Goal: Communication & Community: Share content

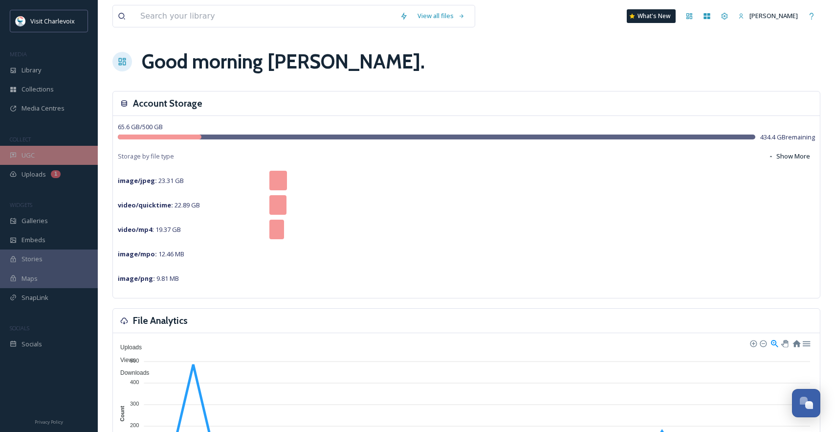
scroll to position [3274, 0]
click at [77, 155] on div "UGC" at bounding box center [49, 155] width 98 height 19
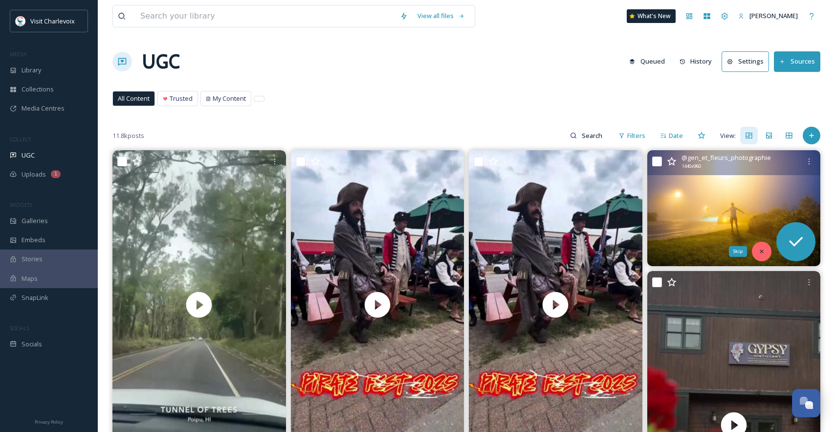
click at [757, 245] on div "Skip" at bounding box center [762, 252] width 20 height 20
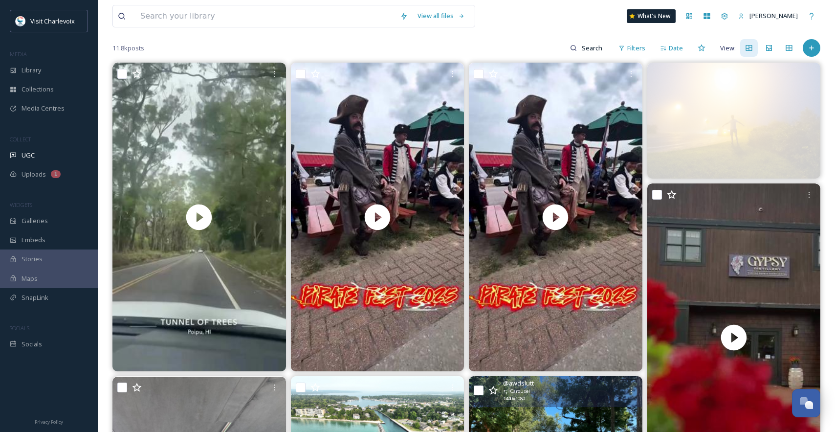
scroll to position [152, 0]
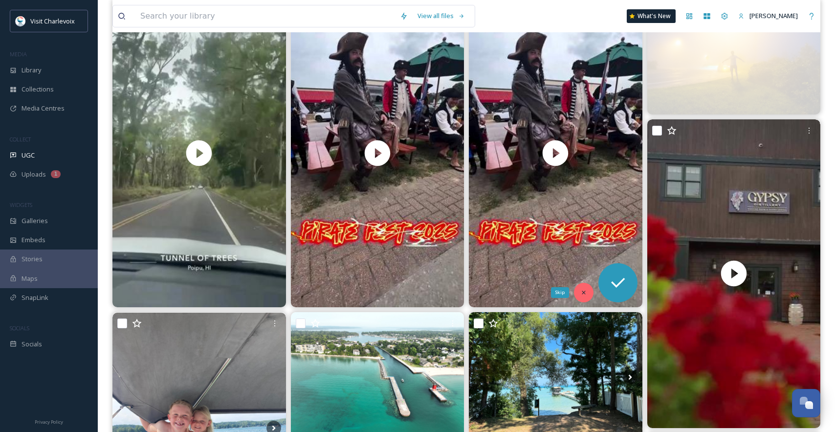
click at [578, 292] on div "Skip" at bounding box center [584, 293] width 20 height 20
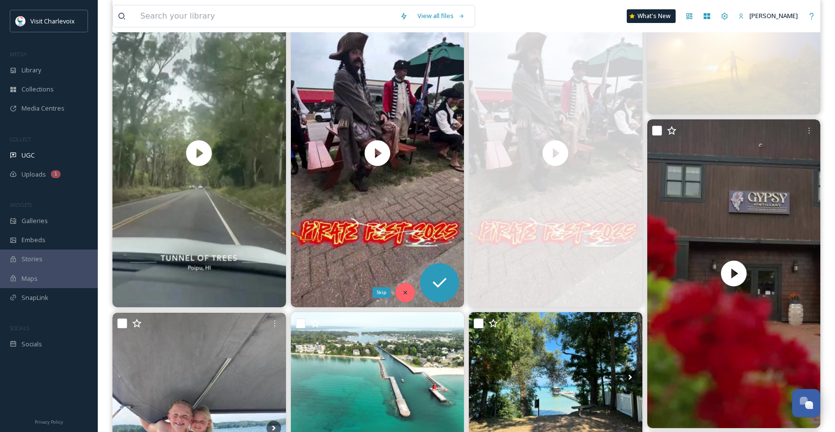
click at [409, 294] on div "Skip" at bounding box center [406, 293] width 20 height 20
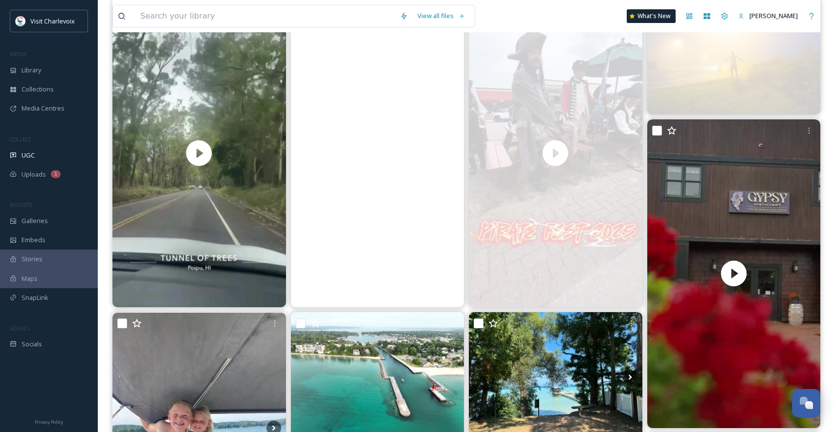
scroll to position [155, 0]
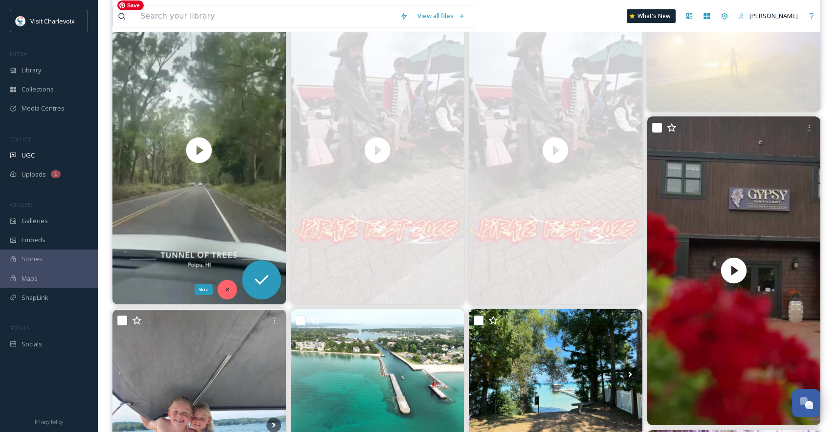
click at [226, 285] on div "Skip" at bounding box center [228, 290] width 20 height 20
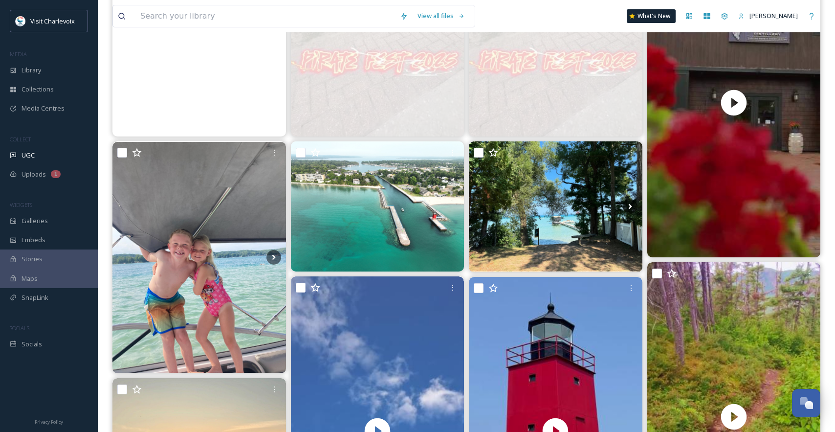
scroll to position [326, 0]
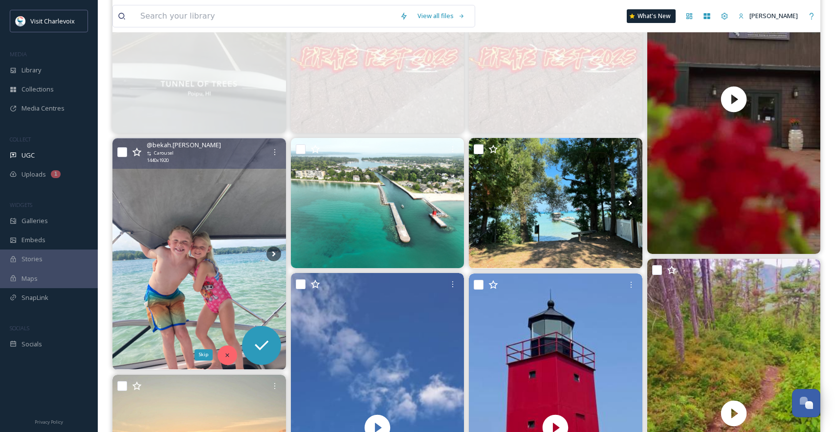
click at [227, 358] on icon at bounding box center [227, 355] width 7 height 7
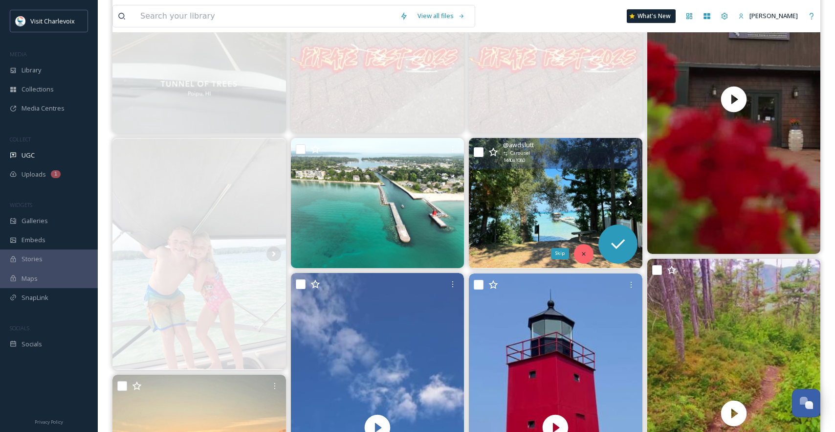
click at [579, 253] on div "Skip" at bounding box center [584, 254] width 20 height 20
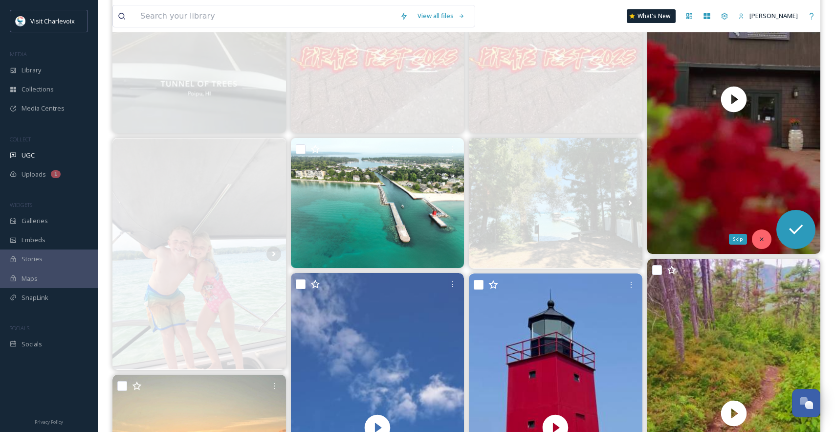
click at [766, 236] on div "Skip" at bounding box center [762, 239] width 20 height 20
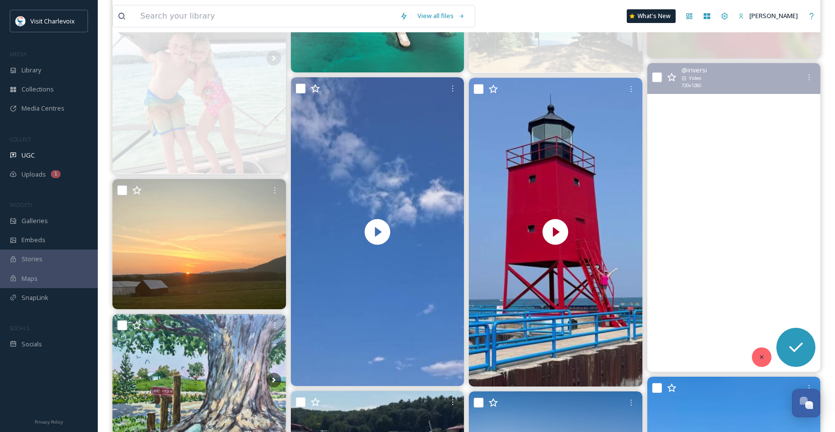
scroll to position [630, 0]
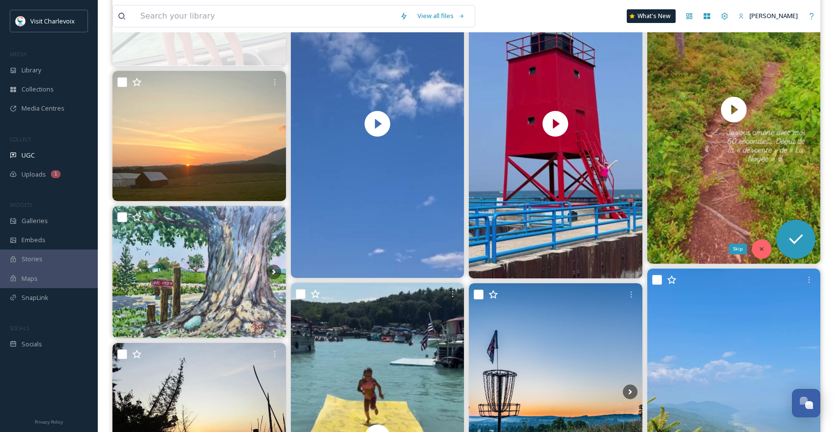
click at [762, 252] on icon at bounding box center [762, 249] width 7 height 7
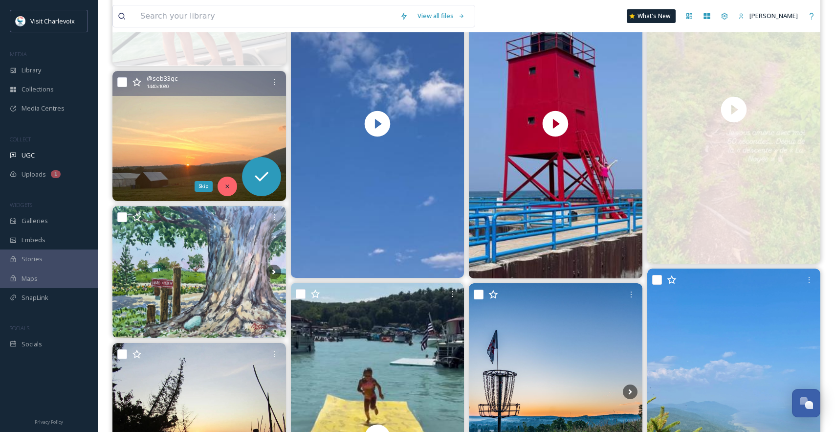
click at [230, 184] on div "Skip" at bounding box center [228, 187] width 20 height 20
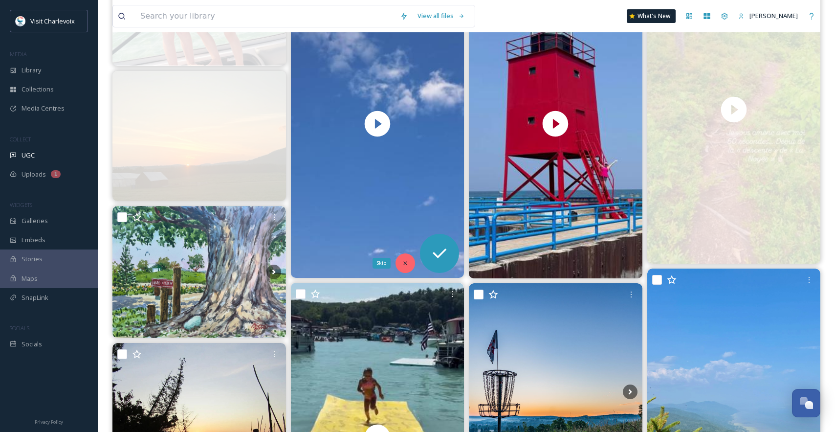
click at [406, 269] on div "Skip" at bounding box center [406, 263] width 20 height 20
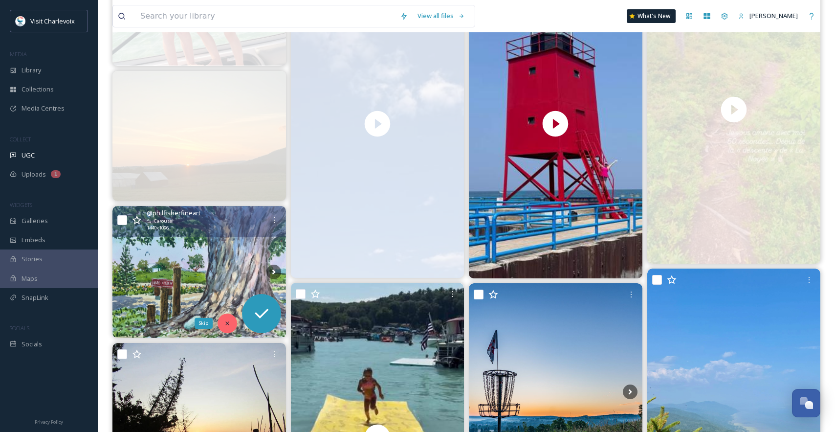
click at [227, 320] on icon at bounding box center [227, 323] width 7 height 7
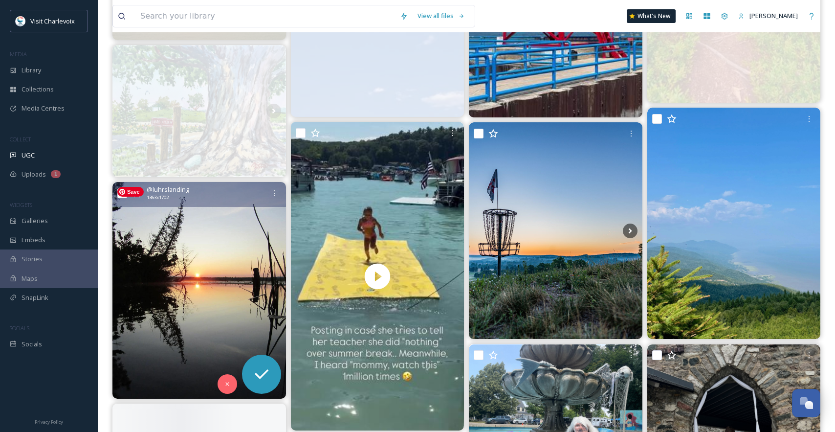
scroll to position [879, 0]
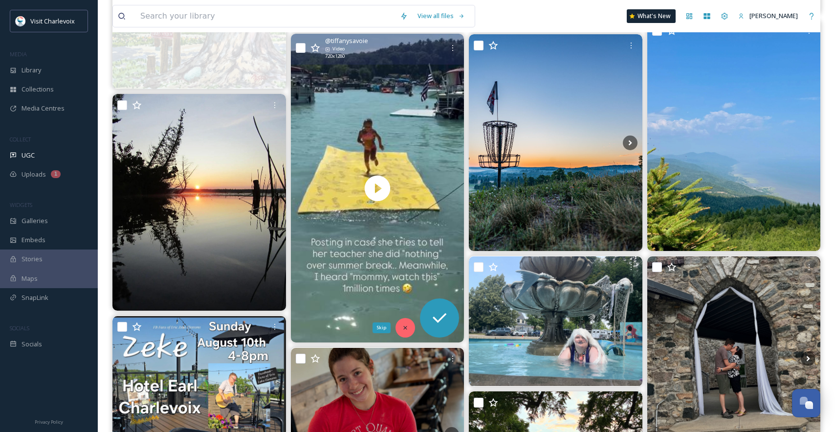
click at [403, 320] on div "Skip" at bounding box center [406, 328] width 20 height 20
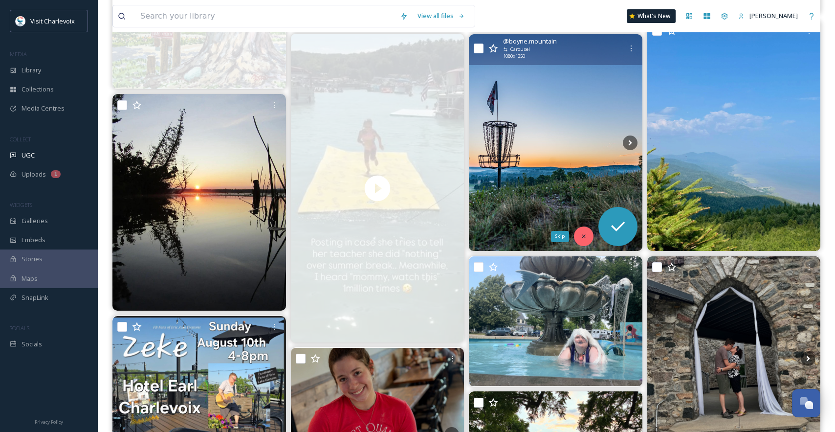
click at [581, 234] on icon at bounding box center [584, 236] width 7 height 7
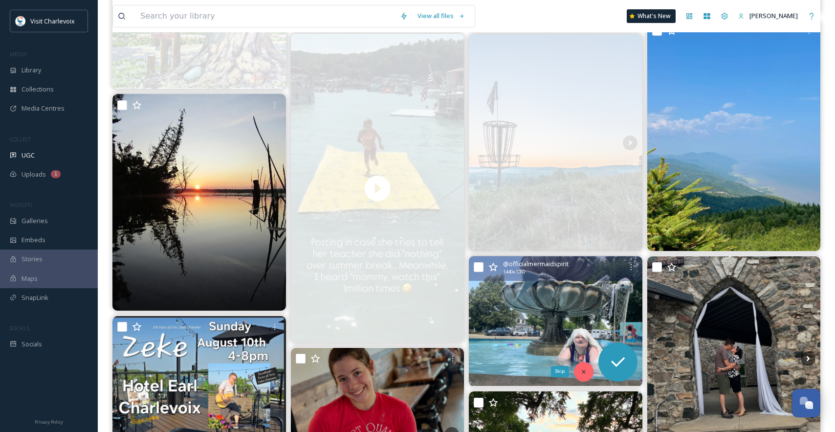
click at [582, 373] on icon at bounding box center [583, 371] width 3 height 3
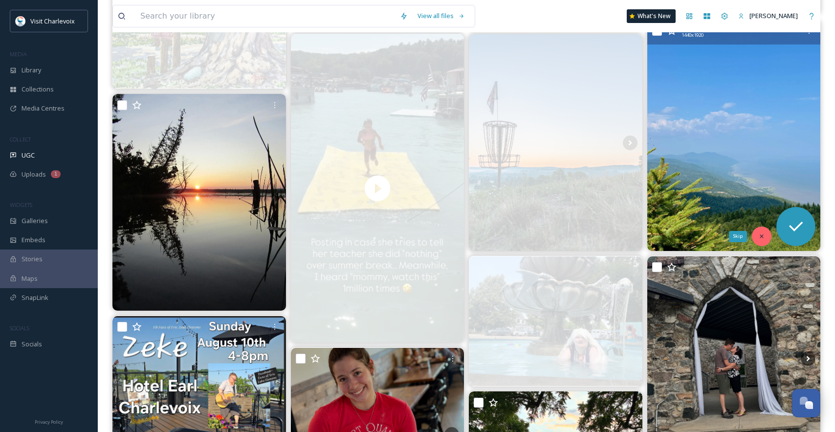
click at [757, 238] on div "Skip" at bounding box center [762, 236] width 20 height 20
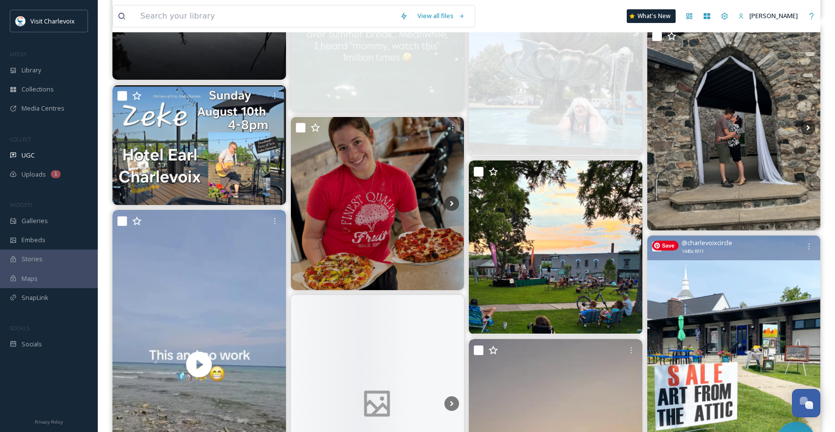
scroll to position [1151, 0]
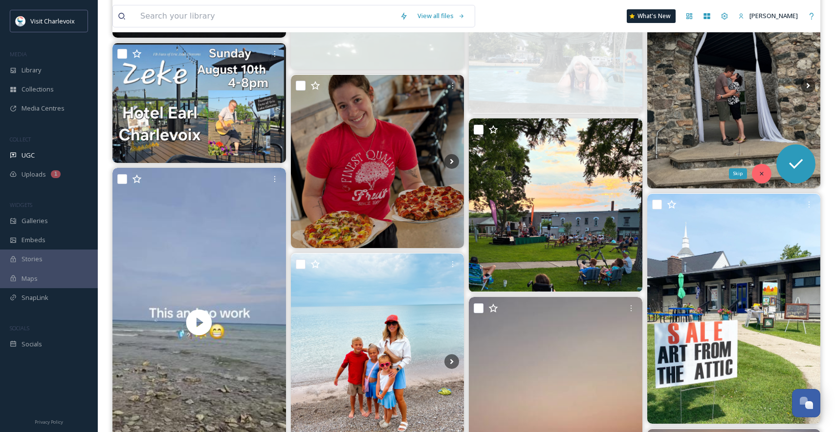
click at [761, 170] on icon at bounding box center [762, 173] width 7 height 7
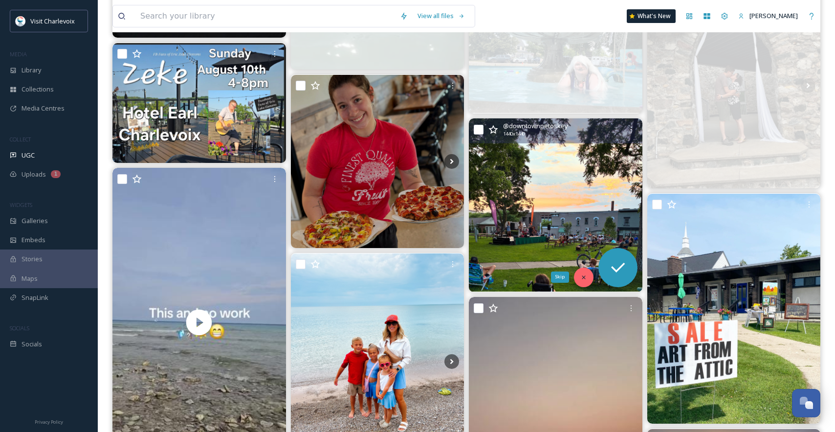
click at [583, 274] on icon at bounding box center [584, 277] width 7 height 7
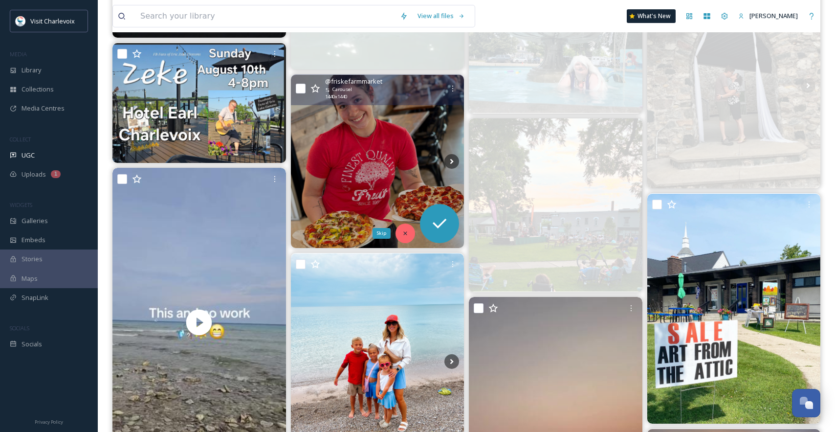
click at [403, 229] on div "Skip" at bounding box center [406, 234] width 20 height 20
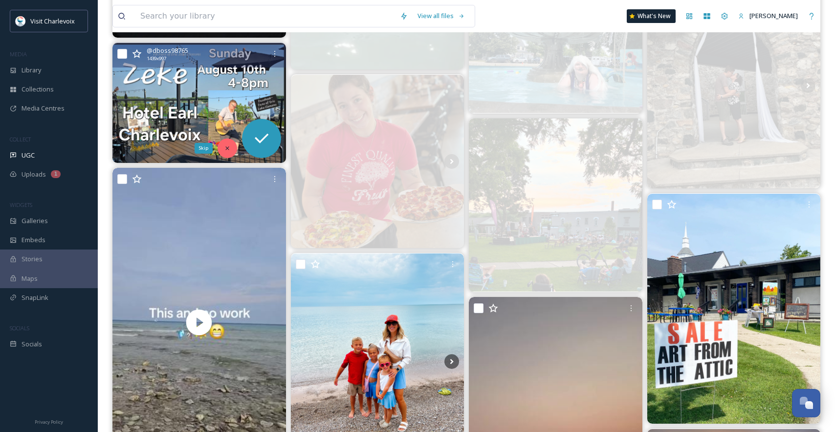
click at [229, 144] on div "Skip" at bounding box center [228, 148] width 20 height 20
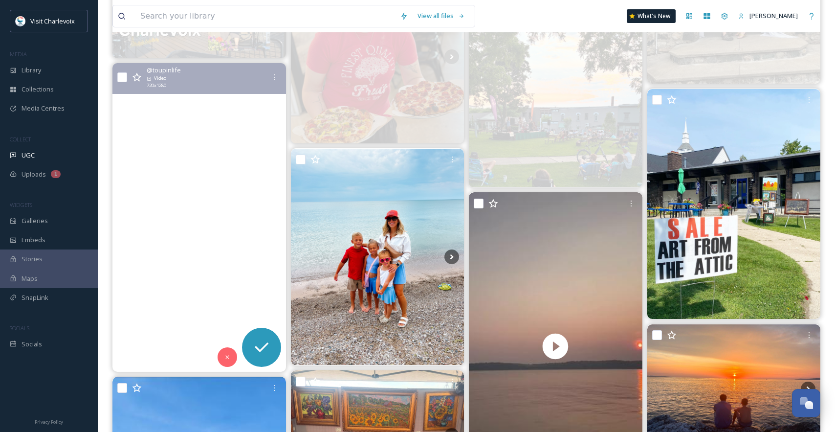
scroll to position [1296, 0]
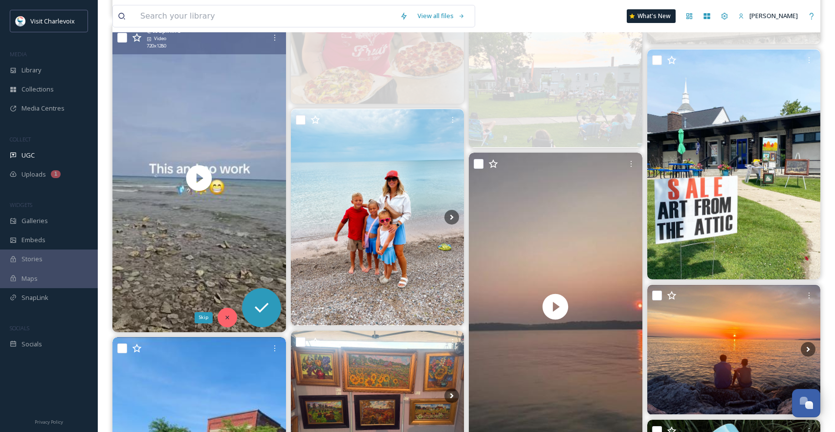
click at [229, 314] on icon at bounding box center [227, 317] width 7 height 7
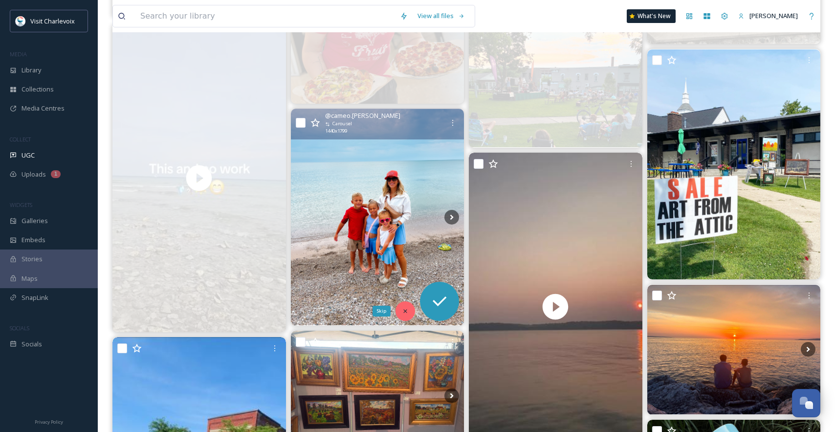
click at [403, 313] on icon at bounding box center [405, 311] width 7 height 7
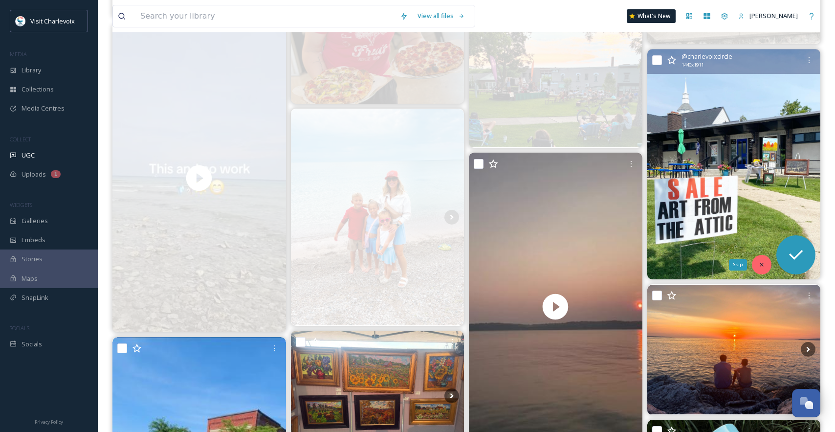
click at [760, 267] on icon at bounding box center [762, 264] width 7 height 7
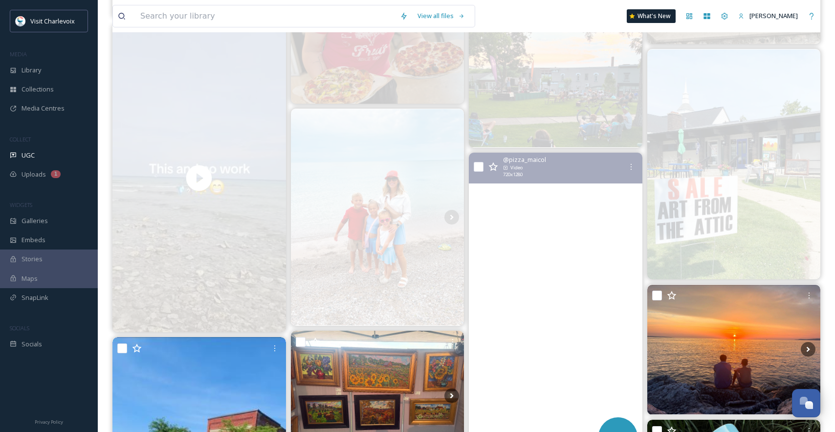
scroll to position [1461, 0]
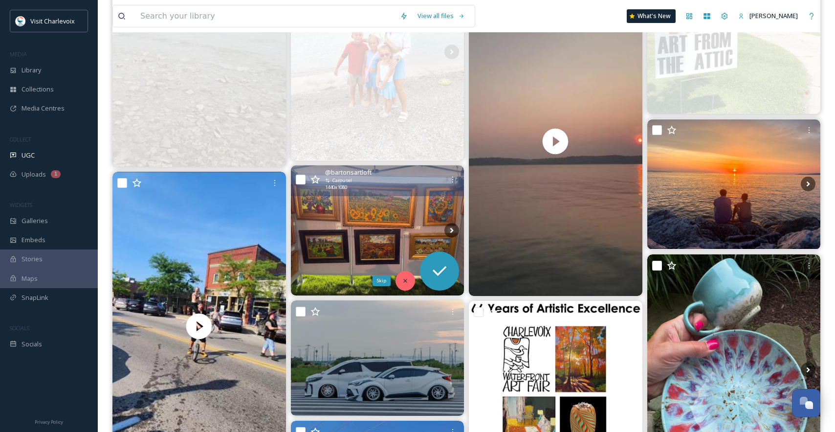
click at [407, 279] on icon at bounding box center [405, 280] width 7 height 7
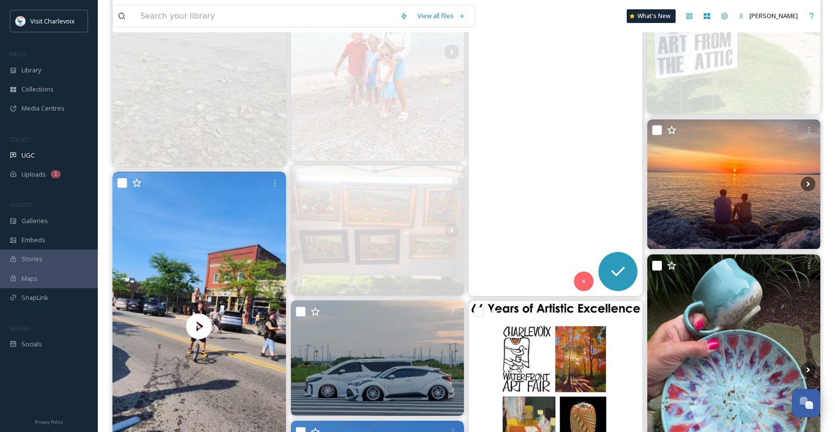
click at [593, 284] on video "🌅 #torchlake" at bounding box center [556, 141] width 174 height 309
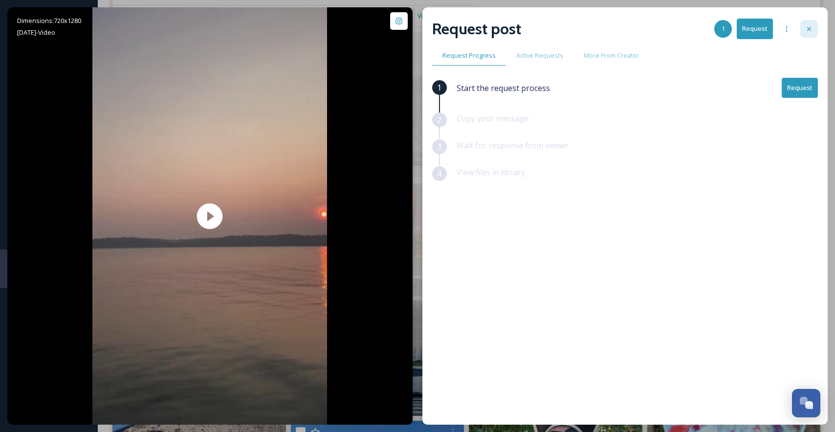
click at [813, 28] on div at bounding box center [810, 29] width 18 height 18
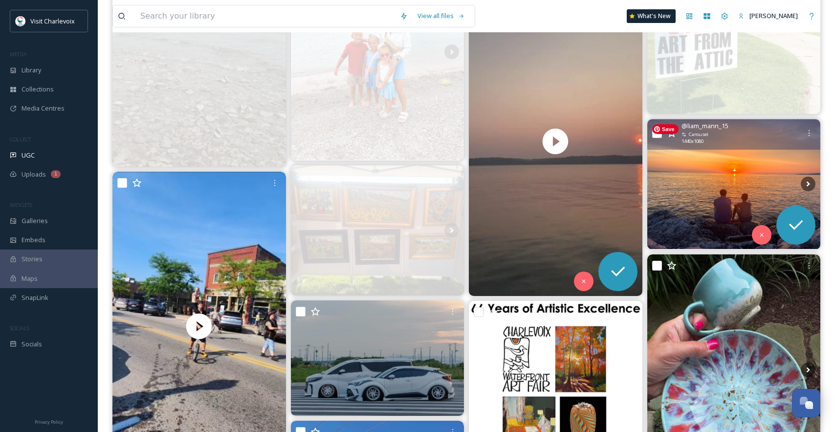
click at [718, 153] on img at bounding box center [735, 184] width 174 height 130
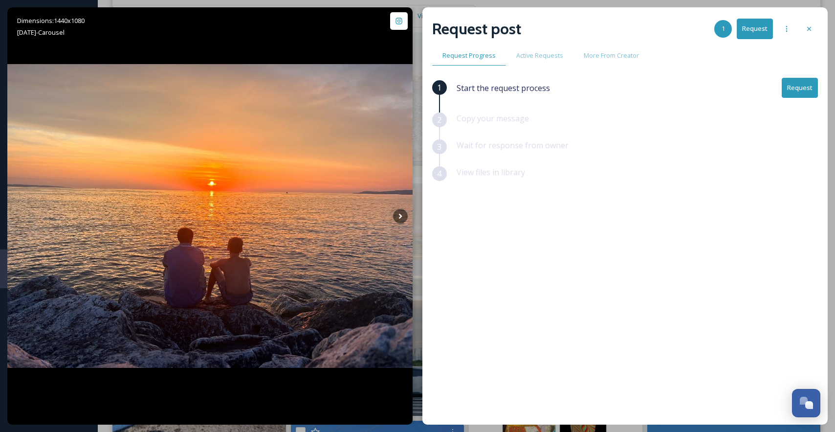
click at [804, 30] on div at bounding box center [810, 29] width 18 height 18
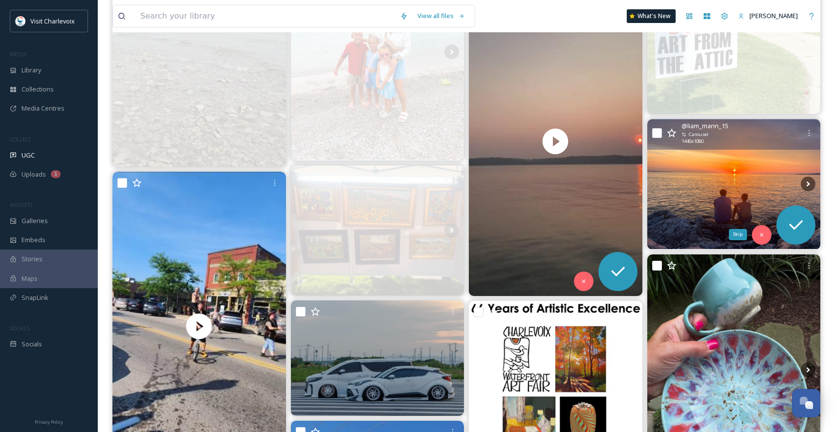
click at [760, 232] on icon at bounding box center [762, 234] width 7 height 7
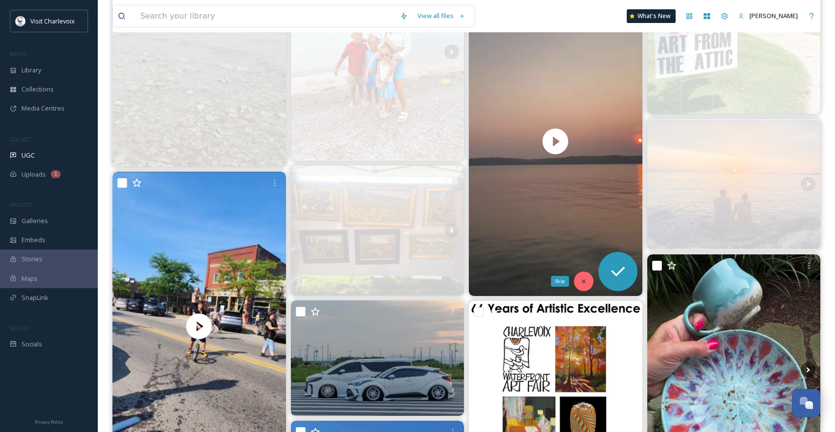
click at [579, 281] on div "Skip" at bounding box center [584, 281] width 20 height 20
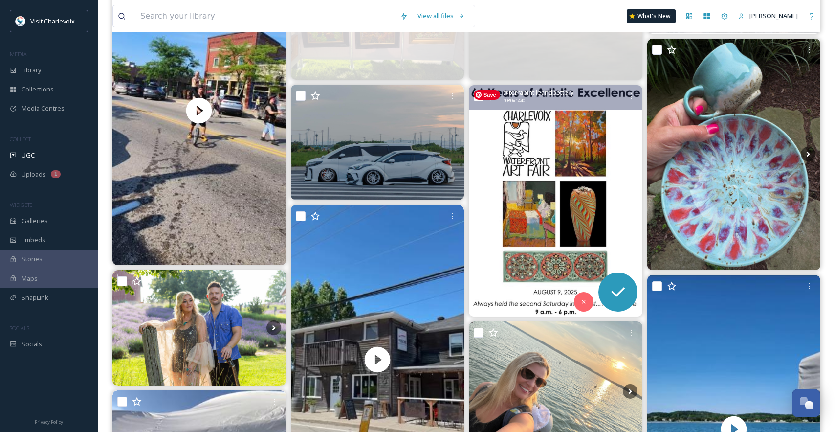
scroll to position [1681, 0]
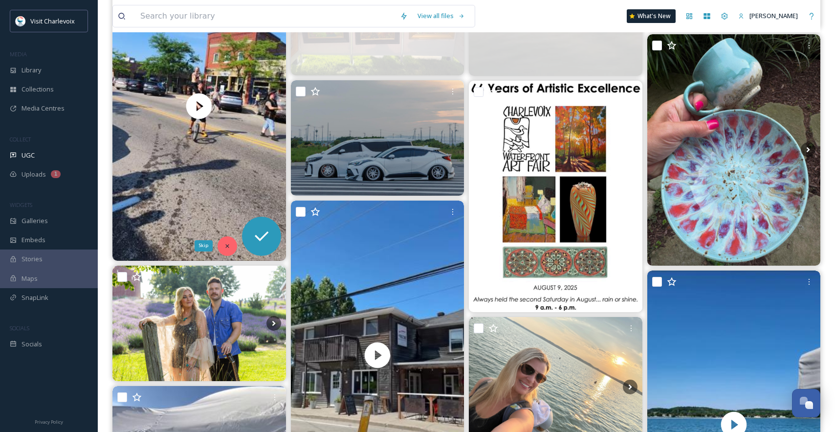
click at [227, 243] on icon at bounding box center [227, 246] width 7 height 7
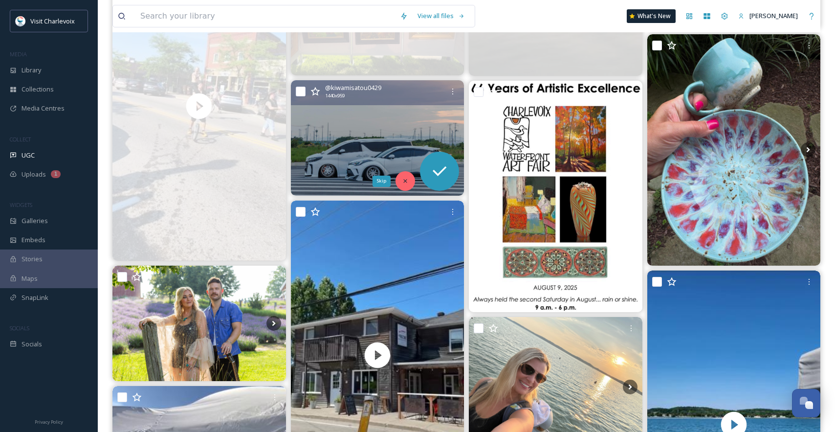
click at [407, 182] on icon at bounding box center [405, 181] width 7 height 7
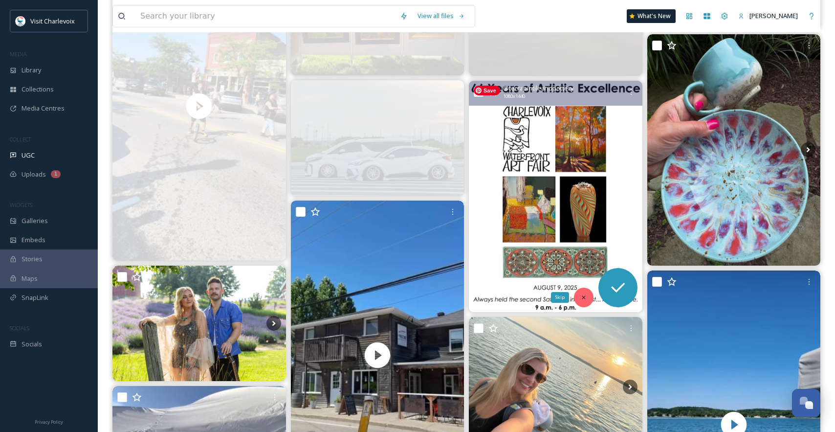
click at [586, 298] on icon at bounding box center [584, 297] width 7 height 7
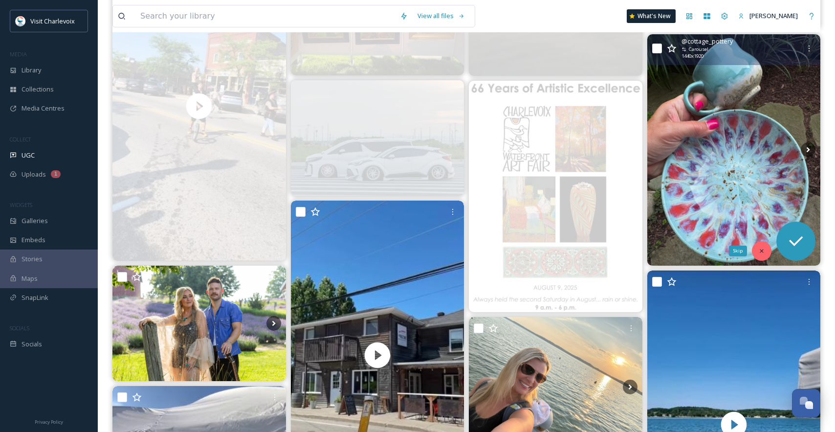
click at [762, 248] on icon at bounding box center [762, 251] width 7 height 7
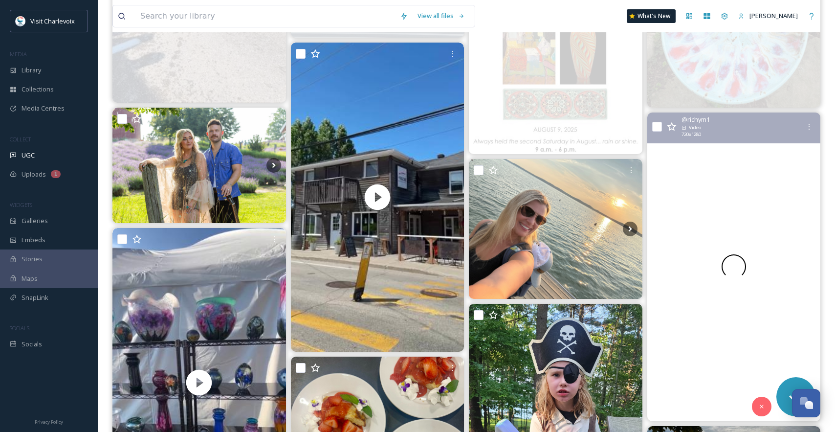
scroll to position [1889, 0]
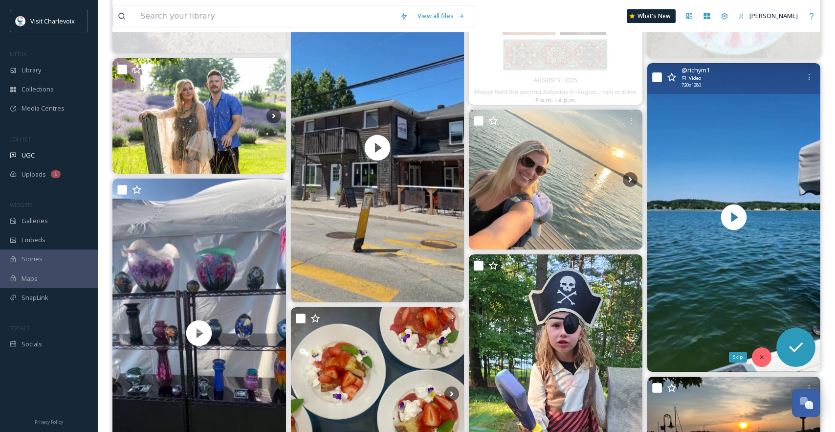
click at [762, 356] on icon at bounding box center [761, 356] width 3 height 3
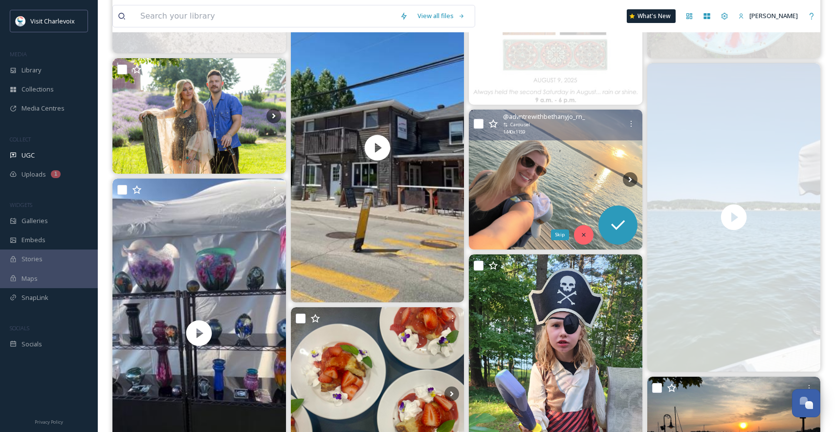
click at [587, 233] on div "Skip" at bounding box center [584, 235] width 20 height 20
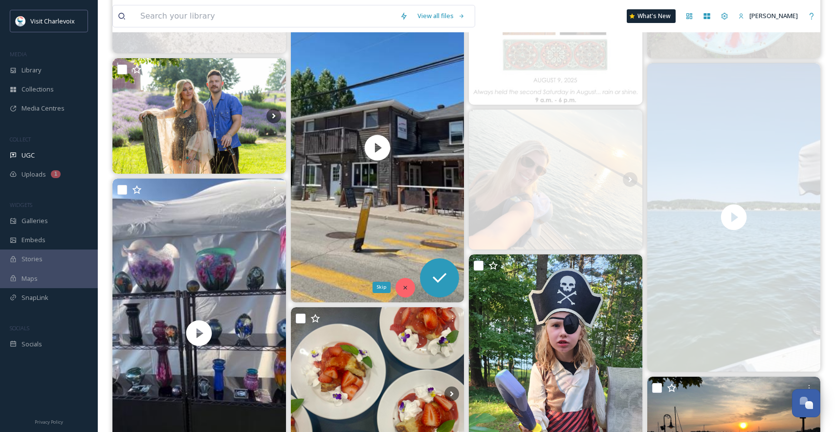
click at [406, 281] on div "Skip" at bounding box center [406, 288] width 20 height 20
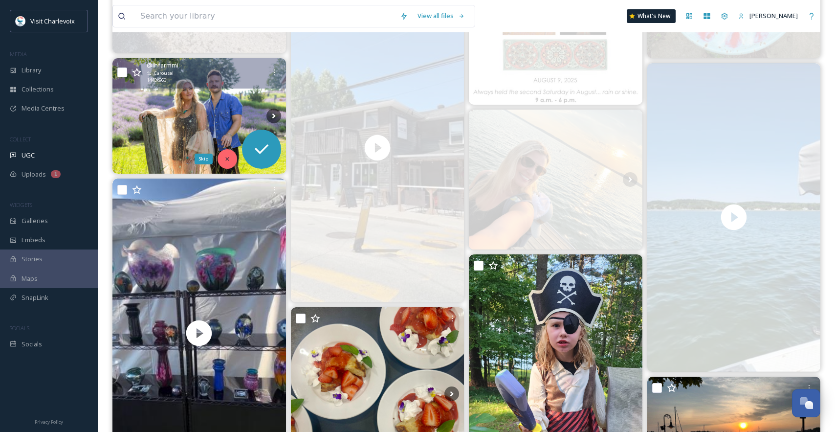
click at [232, 160] on div "Skip" at bounding box center [228, 159] width 20 height 20
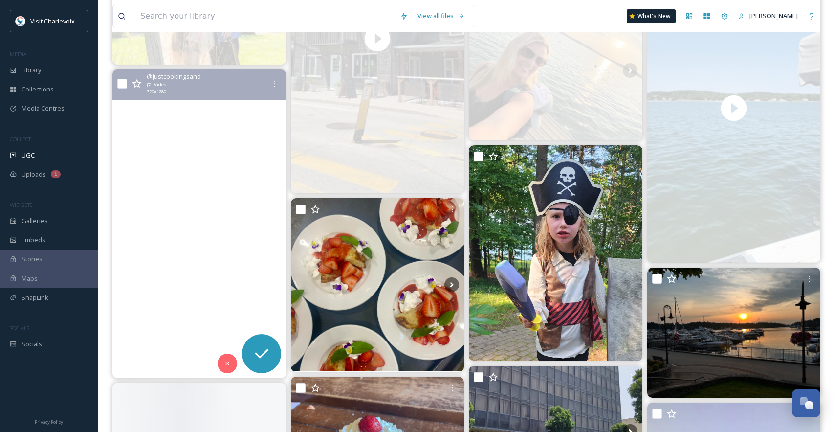
scroll to position [1999, 0]
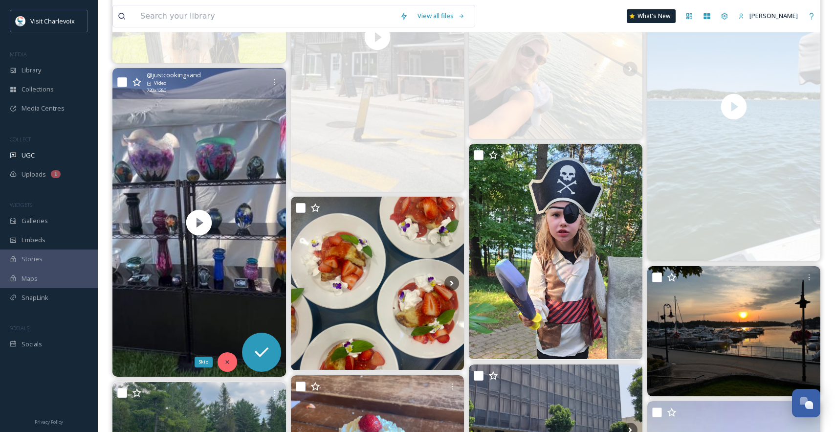
click at [225, 359] on icon at bounding box center [227, 362] width 7 height 7
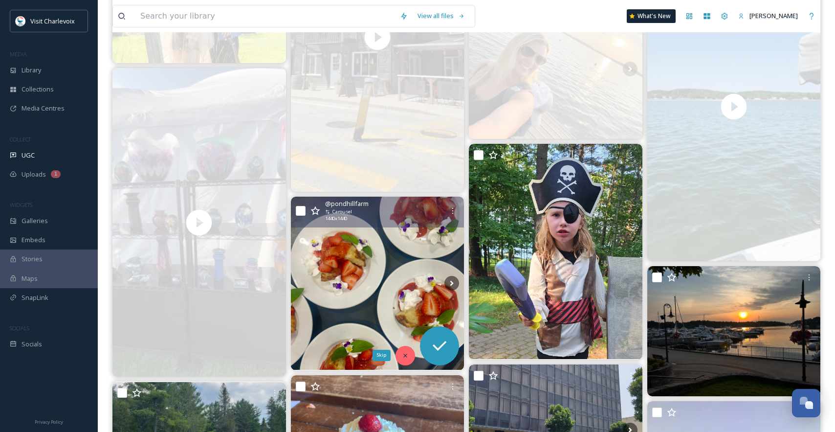
click at [404, 355] on icon at bounding box center [405, 355] width 7 height 7
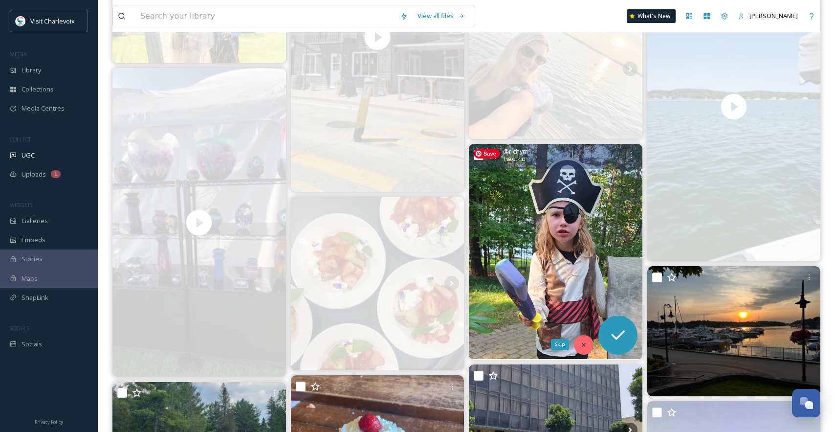
click at [584, 346] on icon at bounding box center [584, 344] width 7 height 7
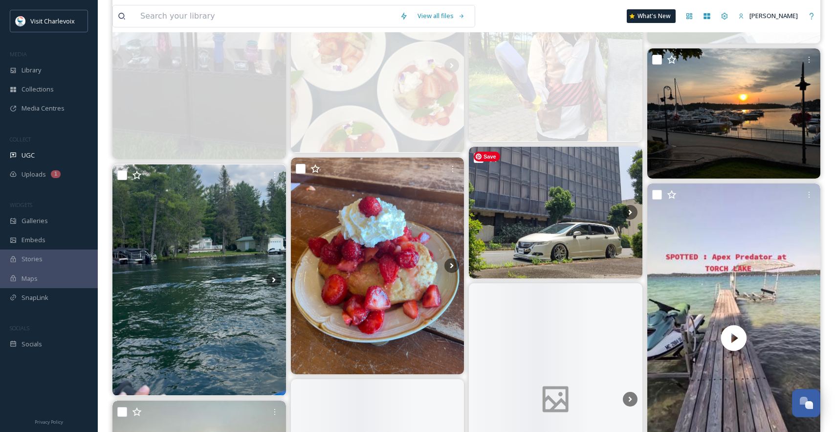
scroll to position [2256, 0]
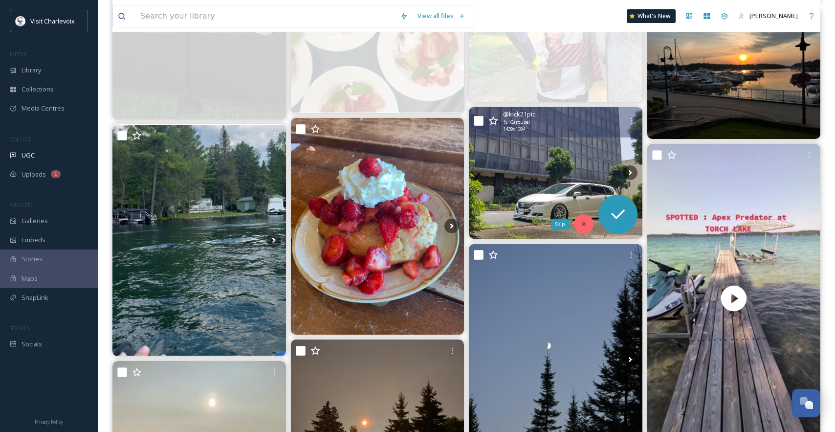
click at [581, 223] on icon at bounding box center [584, 224] width 7 height 7
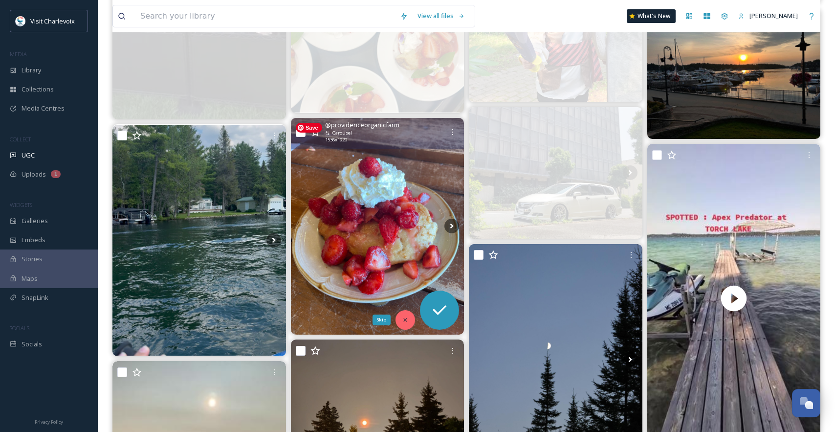
click at [402, 322] on icon at bounding box center [405, 319] width 7 height 7
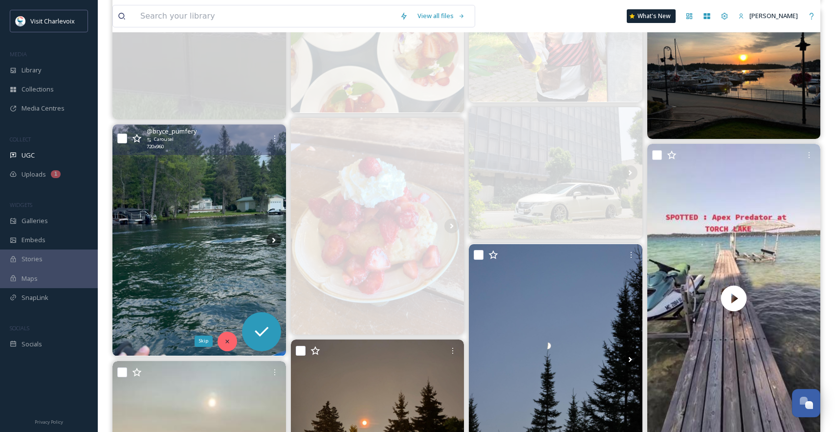
click at [232, 343] on div "Skip" at bounding box center [228, 342] width 20 height 20
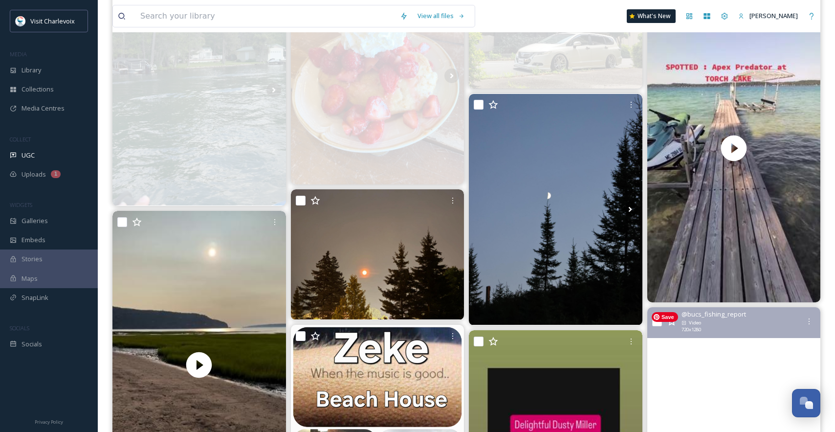
scroll to position [2414, 0]
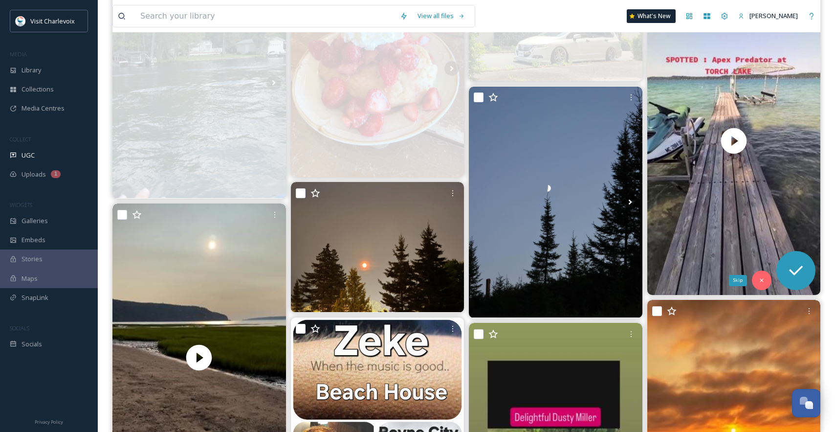
click at [764, 279] on icon at bounding box center [762, 280] width 7 height 7
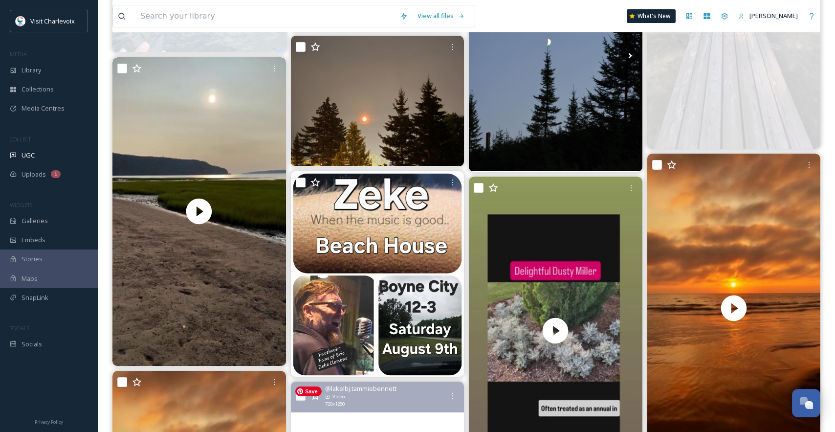
scroll to position [2680, 0]
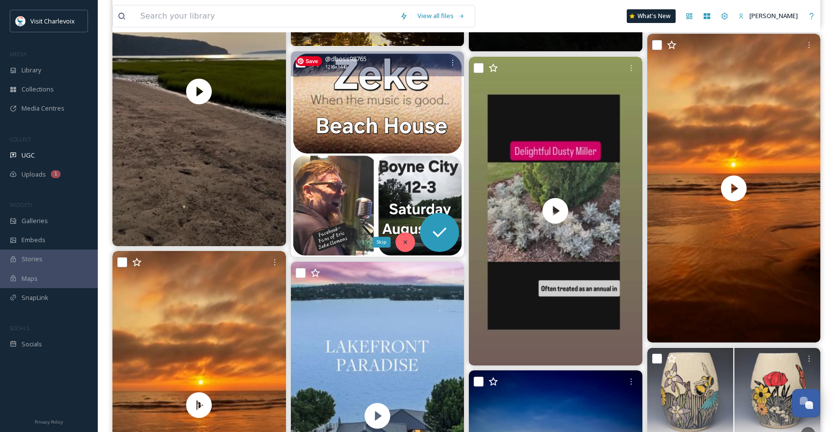
click at [406, 241] on icon at bounding box center [405, 241] width 3 height 3
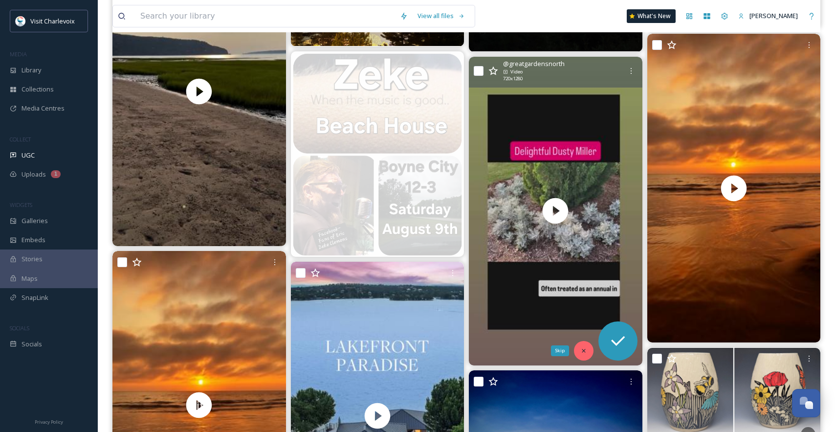
click at [582, 349] on icon at bounding box center [583, 350] width 3 height 3
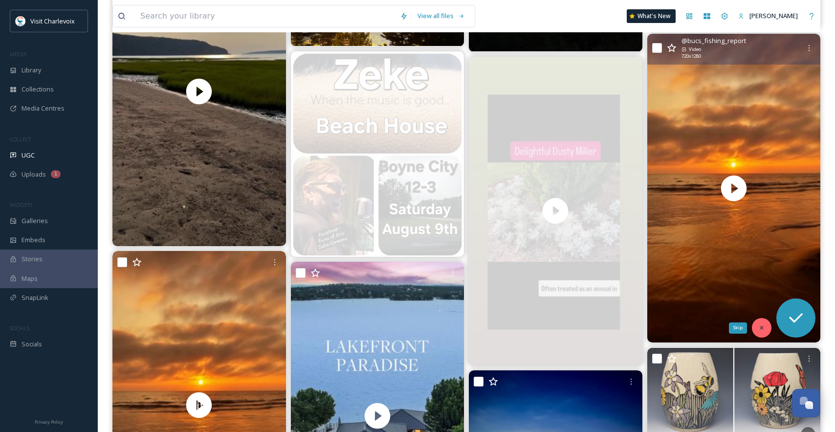
click at [760, 322] on div "Skip" at bounding box center [762, 328] width 20 height 20
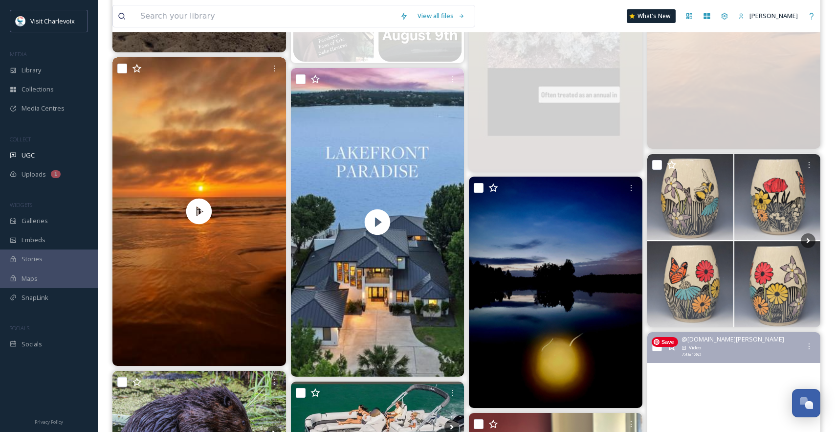
scroll to position [2916, 0]
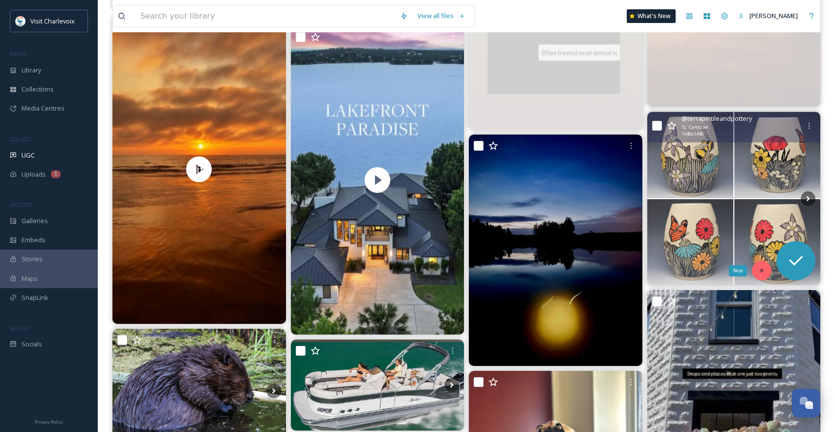
click at [765, 270] on icon at bounding box center [762, 270] width 7 height 7
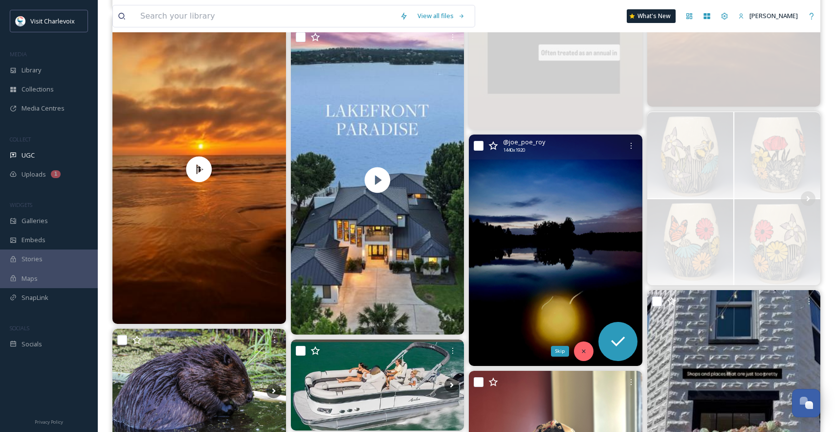
click at [586, 345] on div "Skip" at bounding box center [584, 351] width 20 height 20
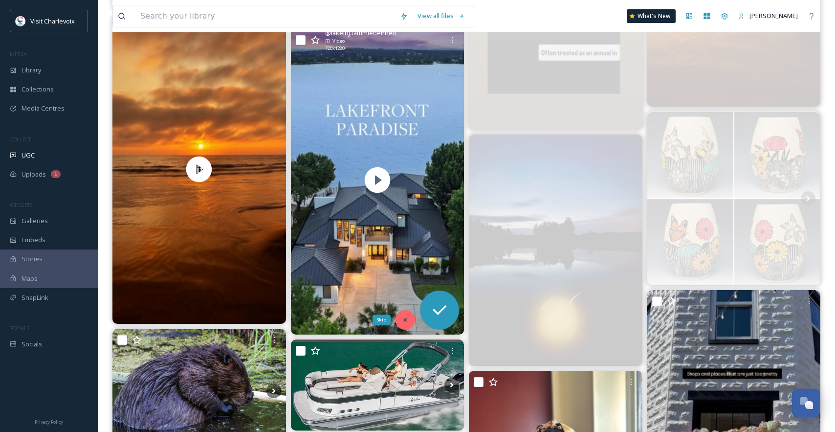
click at [407, 320] on icon at bounding box center [405, 319] width 7 height 7
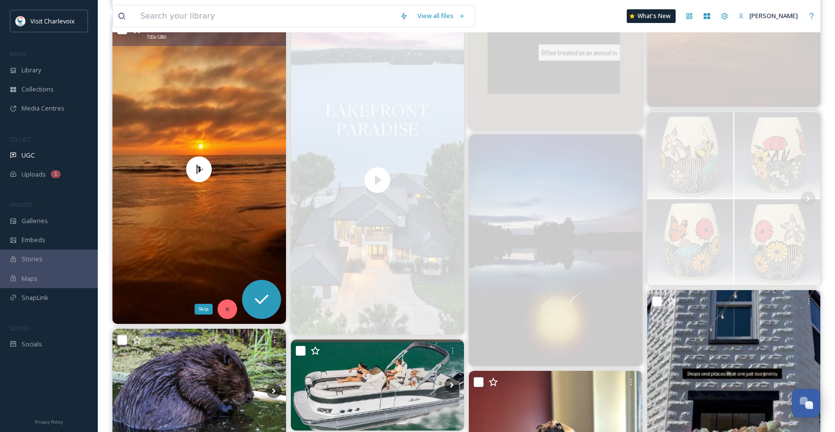
click at [227, 305] on div "Skip" at bounding box center [228, 309] width 20 height 20
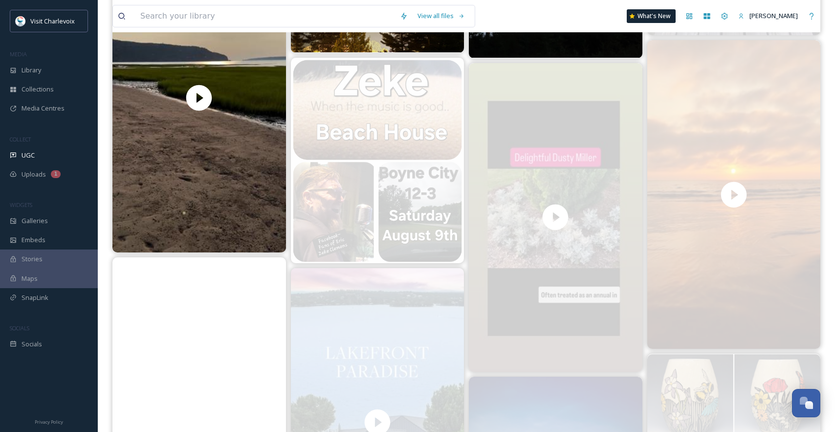
scroll to position [2577, 0]
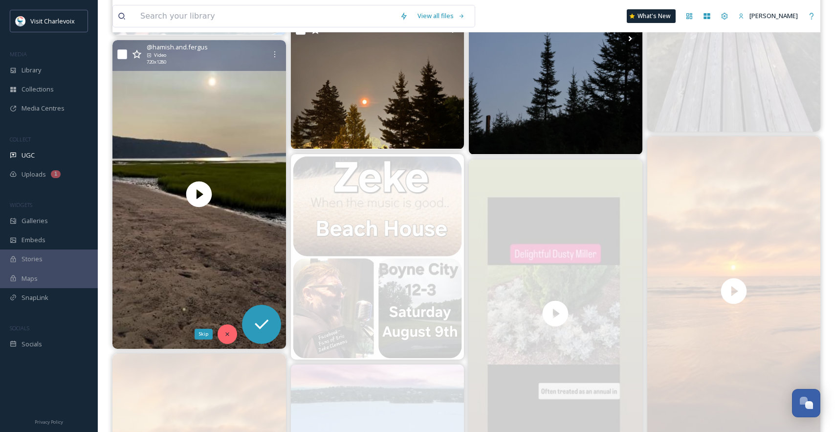
click at [225, 332] on icon at bounding box center [227, 334] width 7 height 7
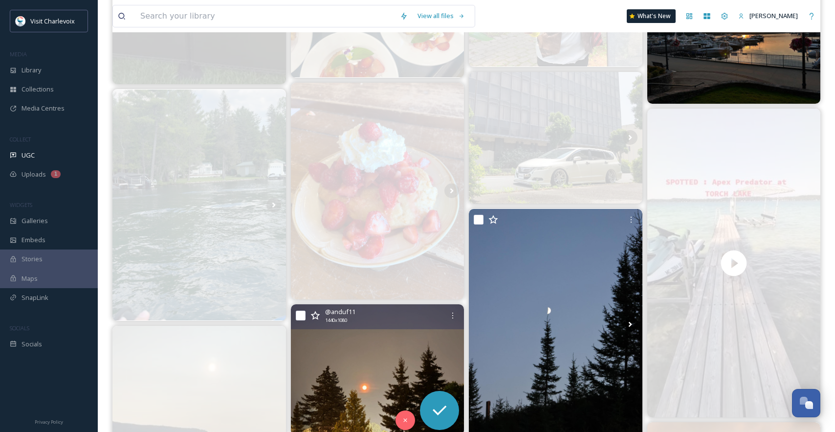
scroll to position [2320, 0]
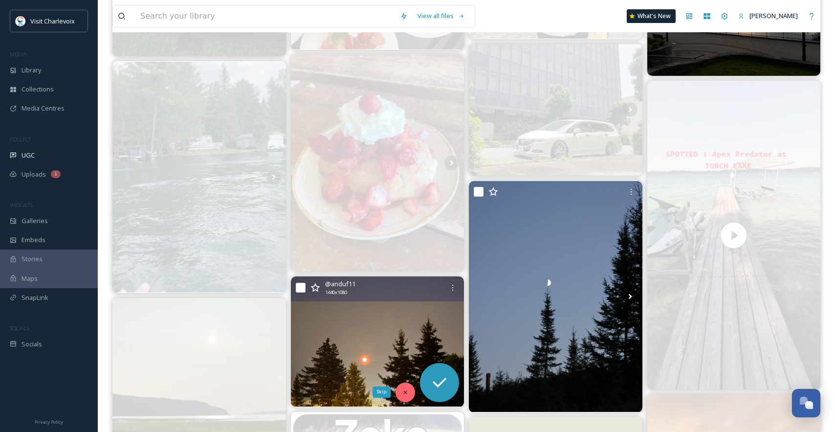
click at [404, 389] on icon at bounding box center [405, 392] width 7 height 7
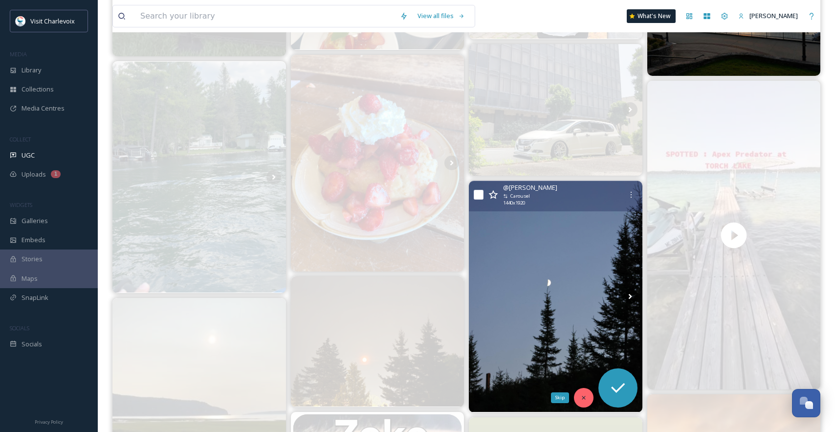
click at [582, 397] on icon at bounding box center [584, 397] width 7 height 7
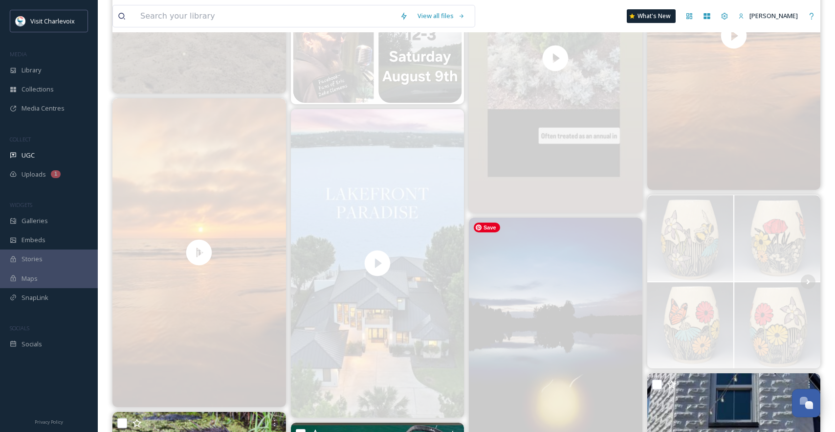
scroll to position [3158, 0]
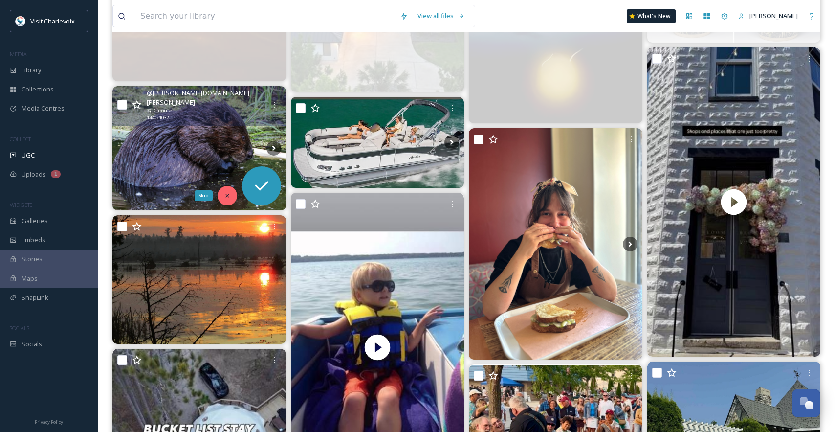
click at [226, 191] on div "Skip" at bounding box center [228, 196] width 20 height 20
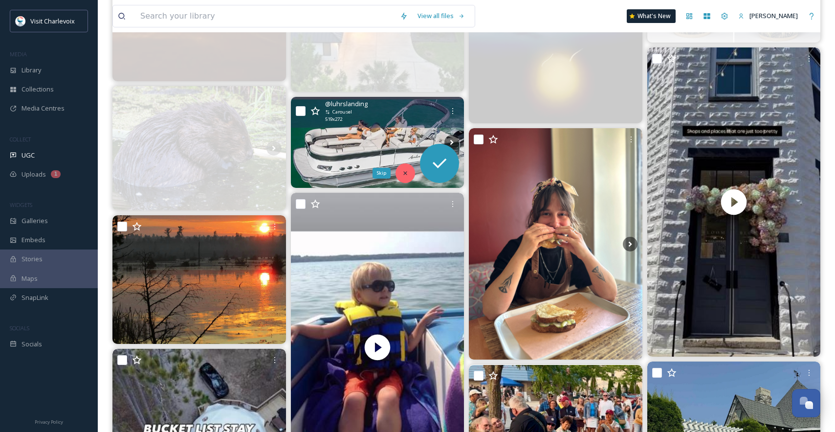
click at [405, 174] on icon at bounding box center [405, 173] width 7 height 7
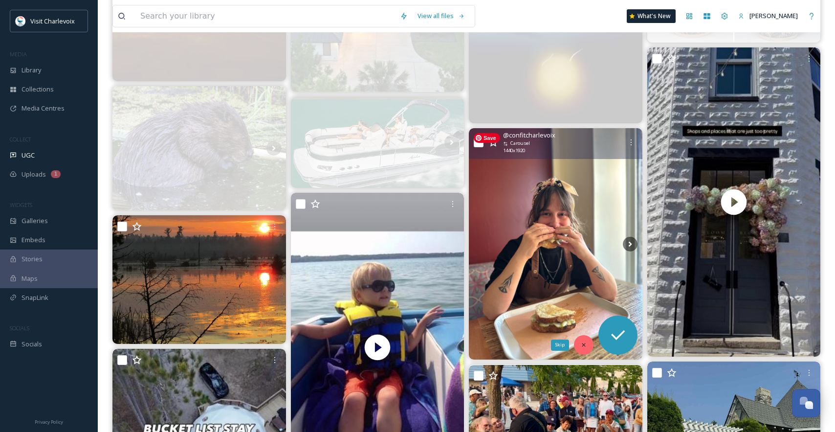
click at [589, 342] on div "Skip" at bounding box center [584, 345] width 20 height 20
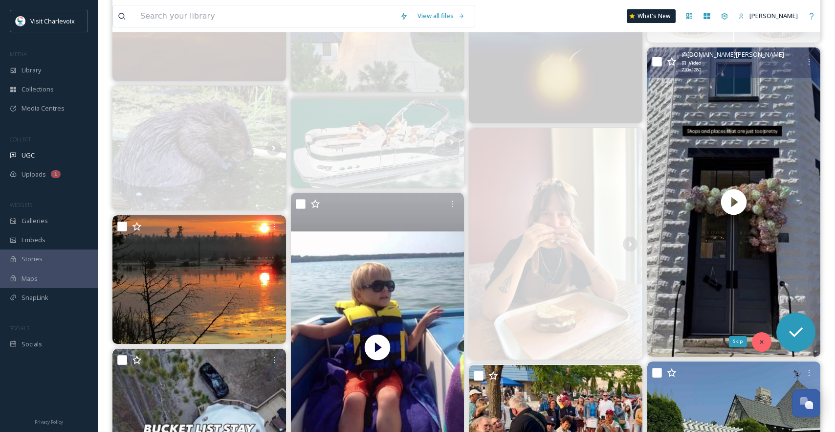
click at [760, 342] on icon at bounding box center [762, 341] width 7 height 7
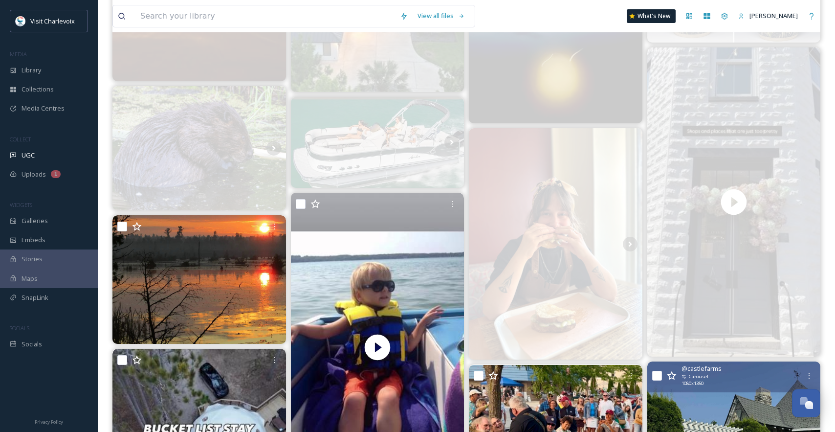
scroll to position [3347, 0]
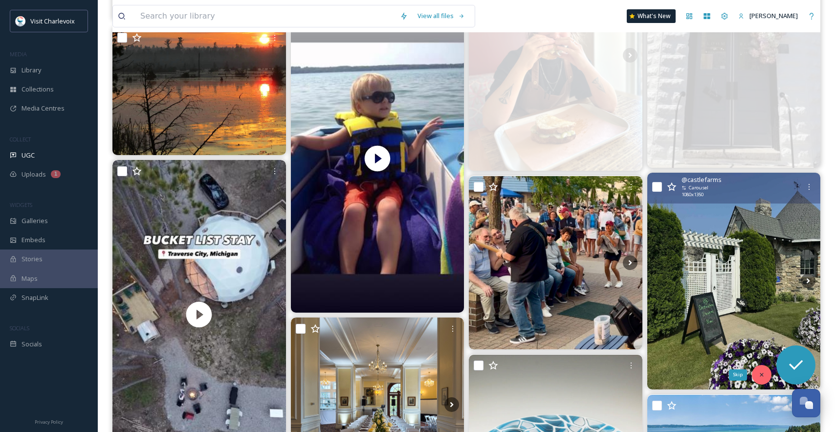
click at [761, 371] on icon at bounding box center [762, 374] width 7 height 7
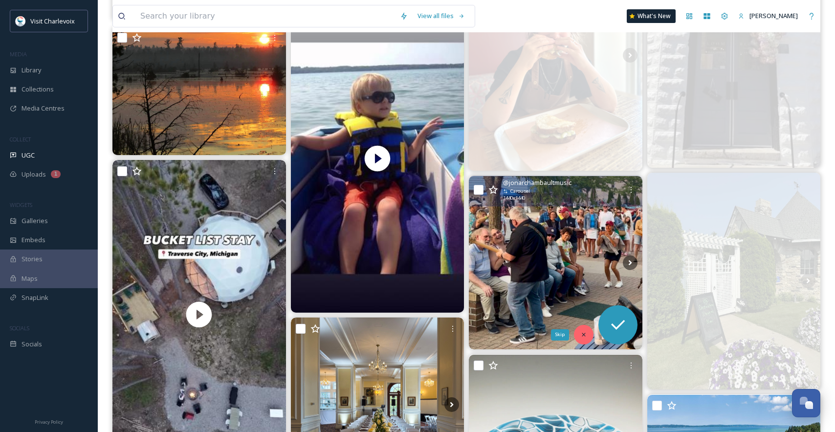
click at [581, 334] on icon at bounding box center [584, 334] width 7 height 7
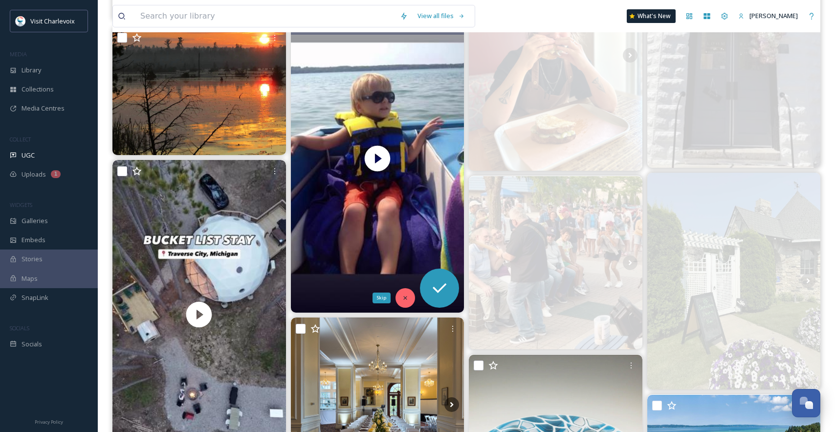
click at [396, 293] on div "Skip" at bounding box center [406, 298] width 20 height 20
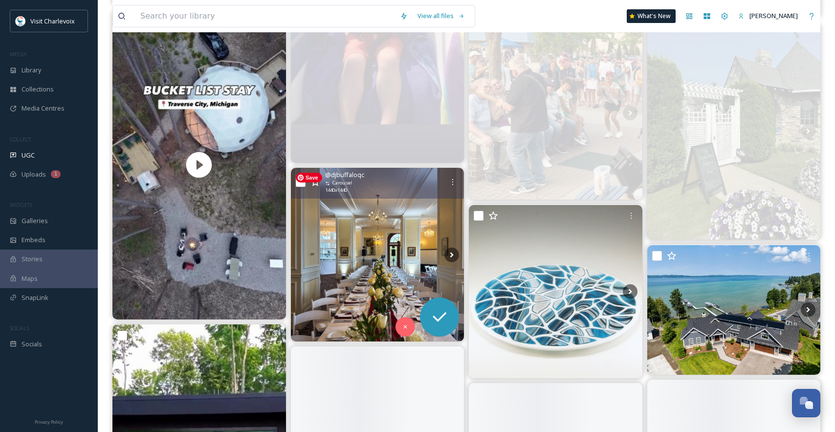
scroll to position [3605, 0]
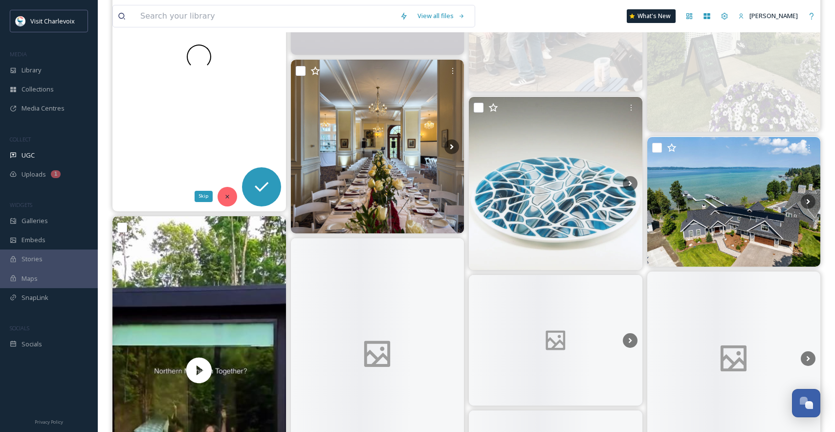
click at [228, 190] on div "Skip" at bounding box center [228, 197] width 20 height 20
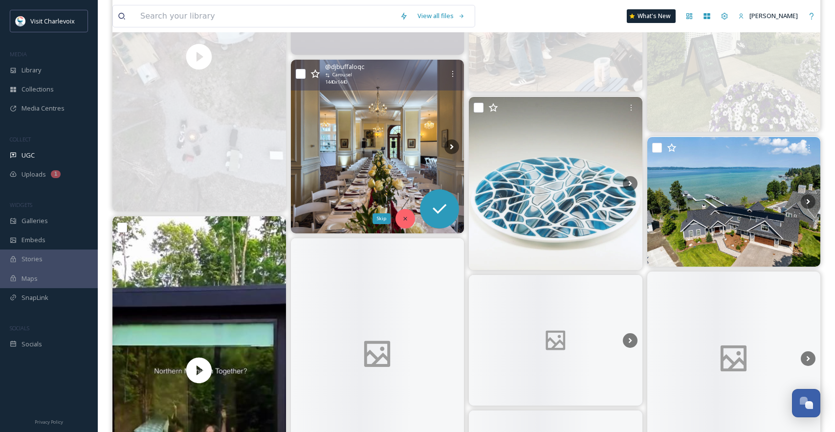
click at [404, 218] on icon at bounding box center [405, 218] width 7 height 7
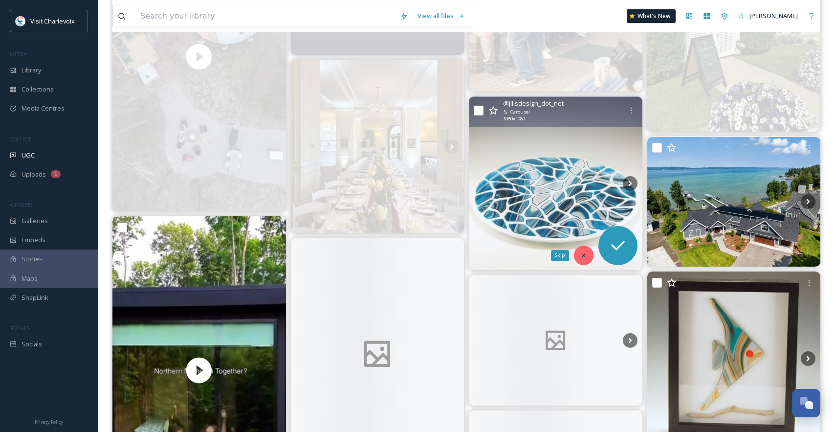
click at [582, 251] on div "Skip" at bounding box center [584, 256] width 20 height 20
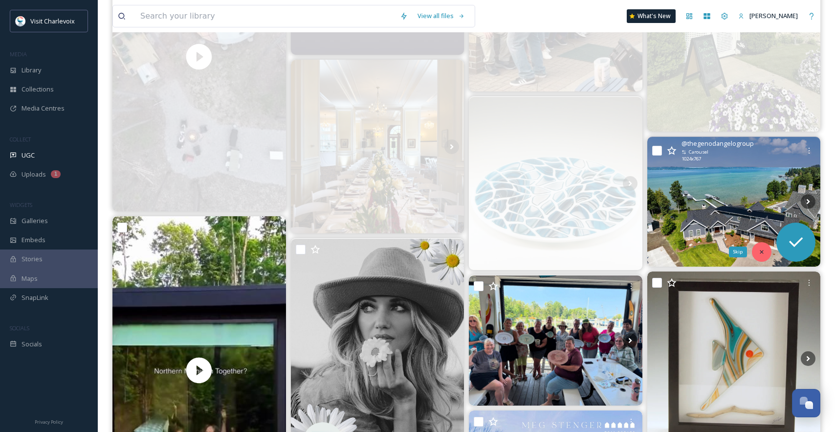
click at [759, 250] on icon at bounding box center [762, 251] width 7 height 7
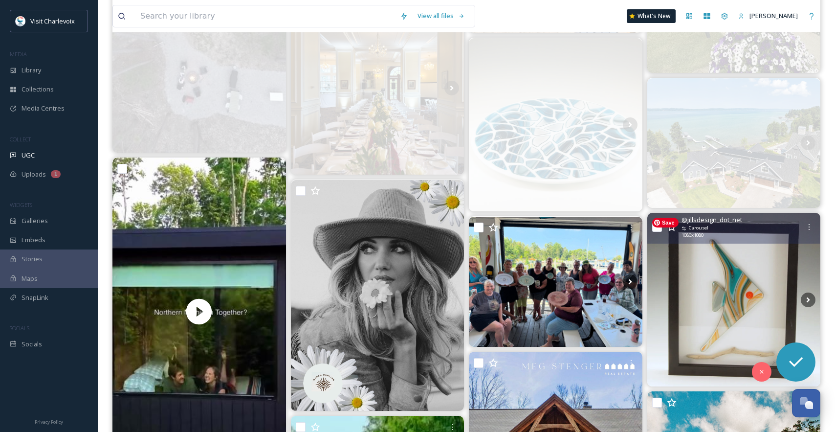
scroll to position [3668, 0]
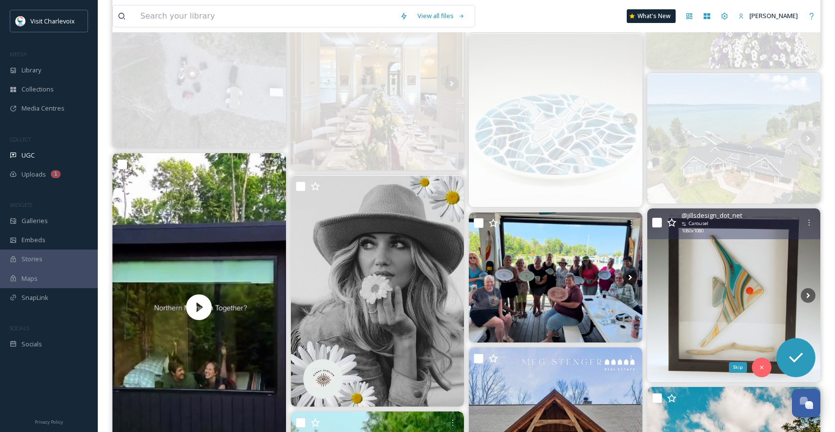
click at [761, 361] on div "Skip" at bounding box center [762, 368] width 20 height 20
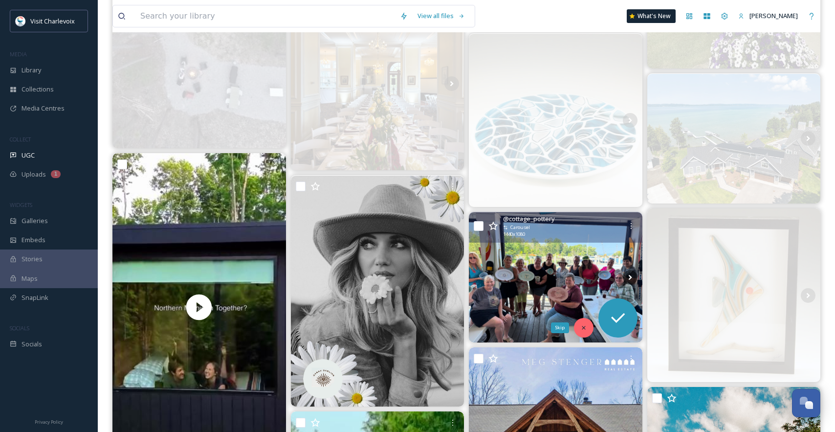
click at [590, 328] on div "Skip" at bounding box center [584, 328] width 20 height 20
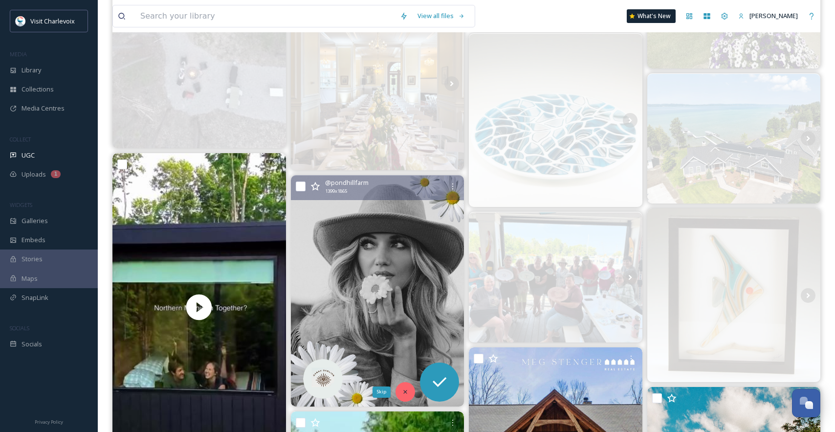
click at [411, 394] on div "Skip" at bounding box center [406, 392] width 20 height 20
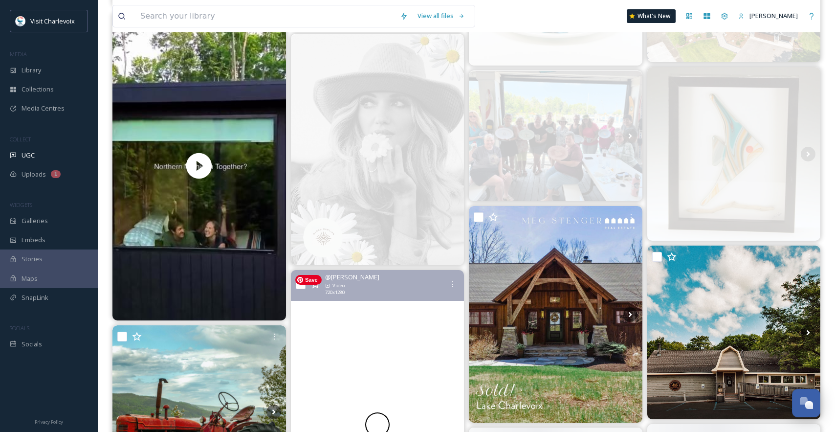
scroll to position [3896, 0]
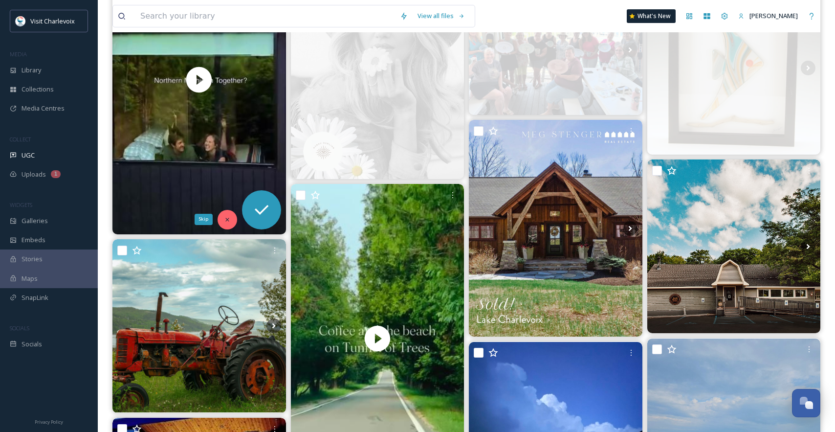
click at [232, 215] on div "Skip" at bounding box center [228, 220] width 20 height 20
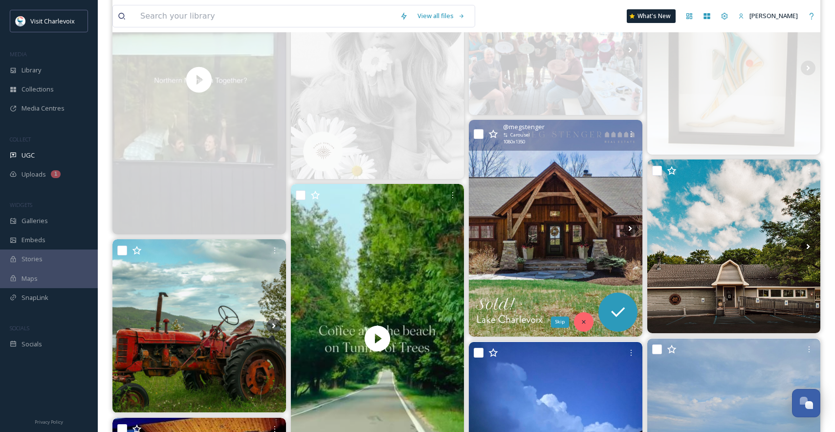
click at [581, 316] on div "Skip" at bounding box center [584, 322] width 20 height 20
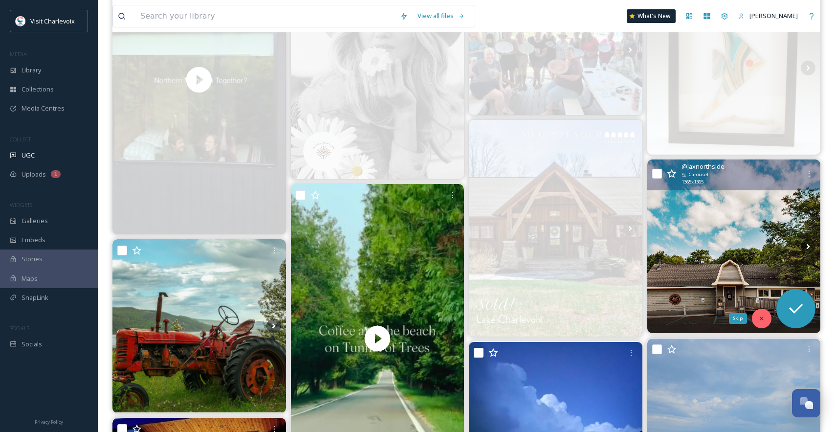
click at [764, 318] on icon at bounding box center [762, 318] width 7 height 7
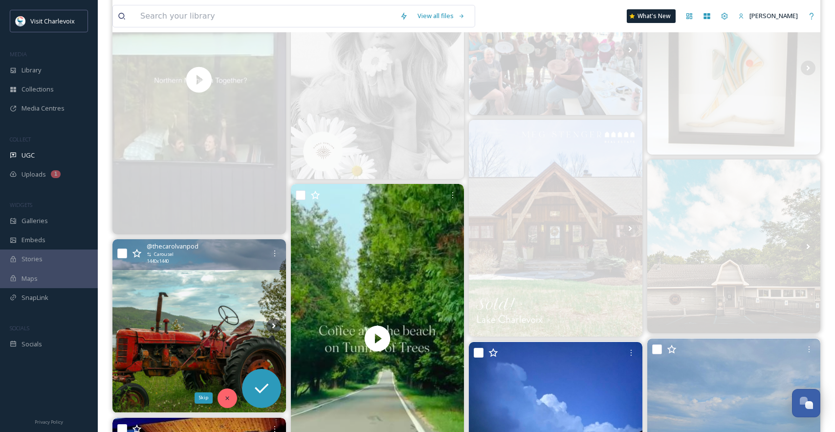
click at [227, 392] on div "Skip" at bounding box center [228, 398] width 20 height 20
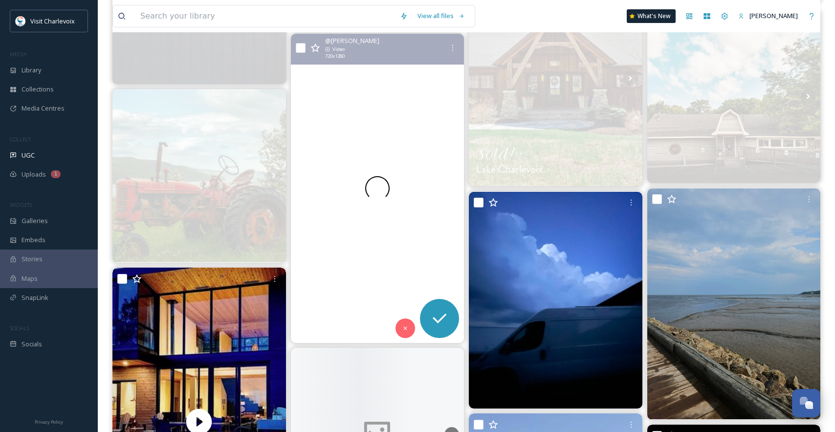
scroll to position [4051, 0]
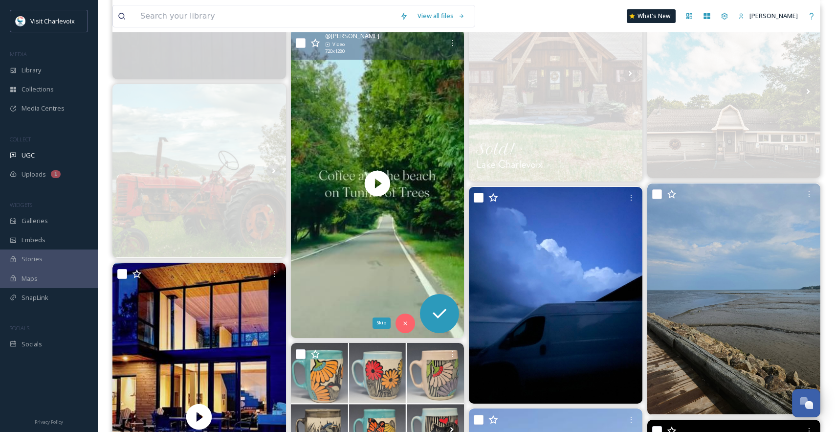
click at [403, 323] on icon at bounding box center [405, 323] width 7 height 7
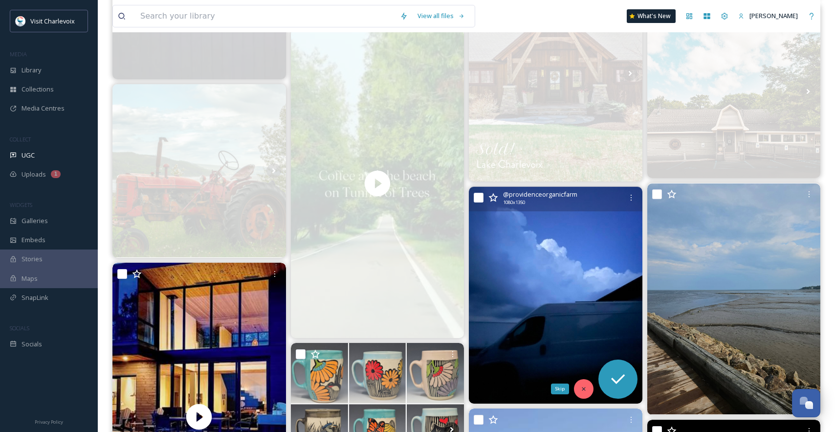
click at [582, 391] on icon at bounding box center [584, 388] width 7 height 7
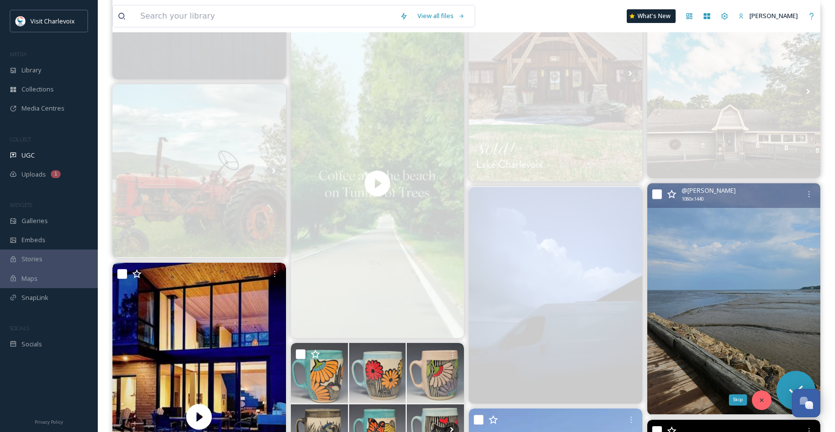
click at [759, 398] on icon at bounding box center [762, 400] width 7 height 7
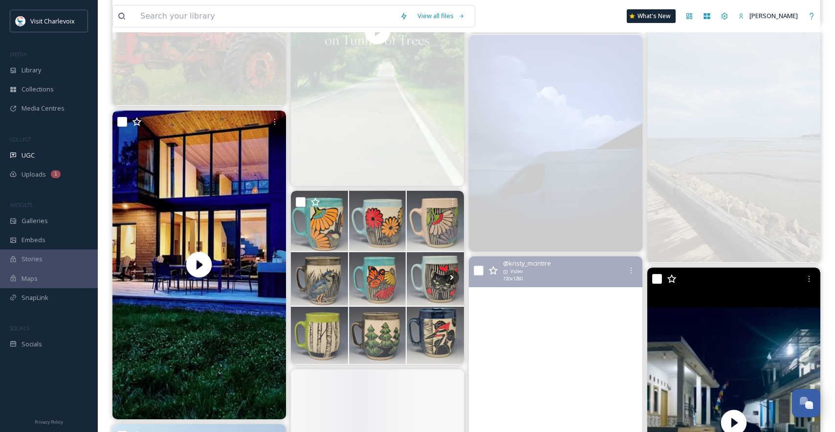
scroll to position [4394, 0]
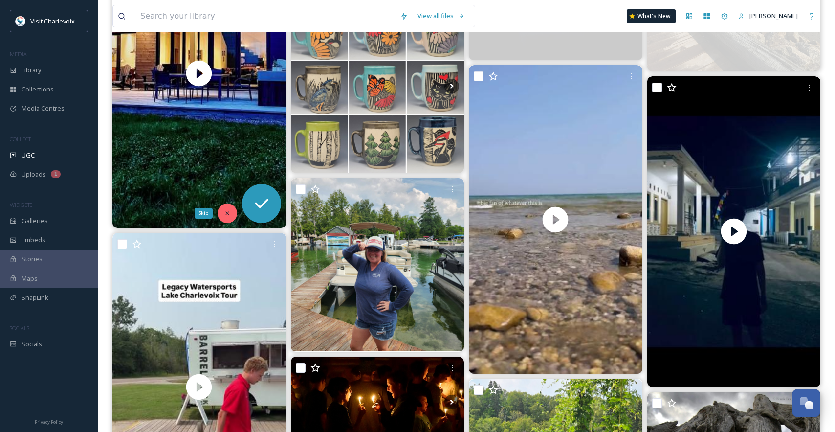
click at [227, 214] on icon at bounding box center [227, 213] width 7 height 7
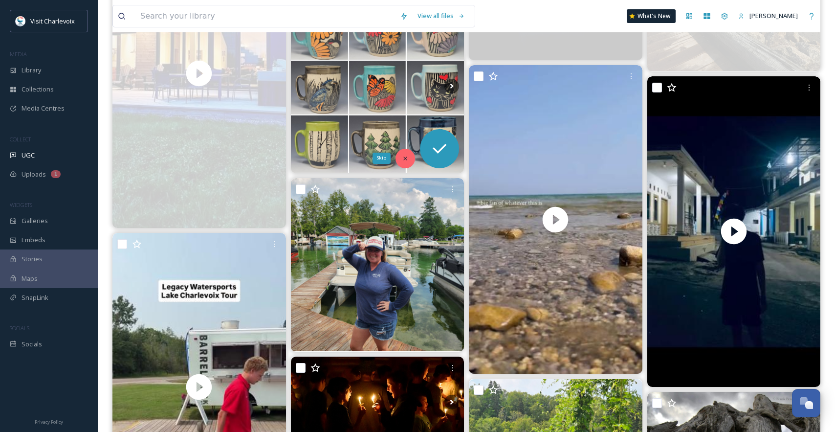
click at [404, 154] on div "Skip" at bounding box center [406, 159] width 20 height 20
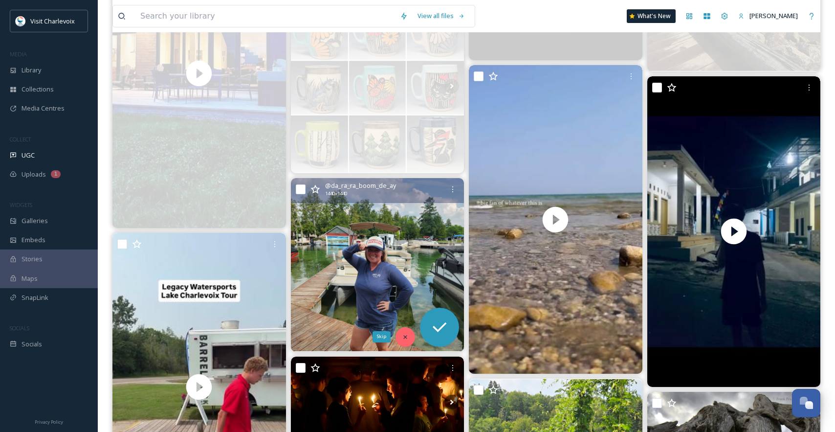
click at [404, 332] on div "Skip" at bounding box center [406, 337] width 20 height 20
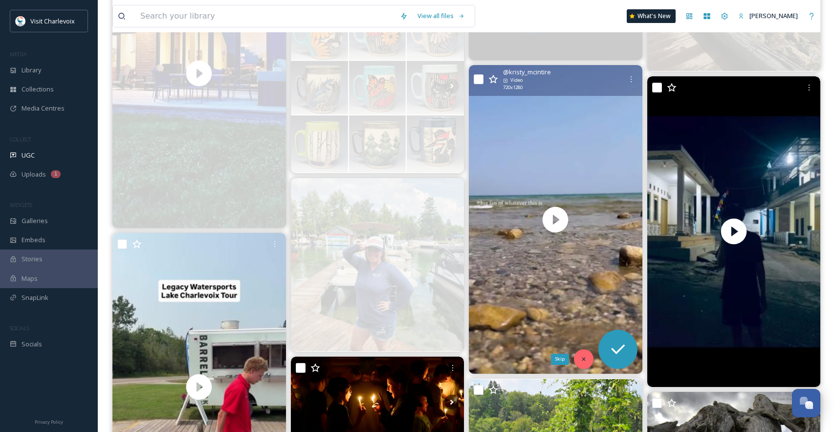
click at [580, 353] on div "Skip" at bounding box center [584, 359] width 20 height 20
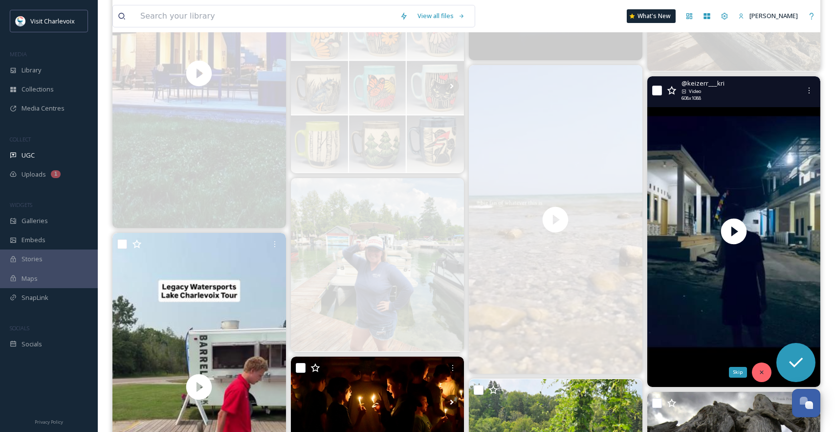
click at [765, 367] on div "Skip" at bounding box center [762, 372] width 20 height 20
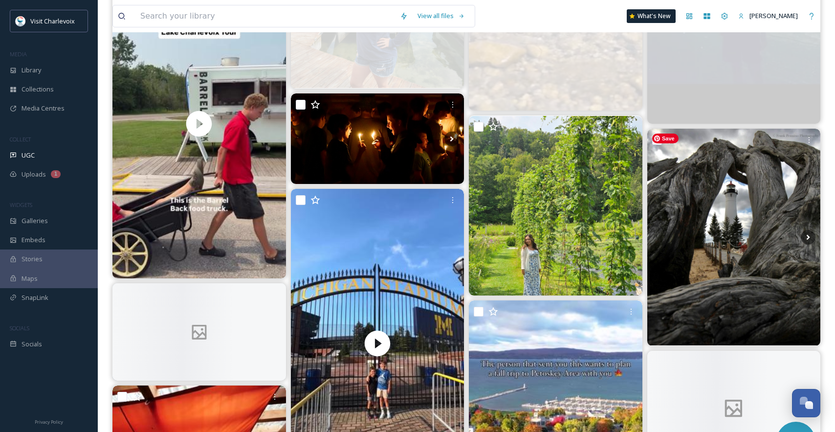
scroll to position [4676, 0]
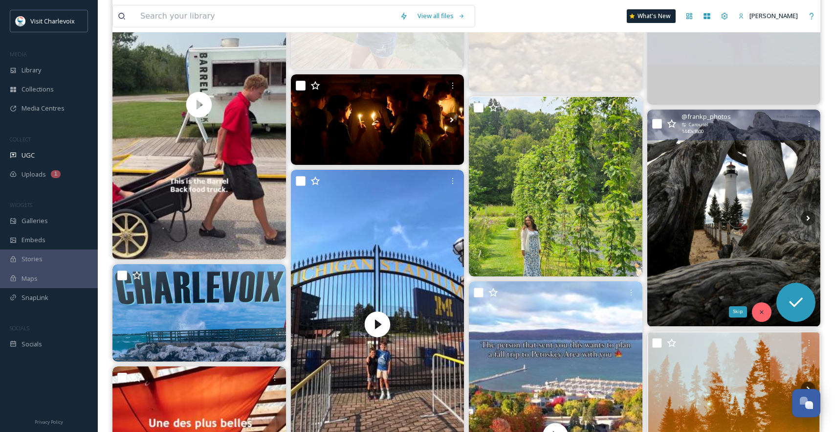
click at [762, 308] on div "Skip" at bounding box center [762, 312] width 20 height 20
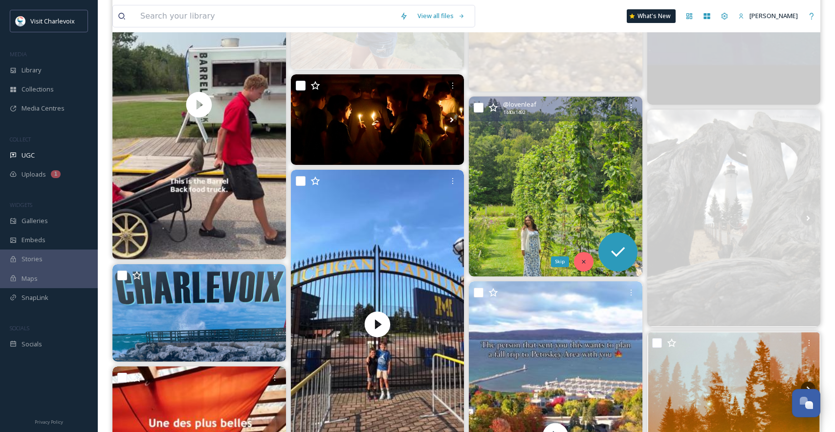
click at [587, 258] on div "Skip" at bounding box center [584, 262] width 20 height 20
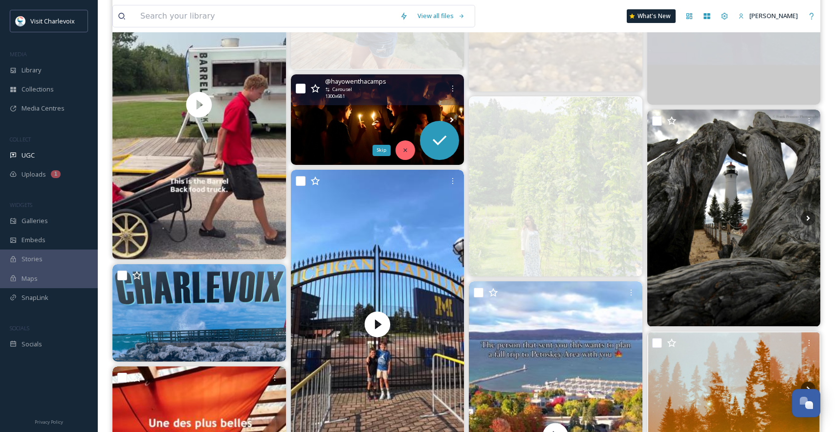
click at [407, 151] on icon at bounding box center [405, 150] width 7 height 7
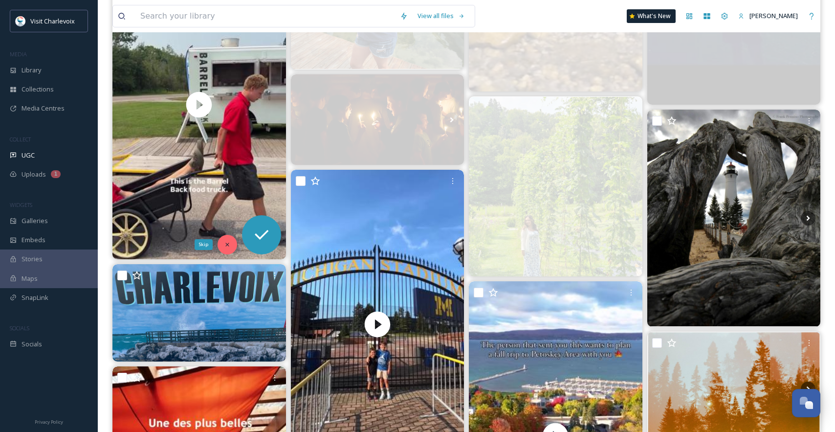
click at [227, 239] on div "Skip" at bounding box center [228, 245] width 20 height 20
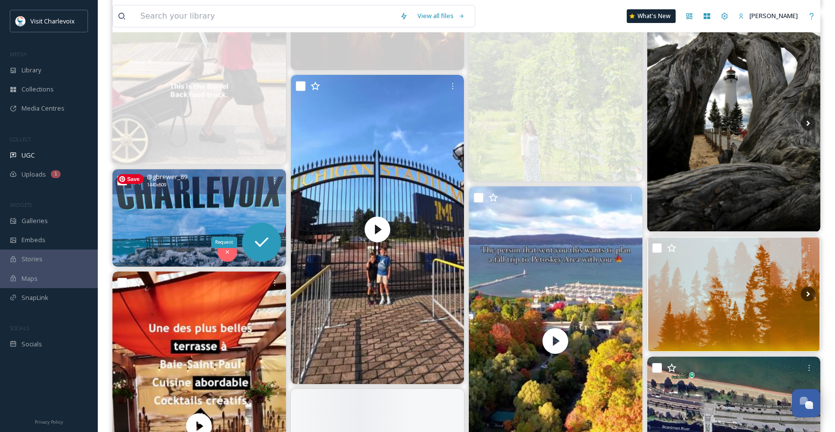
scroll to position [4839, 0]
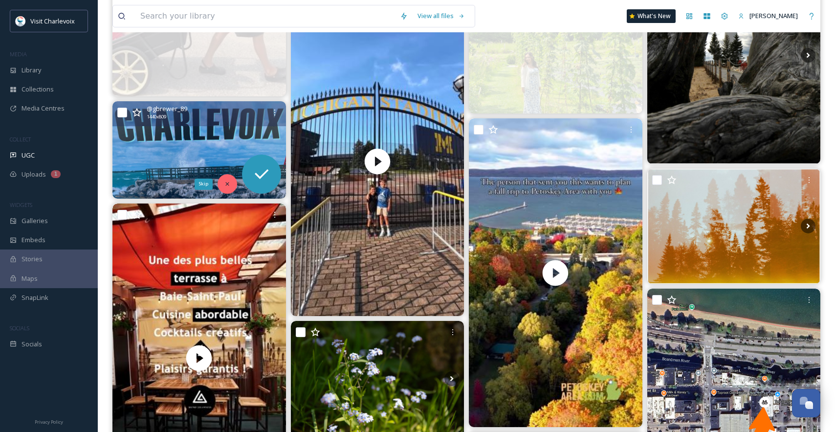
click at [227, 182] on icon at bounding box center [227, 183] width 7 height 7
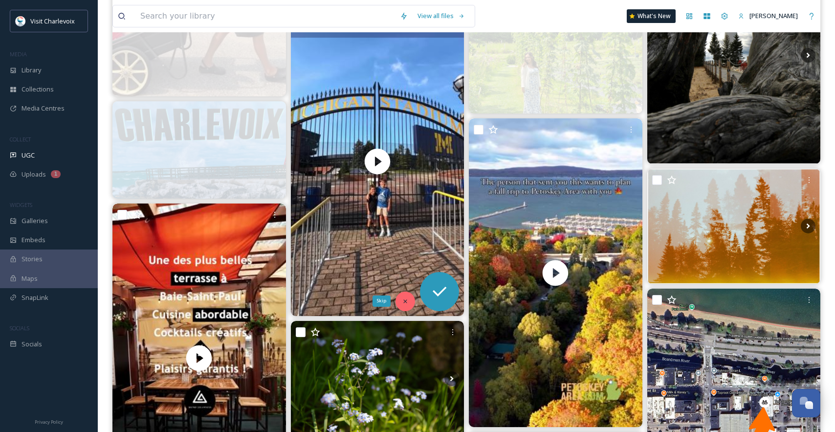
click at [408, 299] on icon at bounding box center [405, 301] width 7 height 7
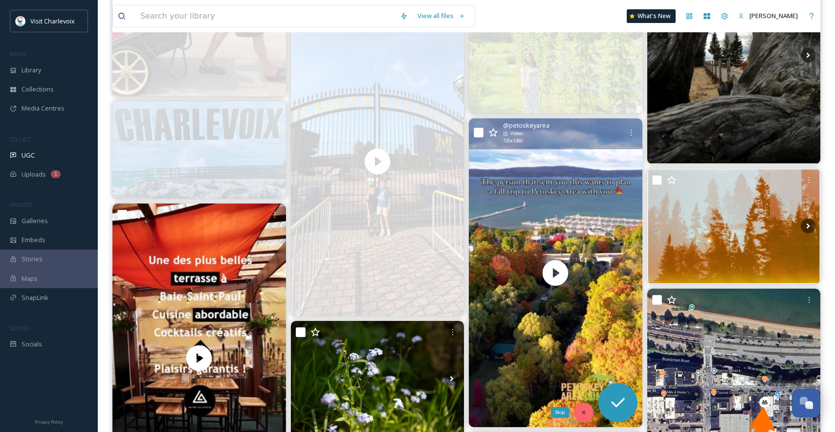
click at [586, 412] on icon at bounding box center [584, 412] width 7 height 7
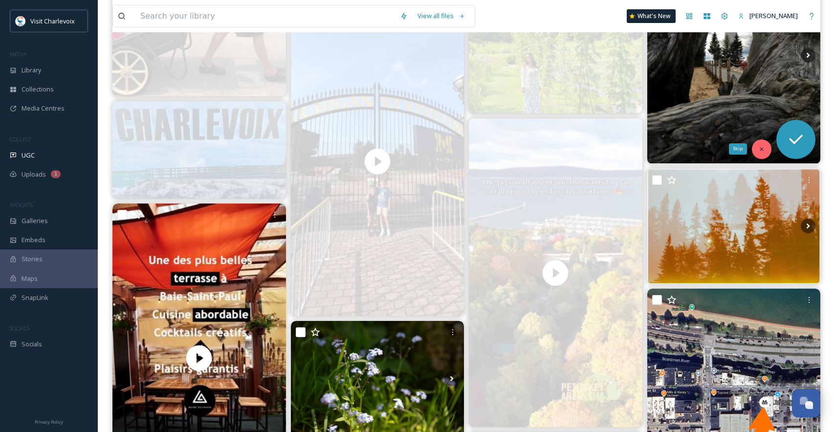
click at [765, 148] on icon at bounding box center [762, 149] width 7 height 7
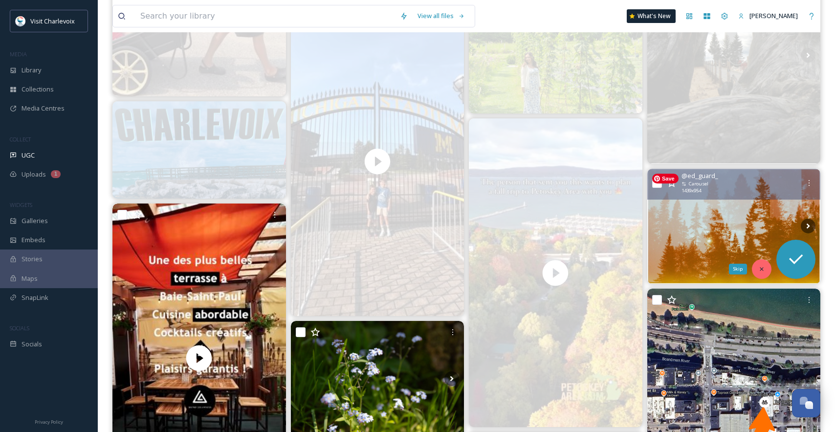
click at [771, 271] on div "Skip" at bounding box center [762, 269] width 20 height 20
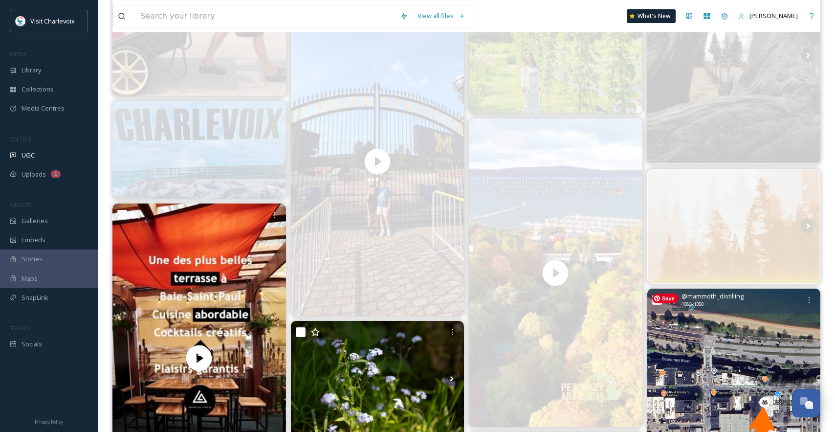
scroll to position [5004, 0]
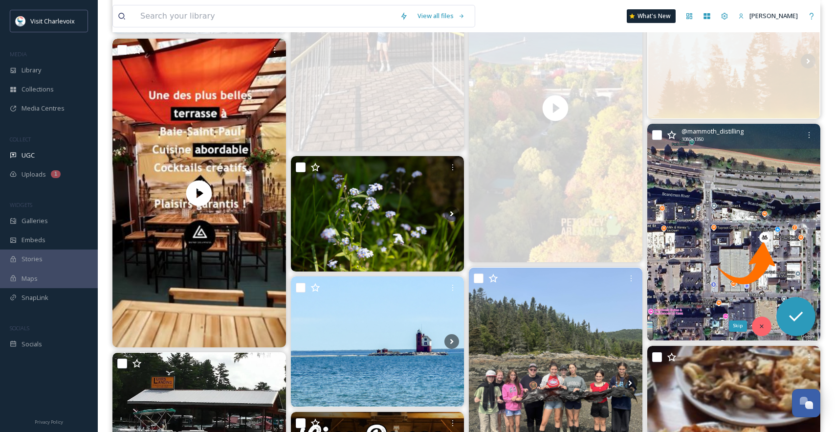
click at [765, 328] on icon at bounding box center [762, 326] width 7 height 7
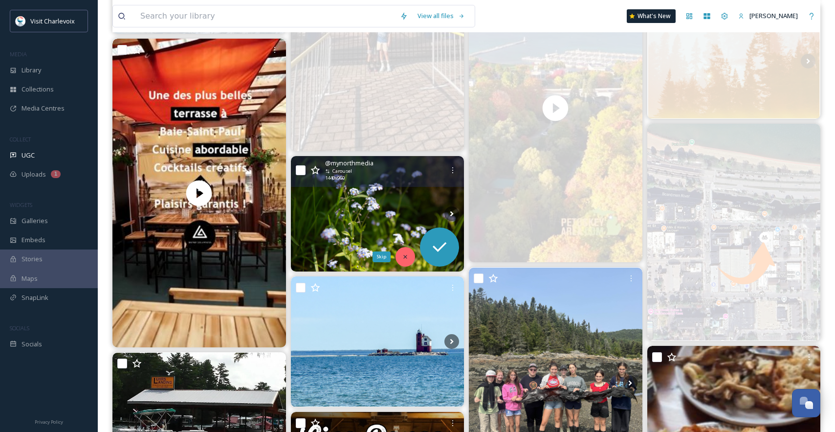
click at [402, 258] on icon at bounding box center [405, 256] width 7 height 7
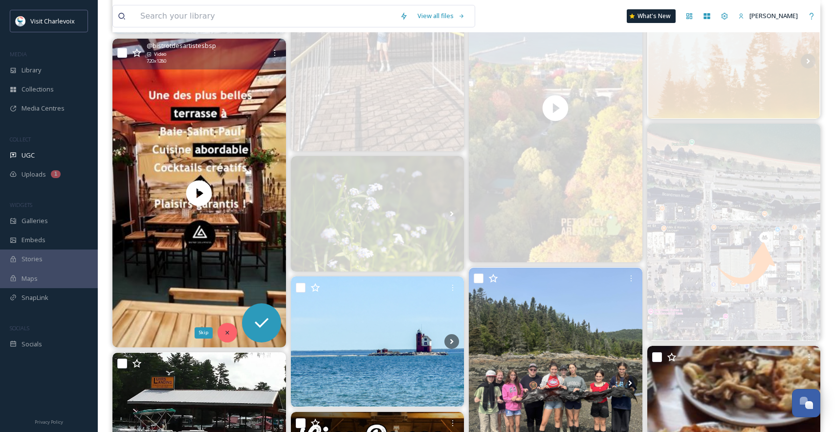
click at [227, 329] on icon at bounding box center [227, 332] width 7 height 7
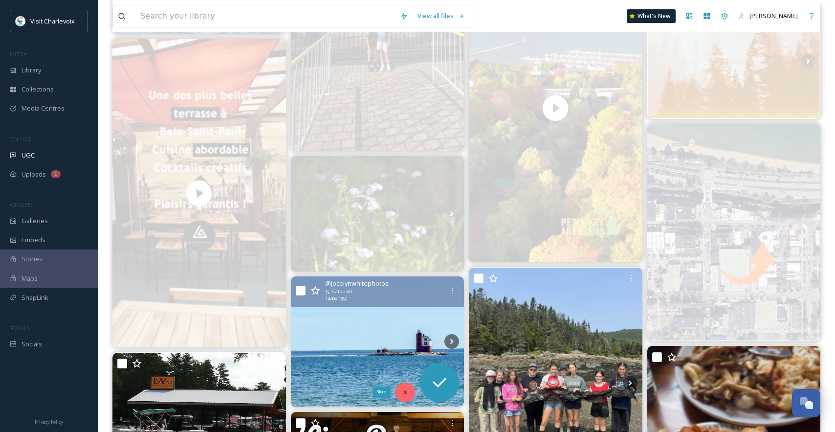
click at [402, 392] on icon at bounding box center [405, 392] width 7 height 7
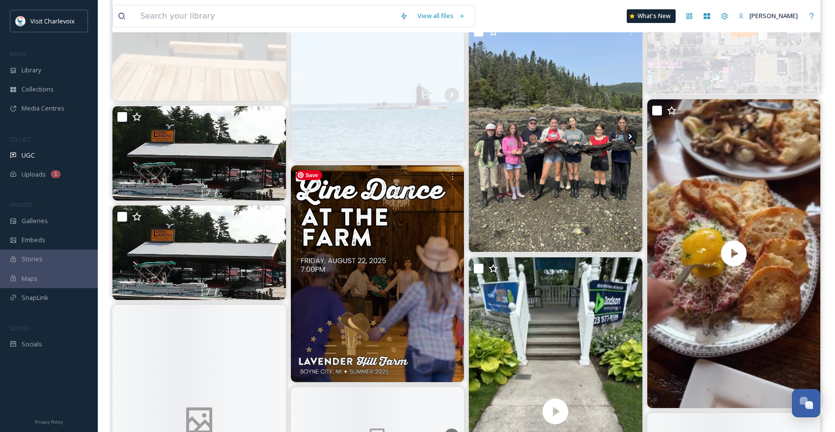
scroll to position [5277, 0]
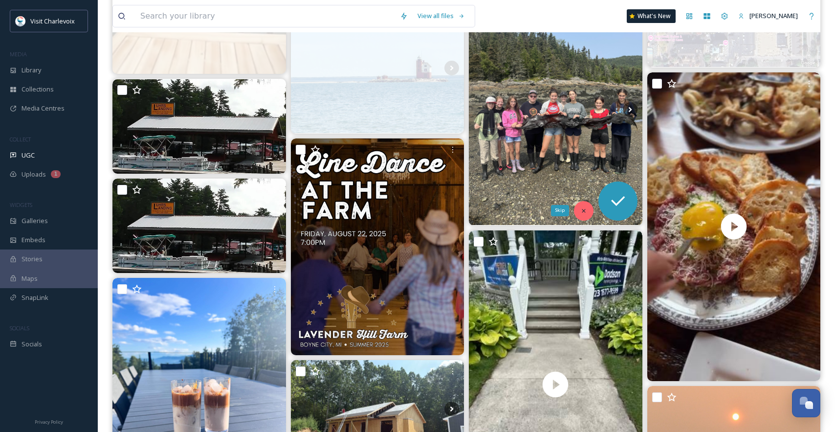
click at [583, 213] on icon at bounding box center [584, 210] width 7 height 7
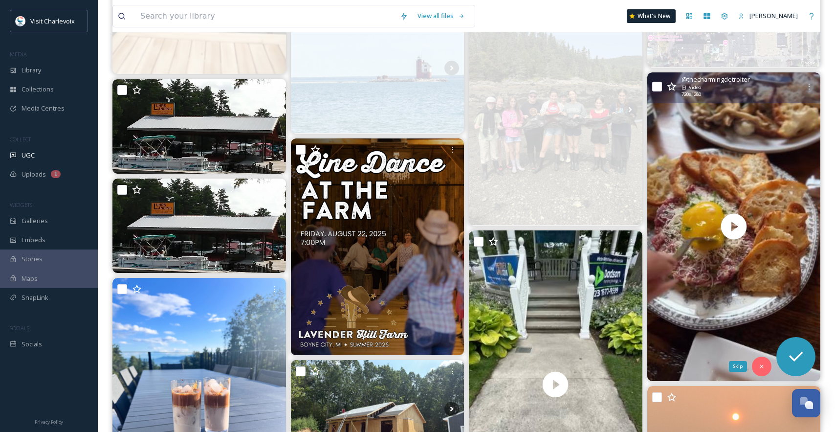
drag, startPoint x: 763, startPoint y: 361, endPoint x: 727, endPoint y: 322, distance: 53.7
click at [764, 360] on div "Skip" at bounding box center [762, 367] width 20 height 20
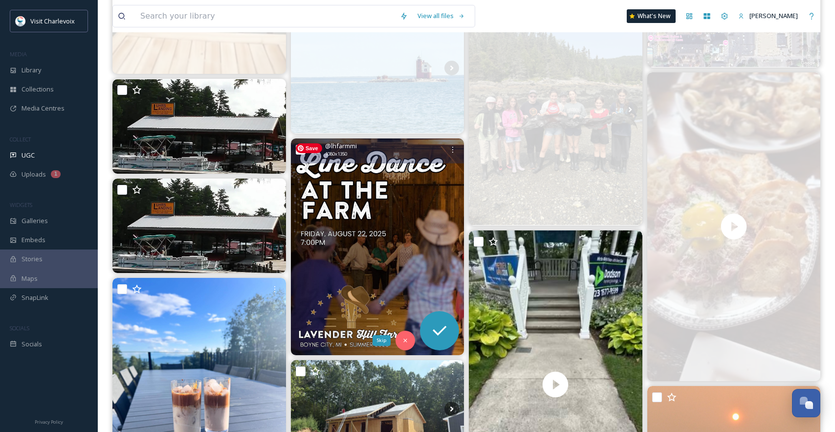
click at [409, 338] on div "Skip" at bounding box center [406, 341] width 20 height 20
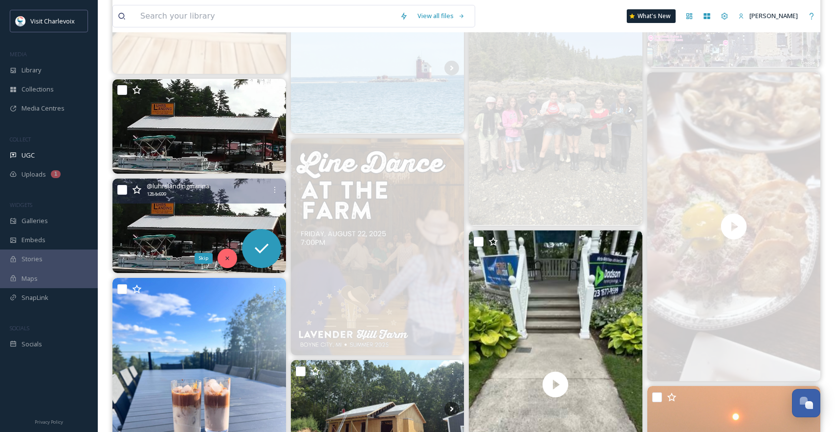
click at [225, 259] on icon at bounding box center [227, 258] width 7 height 7
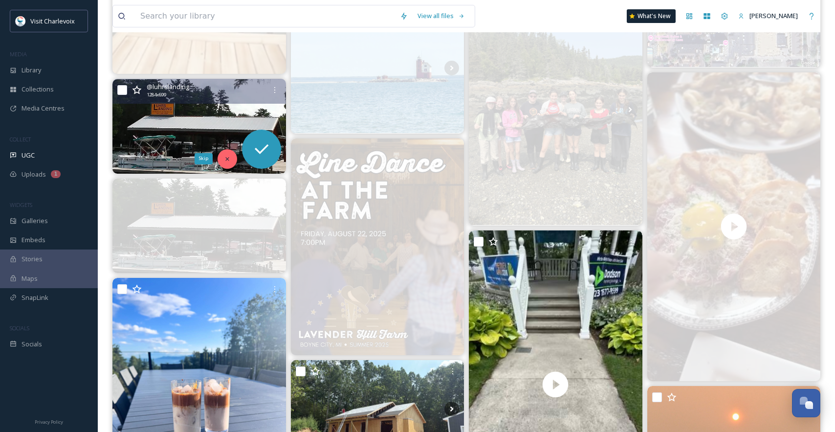
click at [228, 154] on div "Skip" at bounding box center [228, 159] width 20 height 20
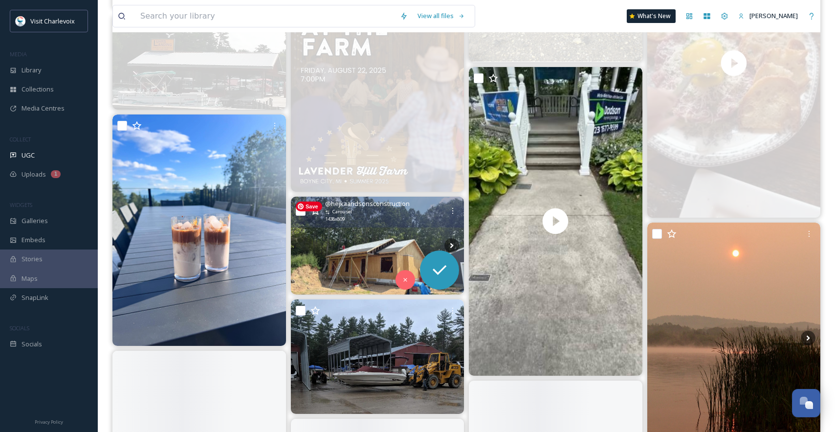
scroll to position [5441, 0]
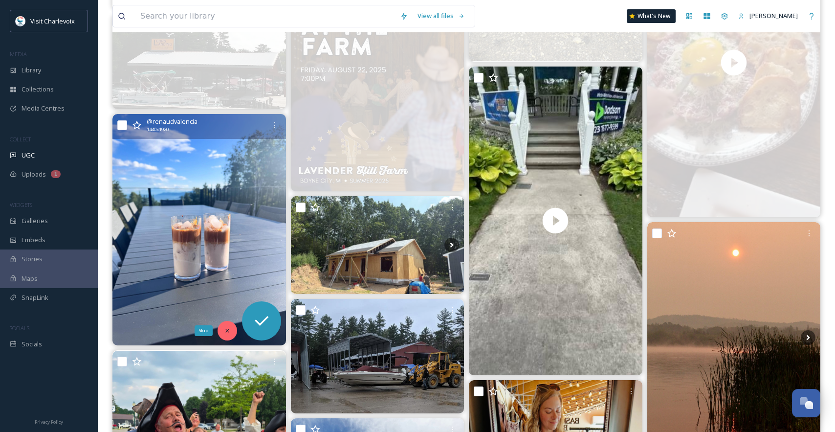
click at [225, 328] on icon at bounding box center [227, 330] width 7 height 7
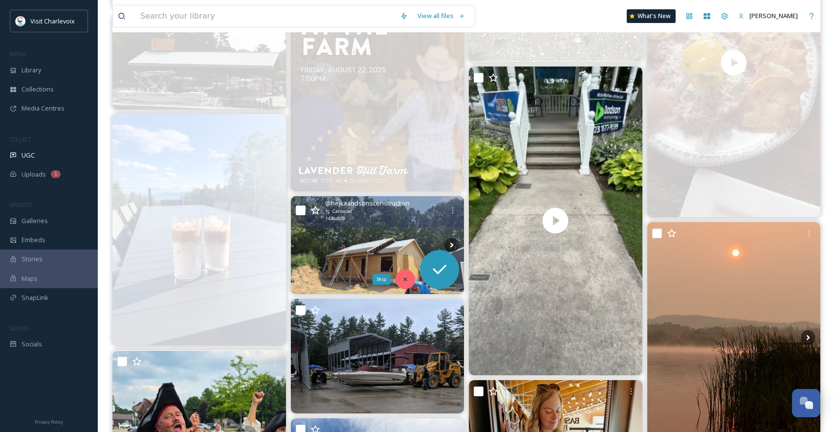
click at [410, 282] on div "Skip" at bounding box center [406, 280] width 20 height 20
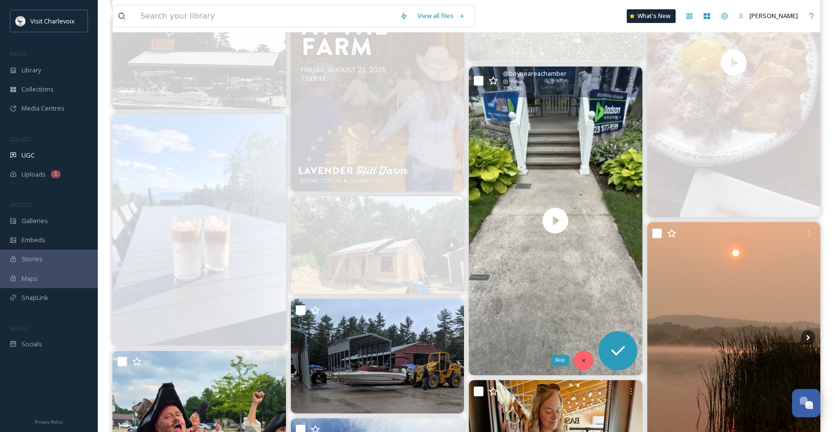
click at [584, 361] on icon at bounding box center [584, 360] width 7 height 7
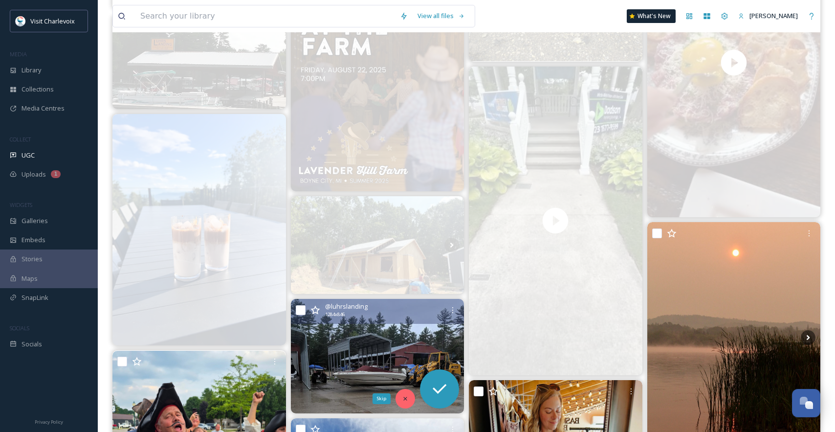
click at [414, 395] on div "Skip" at bounding box center [406, 399] width 20 height 20
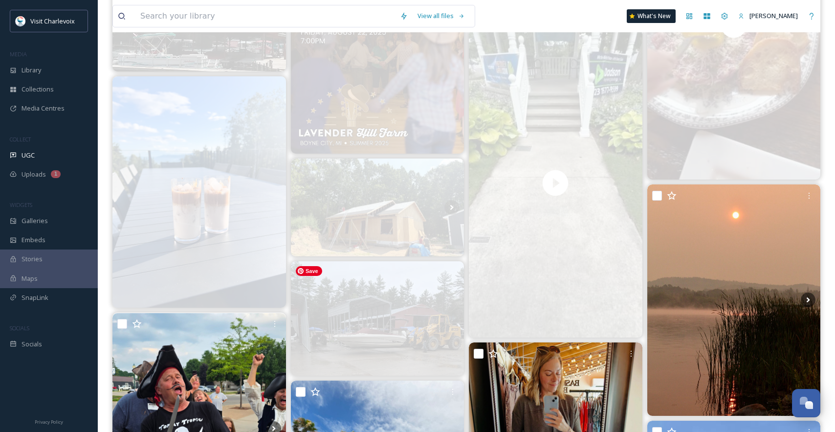
scroll to position [5589, 0]
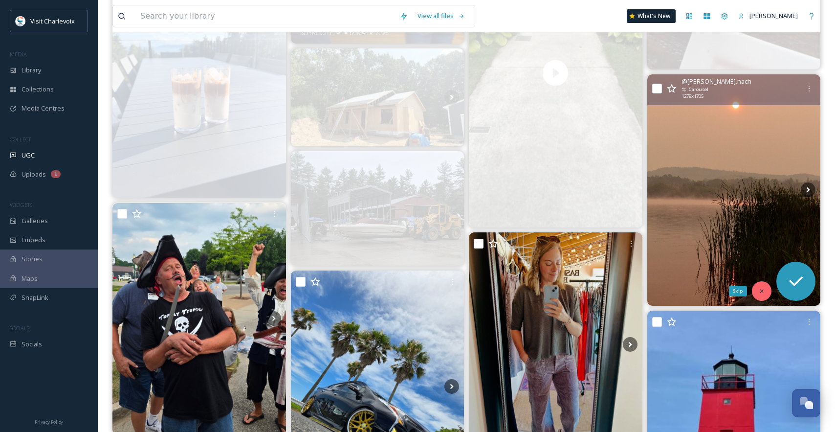
click at [766, 291] on div "Skip" at bounding box center [762, 291] width 20 height 20
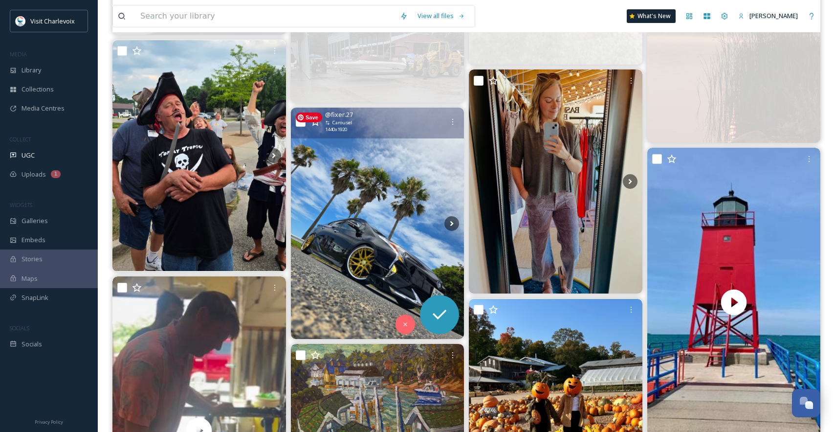
scroll to position [5752, 0]
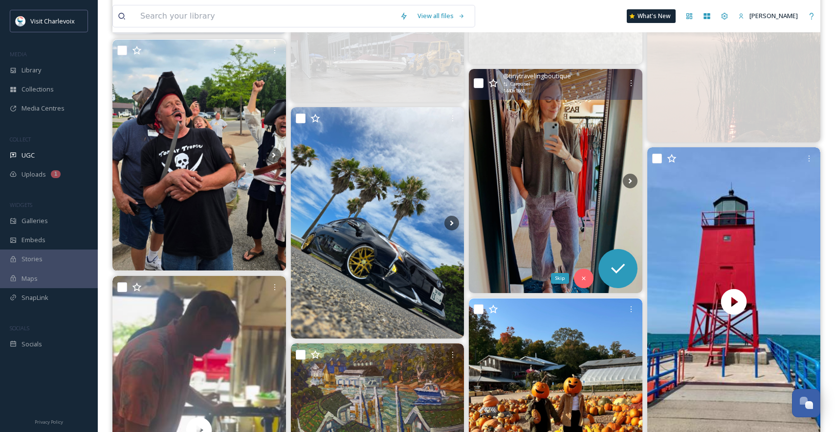
click at [586, 279] on icon at bounding box center [584, 278] width 7 height 7
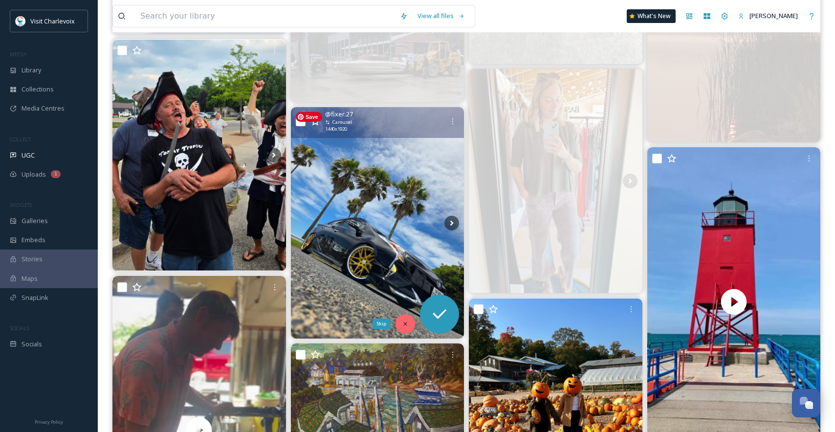
click at [404, 325] on icon at bounding box center [405, 323] width 7 height 7
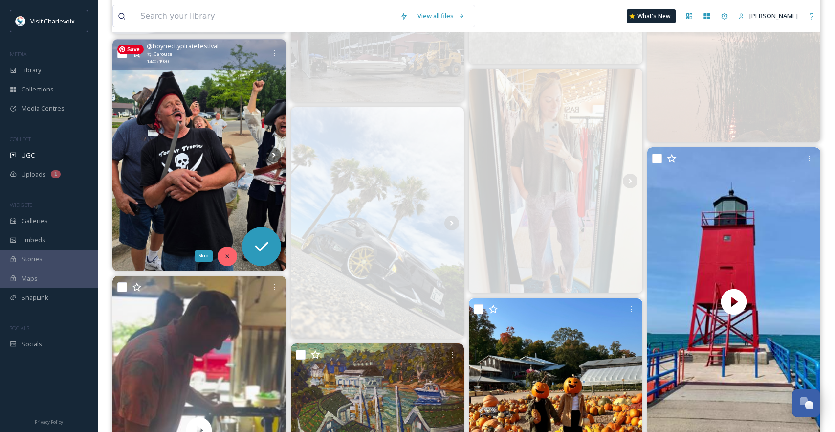
click at [225, 253] on icon at bounding box center [227, 256] width 7 height 7
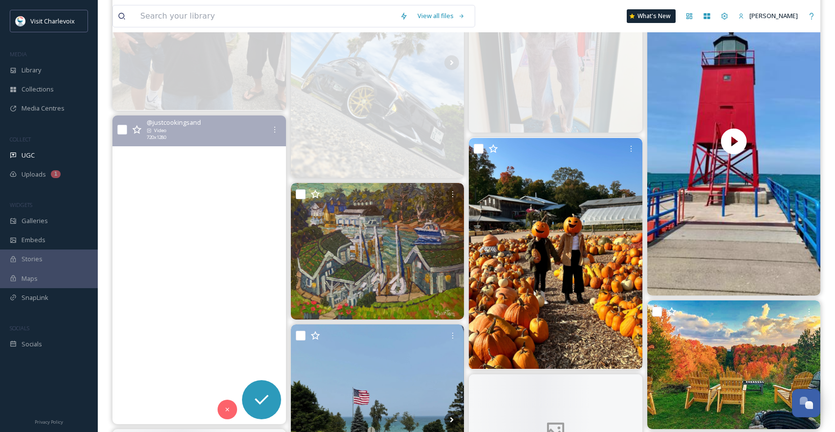
scroll to position [5954, 0]
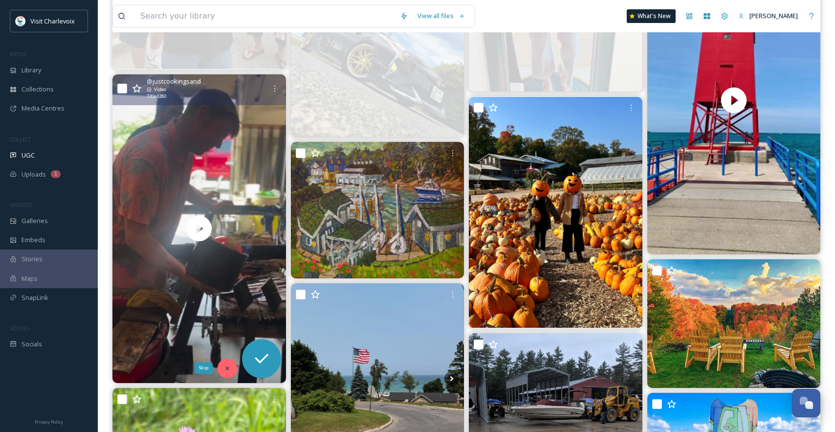
click at [224, 366] on icon at bounding box center [227, 368] width 7 height 7
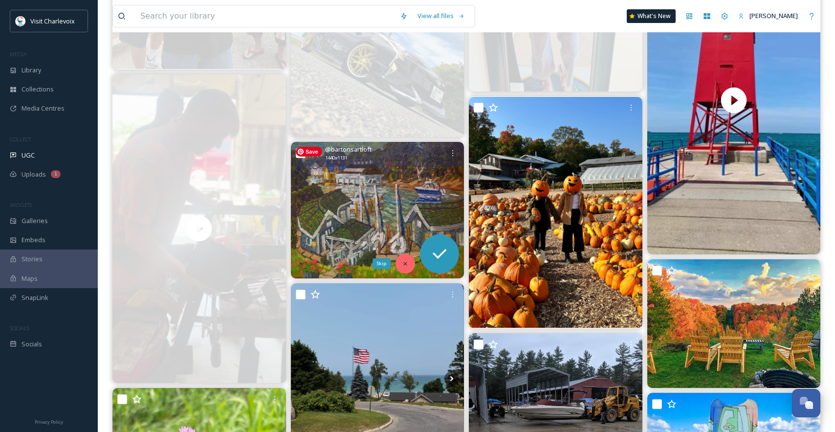
click at [403, 260] on icon at bounding box center [405, 263] width 7 height 7
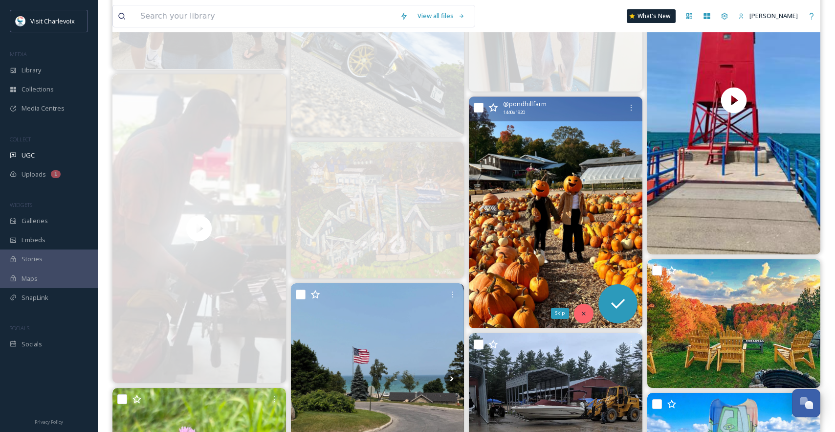
click at [589, 313] on div "Skip" at bounding box center [584, 314] width 20 height 20
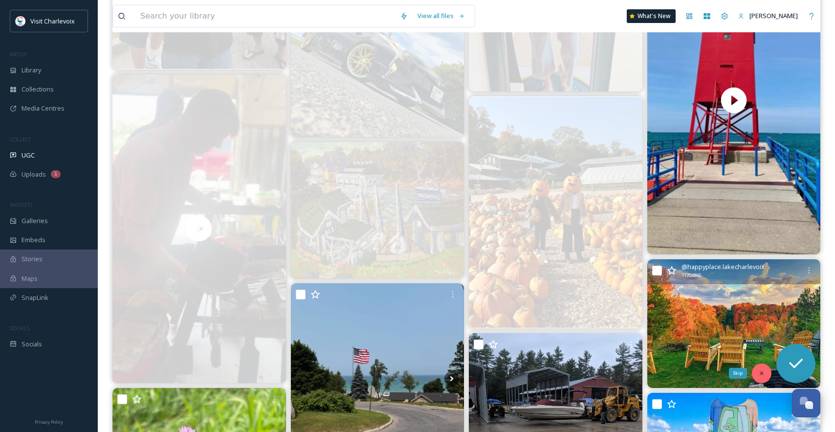
click at [760, 370] on icon at bounding box center [762, 373] width 7 height 7
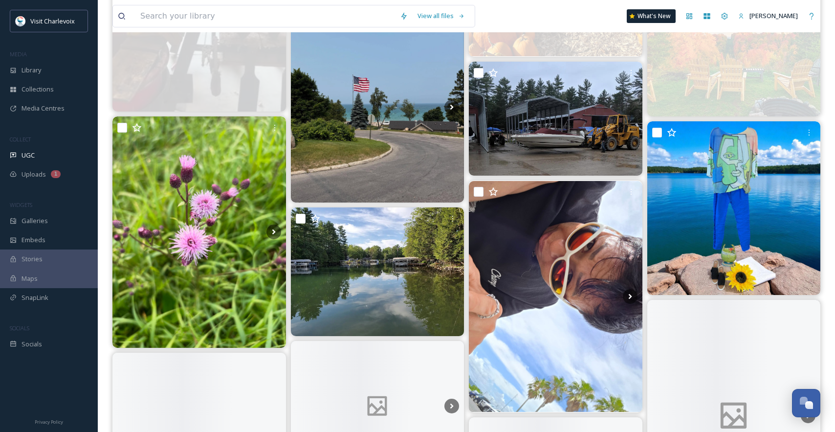
scroll to position [6244, 0]
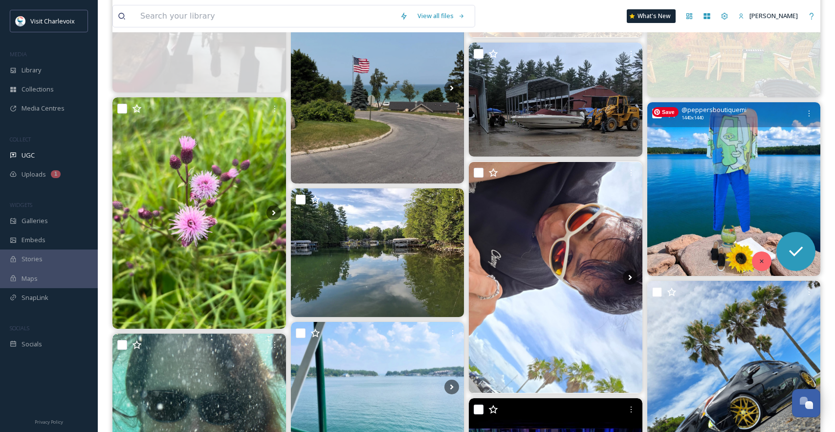
click at [761, 259] on icon at bounding box center [762, 261] width 7 height 7
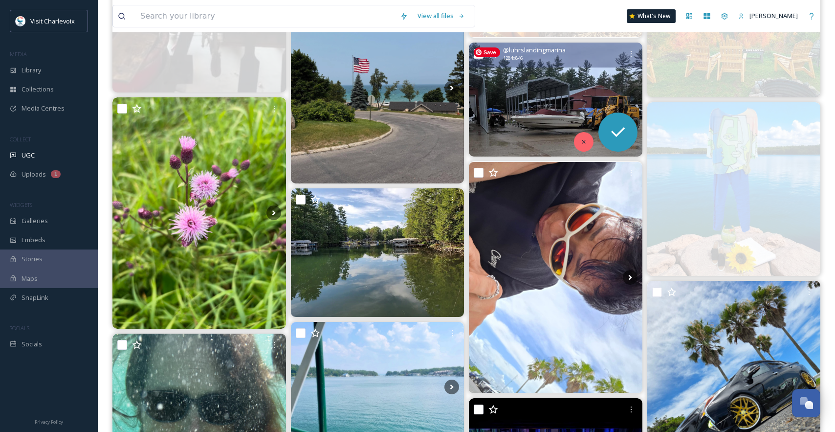
click at [581, 142] on icon at bounding box center [584, 141] width 7 height 7
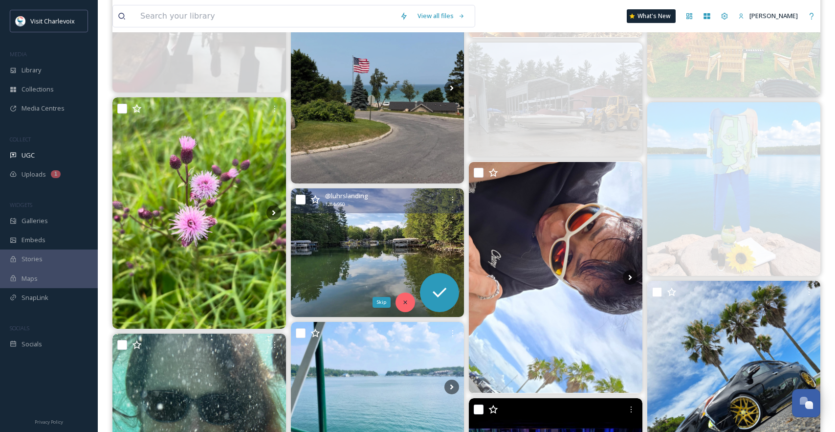
click at [400, 306] on div "Skip" at bounding box center [406, 303] width 20 height 20
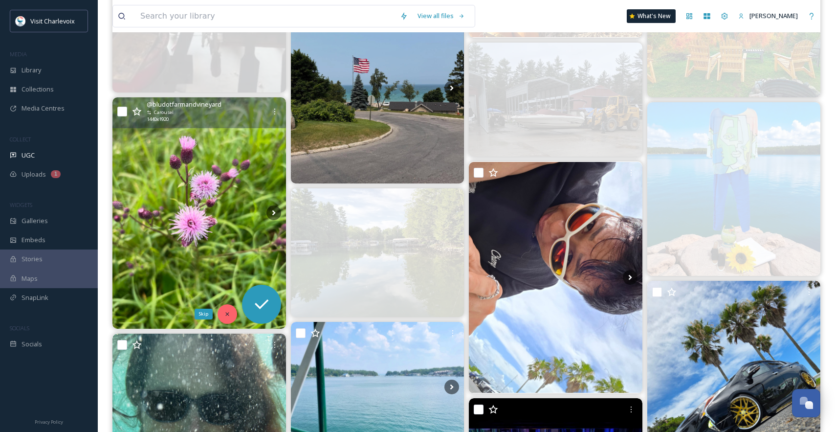
click at [232, 312] on div "Skip" at bounding box center [228, 314] width 20 height 20
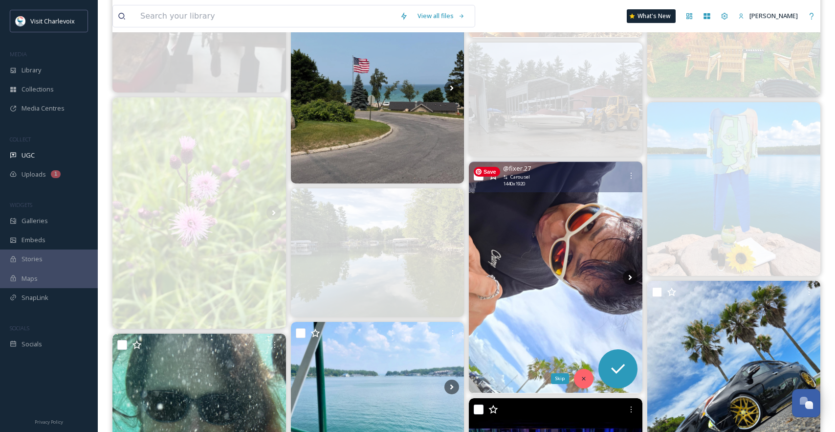
click at [581, 376] on icon at bounding box center [584, 378] width 7 height 7
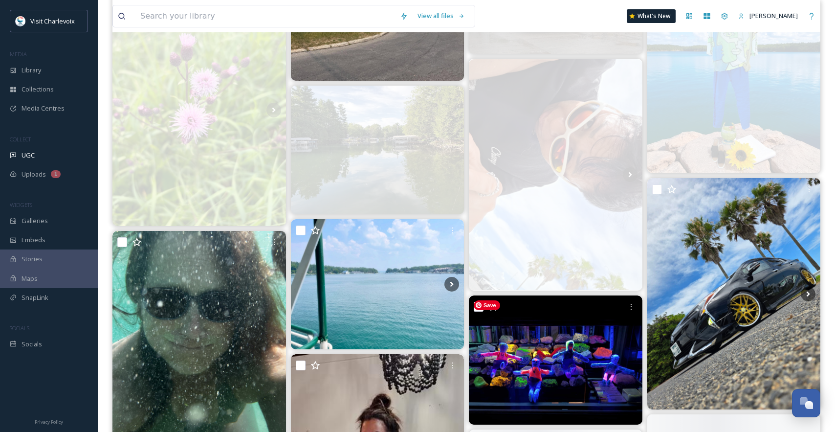
scroll to position [6554, 0]
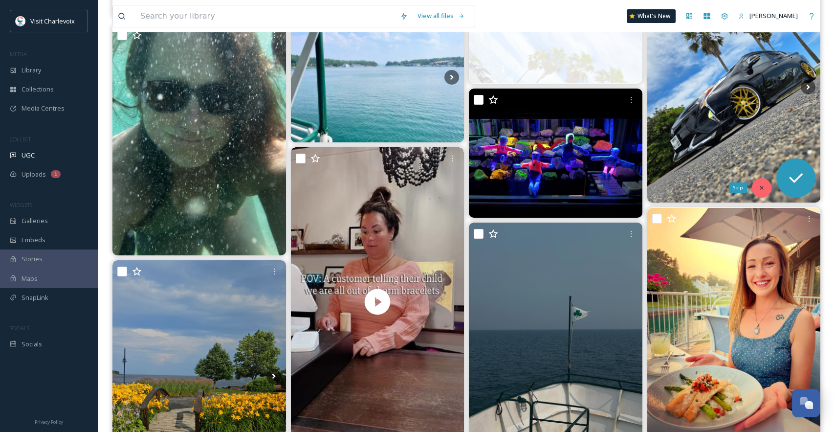
click at [758, 192] on div "Skip" at bounding box center [762, 188] width 20 height 20
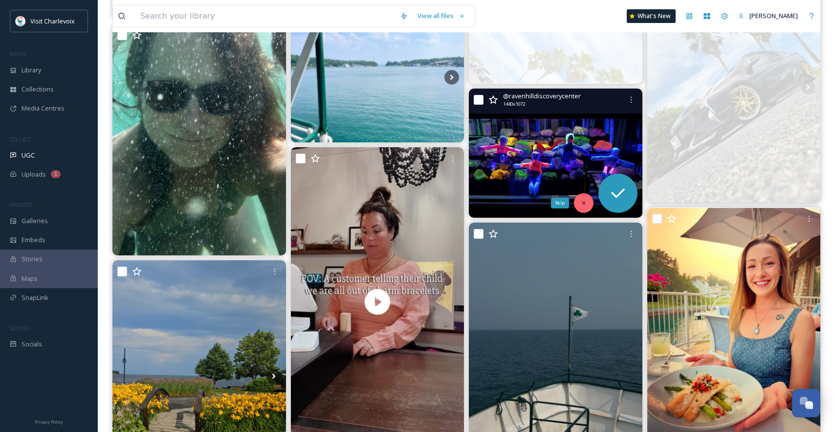
click at [579, 204] on div "Skip" at bounding box center [584, 203] width 20 height 20
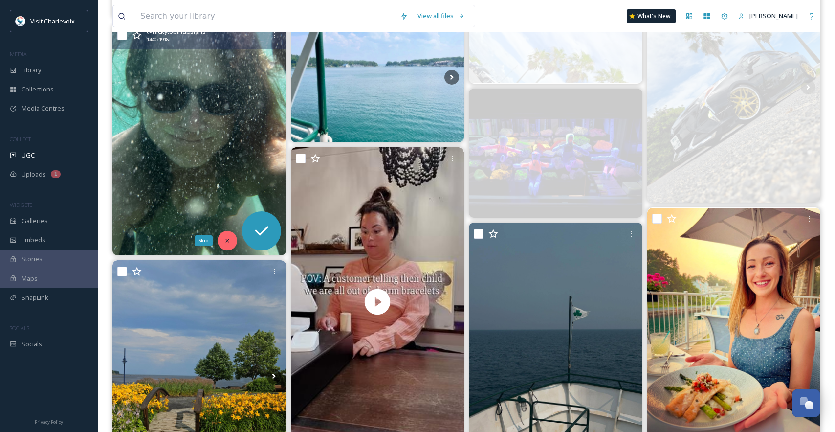
click at [225, 241] on icon at bounding box center [227, 240] width 7 height 7
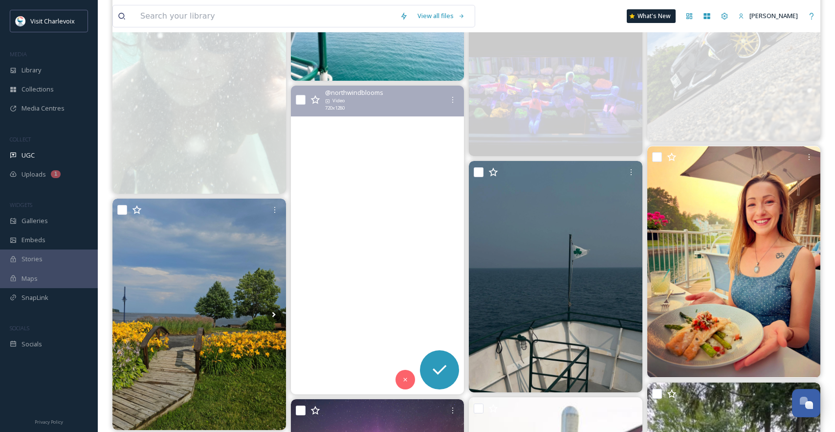
scroll to position [6616, 0]
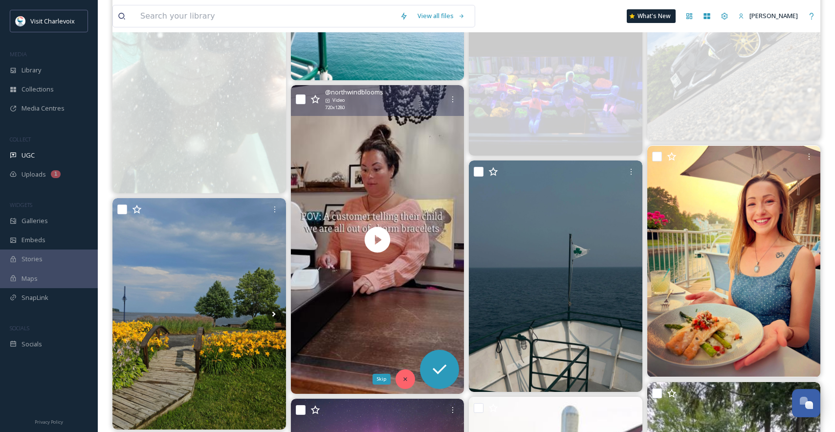
click at [407, 379] on icon at bounding box center [405, 379] width 7 height 7
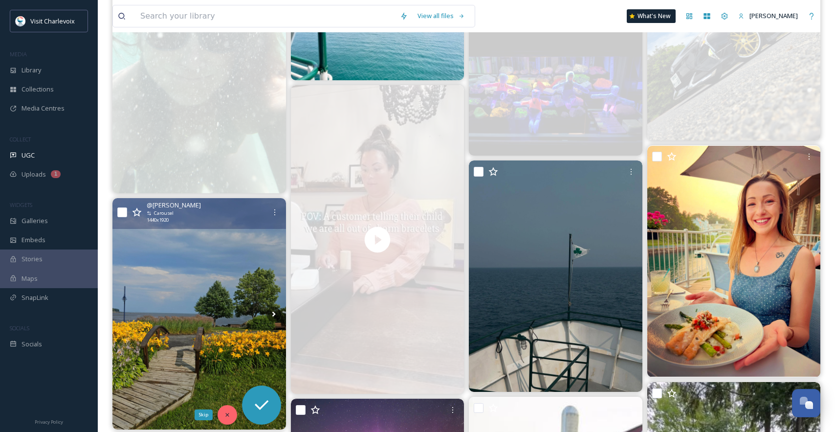
click at [224, 412] on icon at bounding box center [227, 414] width 7 height 7
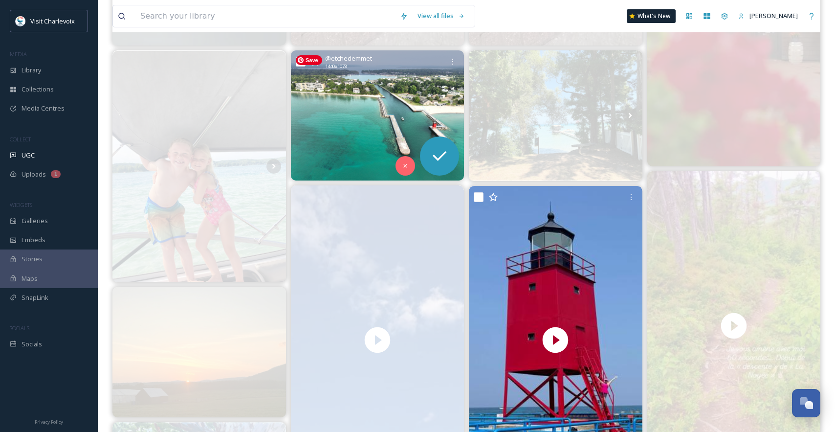
scroll to position [0, 0]
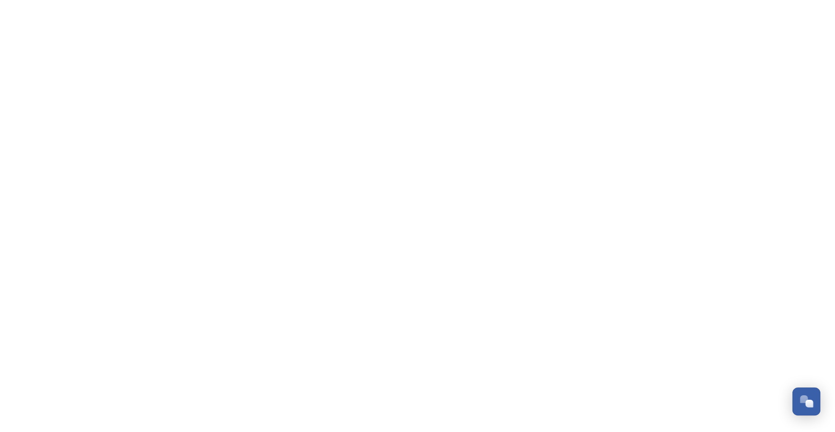
scroll to position [3274, 0]
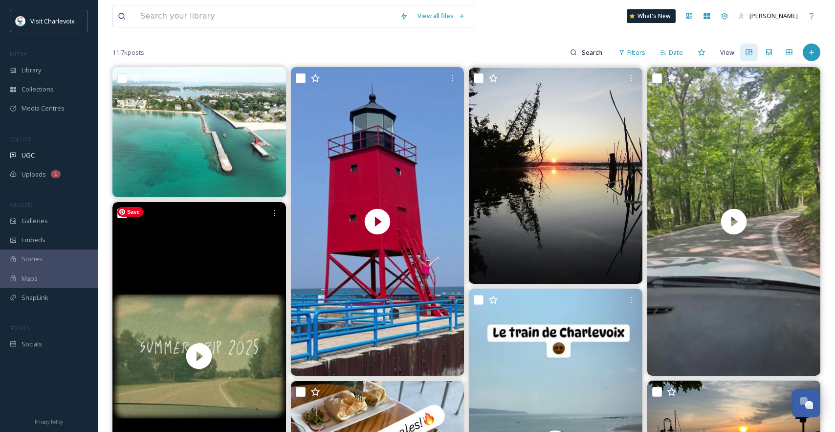
scroll to position [125, 0]
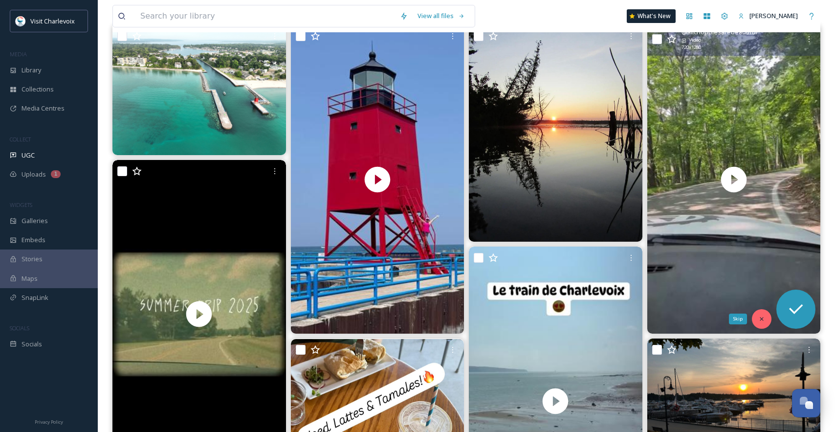
click at [765, 314] on div "Skip" at bounding box center [762, 319] width 20 height 20
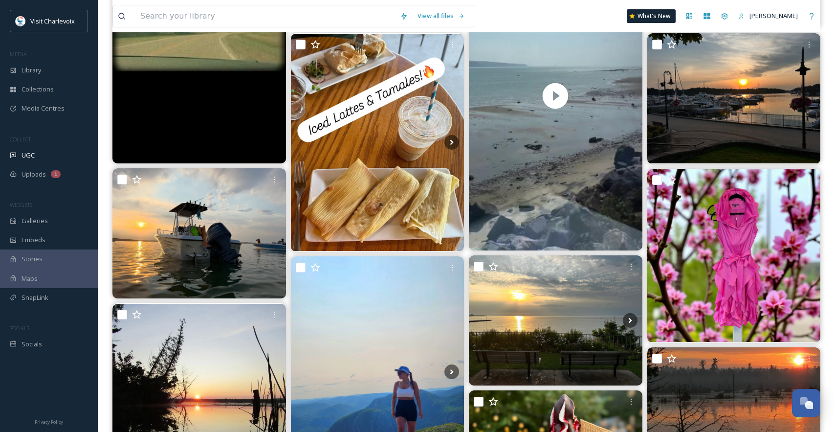
scroll to position [429, 0]
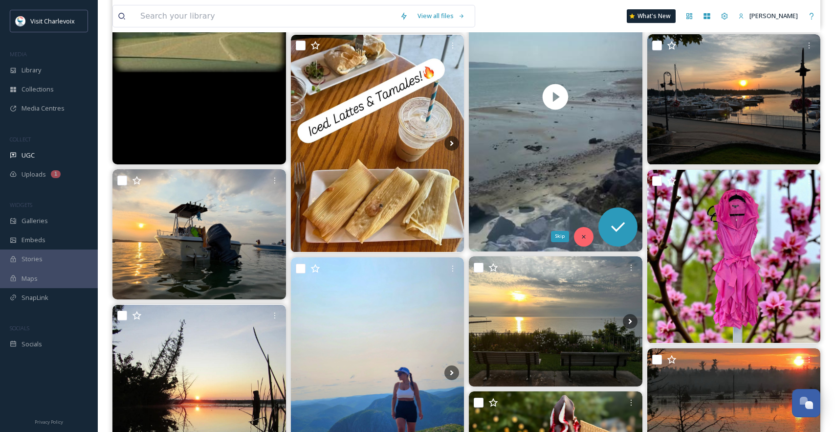
click at [584, 234] on icon at bounding box center [584, 236] width 7 height 7
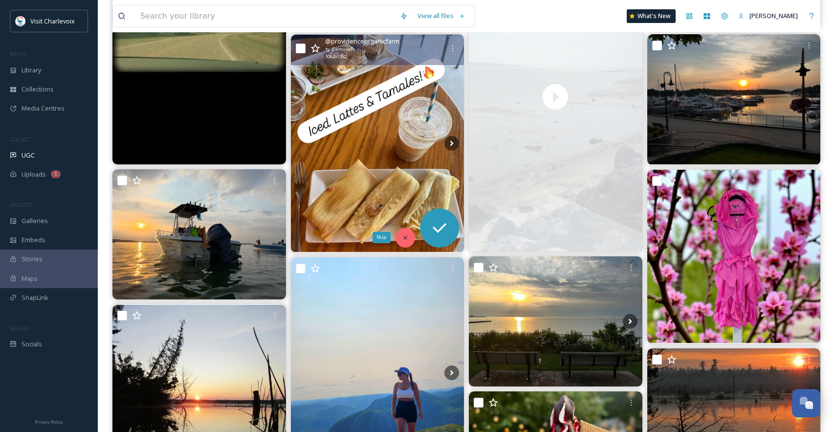
click at [407, 235] on icon at bounding box center [405, 237] width 7 height 7
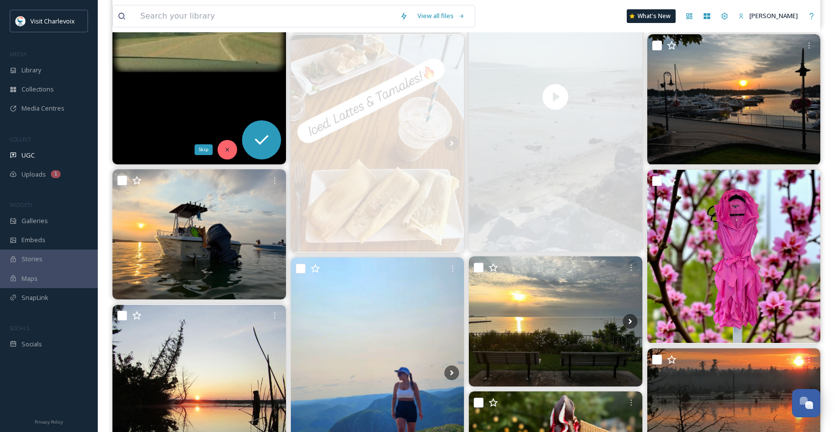
click at [224, 150] on icon at bounding box center [227, 149] width 7 height 7
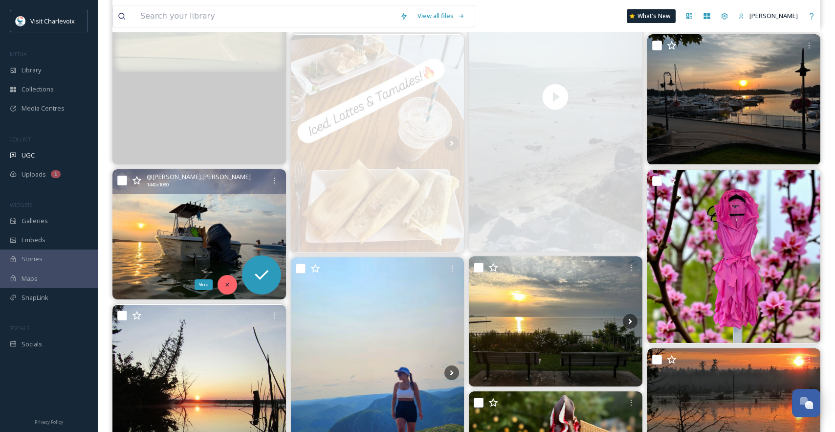
click at [231, 285] on div "Skip" at bounding box center [228, 285] width 20 height 20
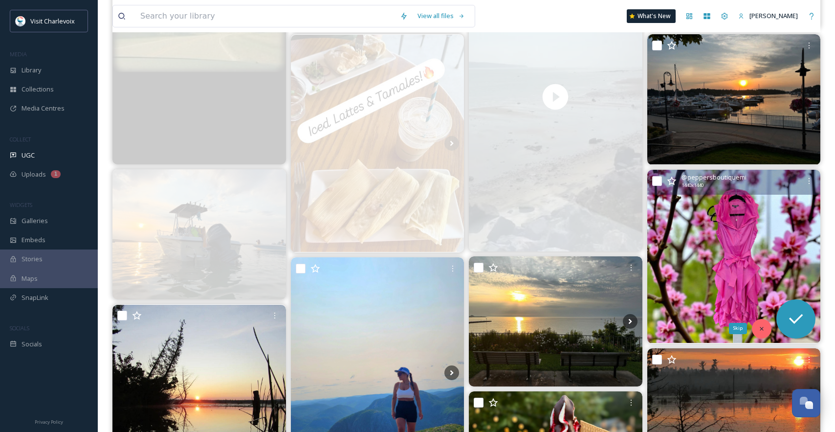
click at [762, 329] on icon at bounding box center [761, 328] width 3 height 3
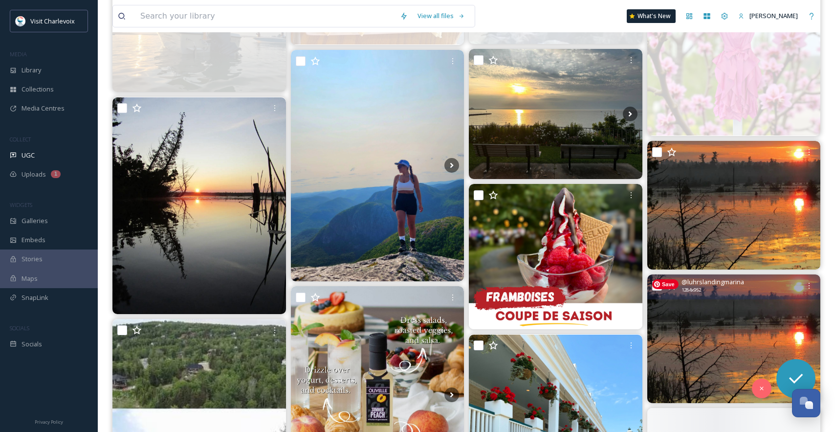
scroll to position [687, 0]
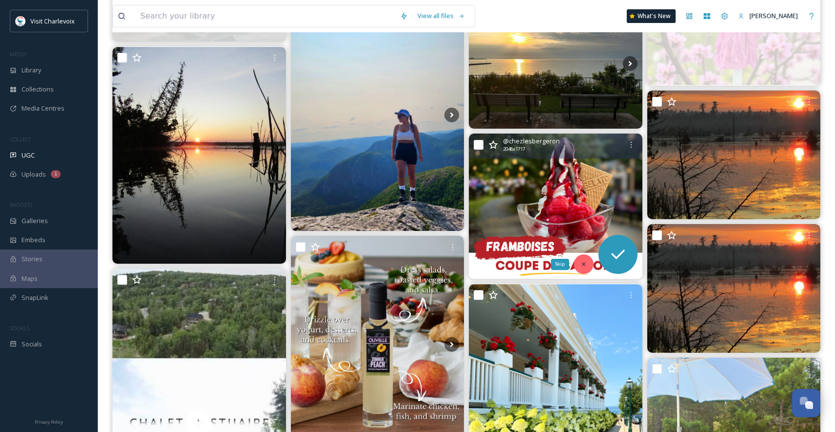
click at [579, 262] on div "Skip" at bounding box center [584, 264] width 20 height 20
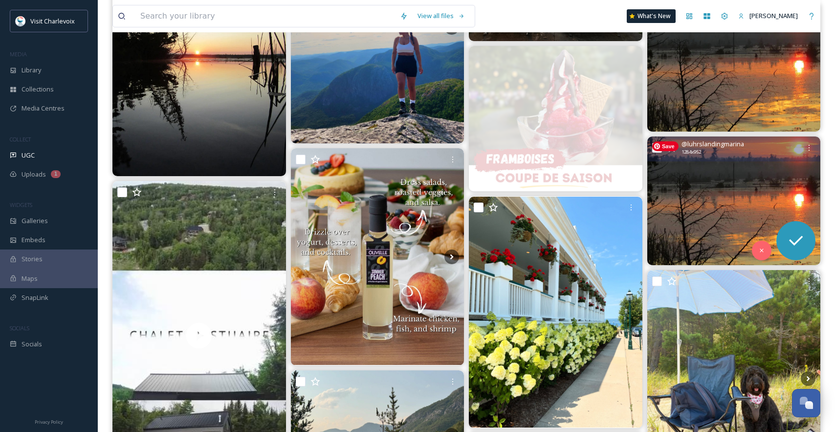
scroll to position [993, 0]
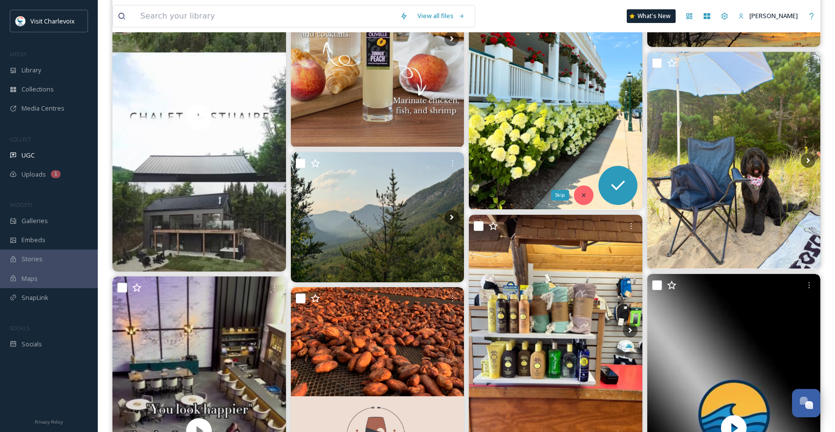
click at [589, 196] on div "Skip" at bounding box center [584, 195] width 20 height 20
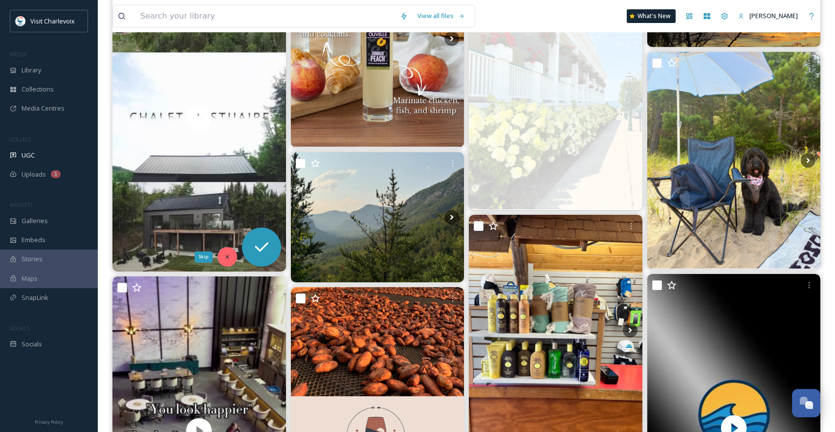
click at [228, 253] on icon at bounding box center [227, 256] width 7 height 7
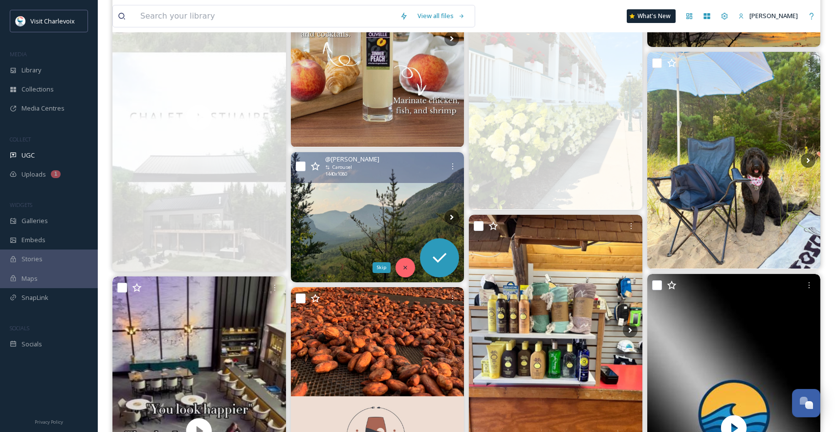
click at [407, 262] on div "Skip" at bounding box center [406, 268] width 20 height 20
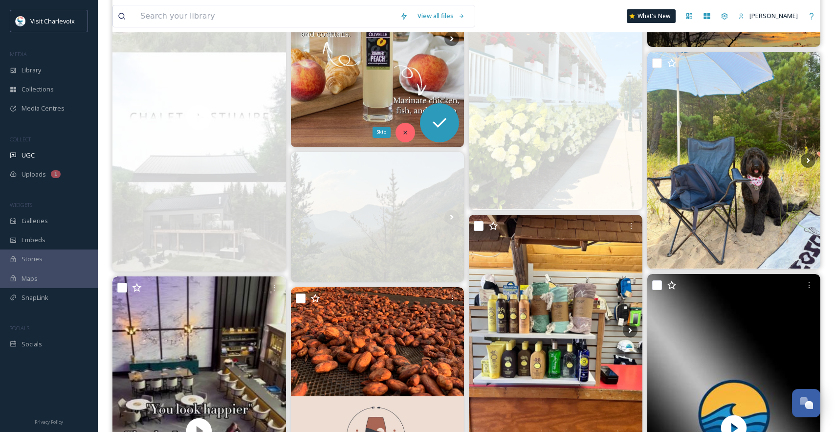
click at [410, 131] on div "Skip" at bounding box center [406, 133] width 20 height 20
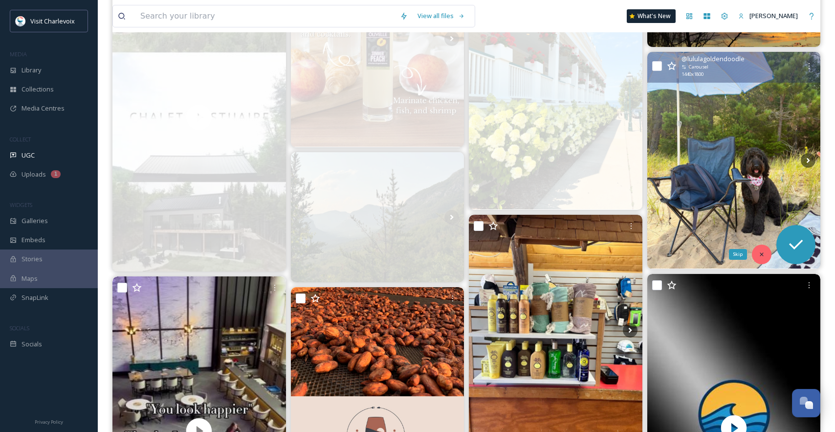
click at [761, 251] on icon at bounding box center [762, 254] width 7 height 7
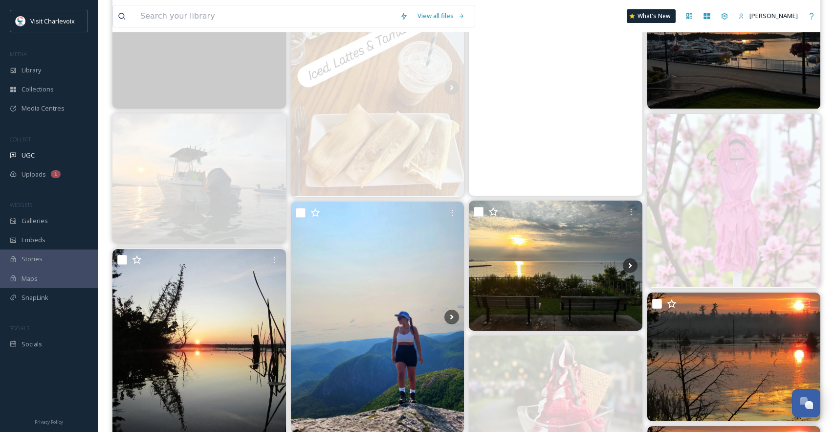
scroll to position [660, 0]
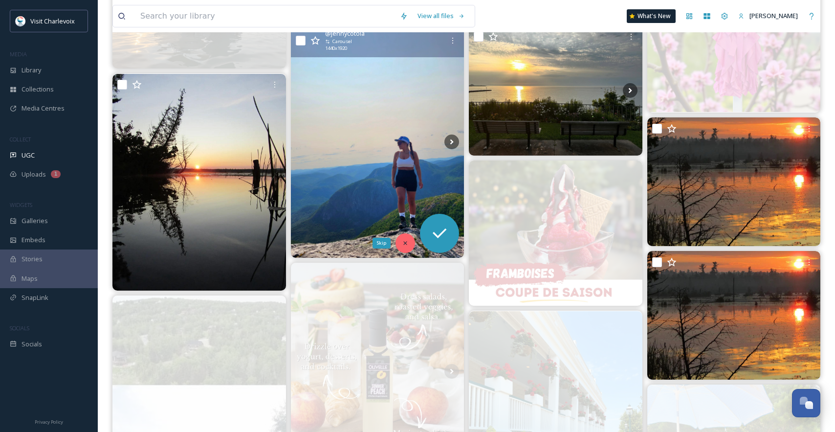
click at [409, 246] on div "Skip" at bounding box center [406, 243] width 20 height 20
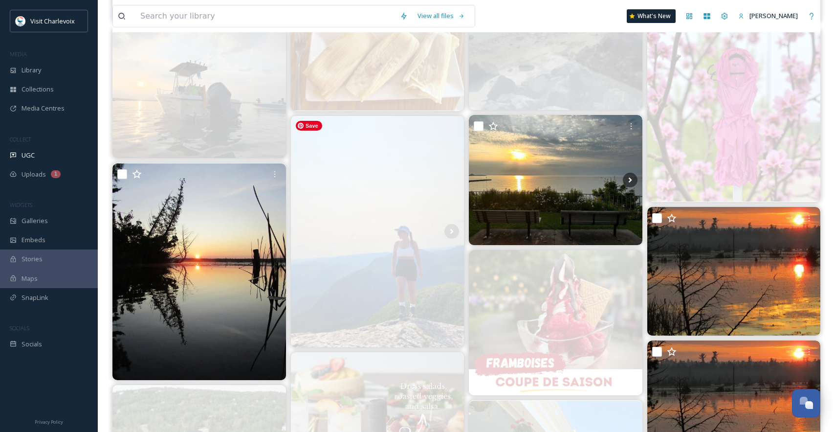
scroll to position [470, 0]
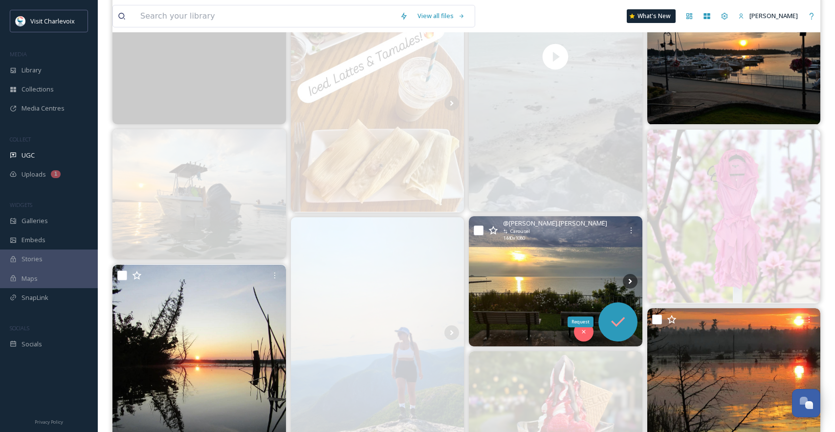
click at [627, 328] on icon at bounding box center [618, 322] width 20 height 20
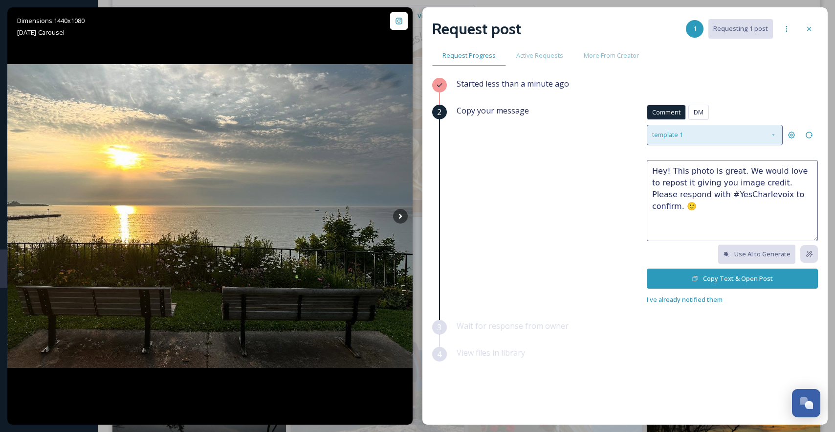
click at [716, 135] on div "template 1" at bounding box center [715, 135] width 136 height 20
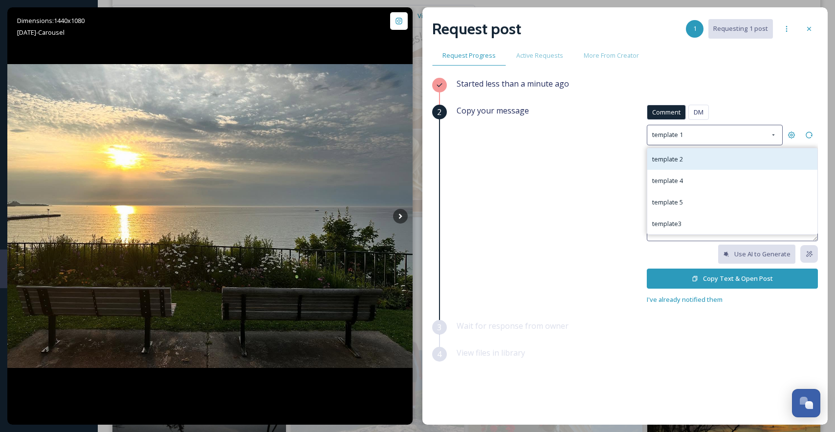
click at [708, 157] on div "template 2" at bounding box center [733, 159] width 170 height 22
type textarea "Great shot! 😄We would love to repost it on our social feed (With credit of cour…"
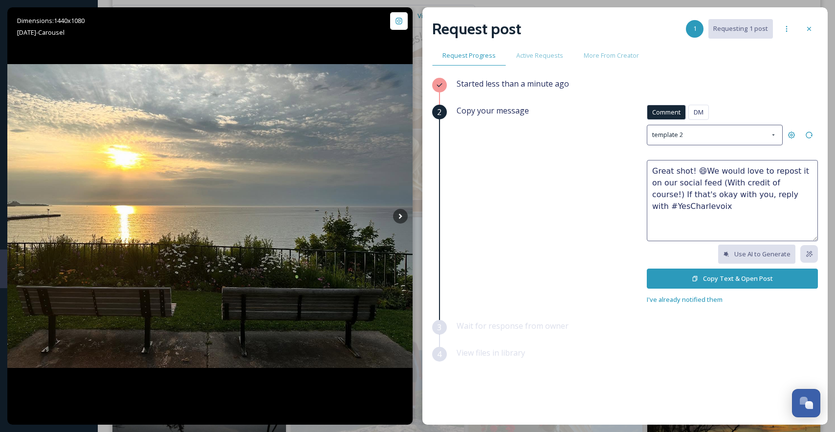
click at [702, 279] on button "Copy Text & Open Post" at bounding box center [732, 279] width 171 height 20
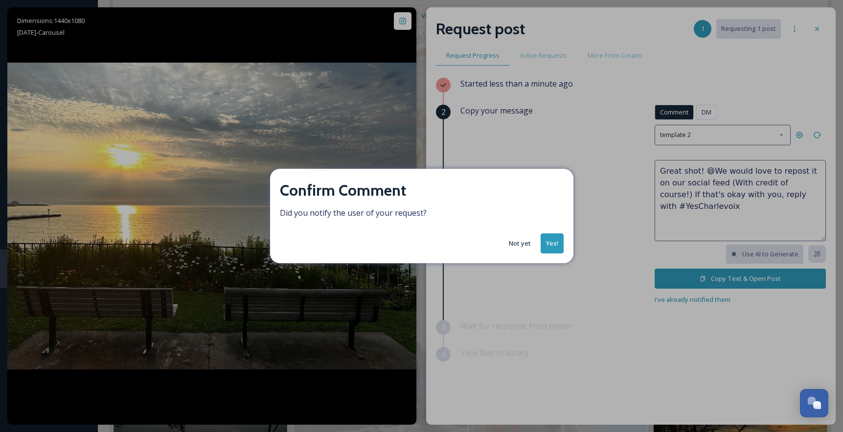
click at [523, 241] on button "Not yet" at bounding box center [520, 243] width 32 height 19
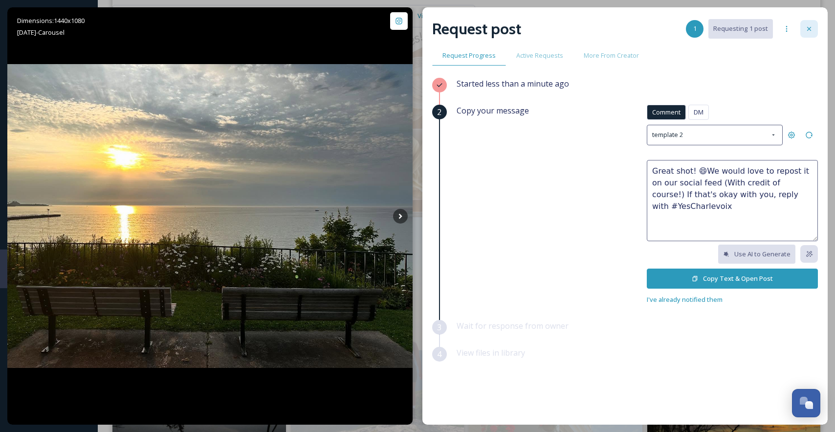
click at [815, 33] on div at bounding box center [810, 29] width 18 height 18
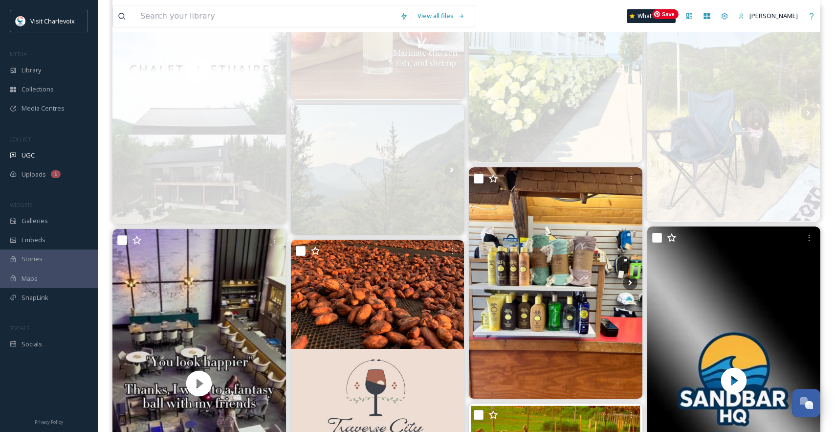
scroll to position [1154, 0]
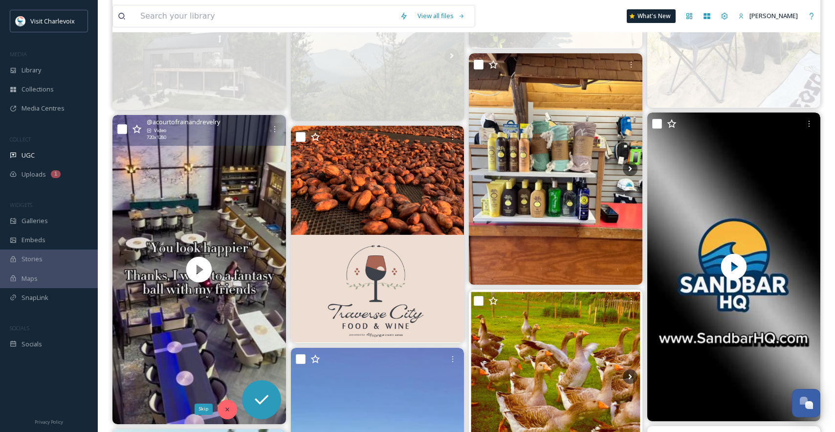
click at [229, 401] on div "Skip" at bounding box center [228, 410] width 20 height 20
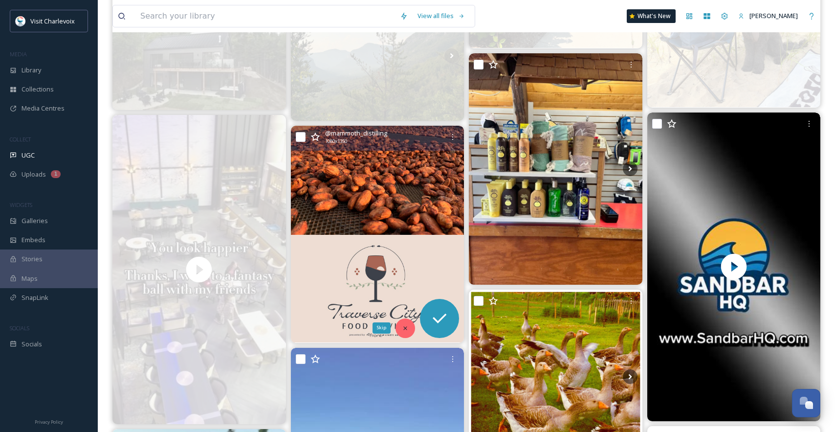
click at [403, 327] on icon at bounding box center [405, 328] width 7 height 7
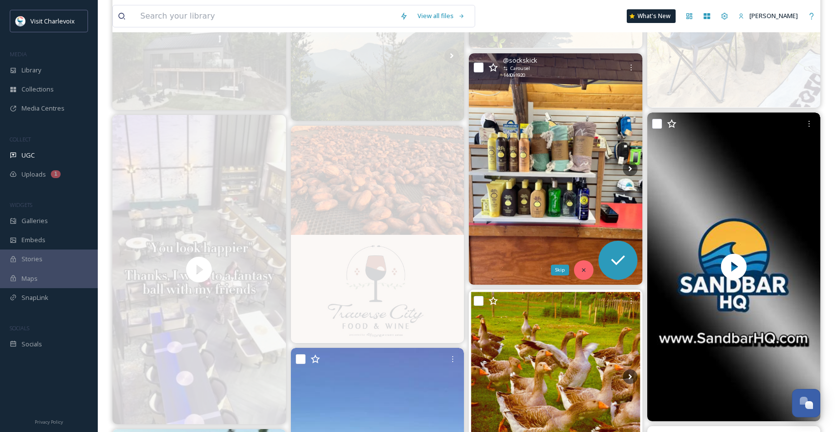
click at [582, 270] on icon at bounding box center [584, 270] width 7 height 7
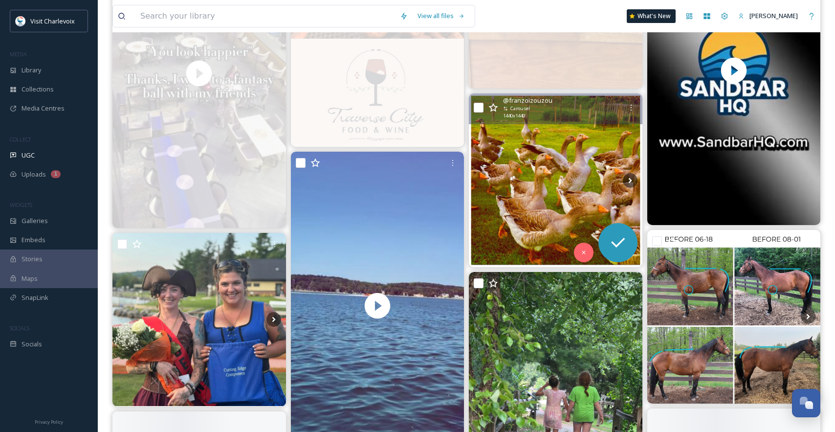
scroll to position [1456, 0]
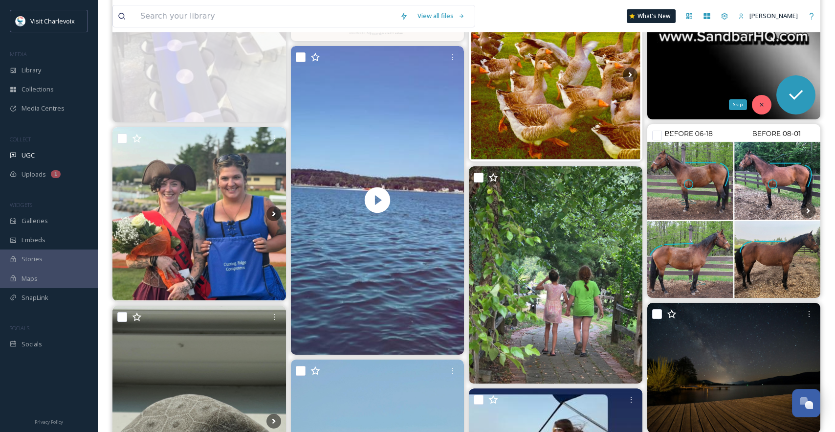
click at [755, 103] on div "Skip" at bounding box center [762, 105] width 20 height 20
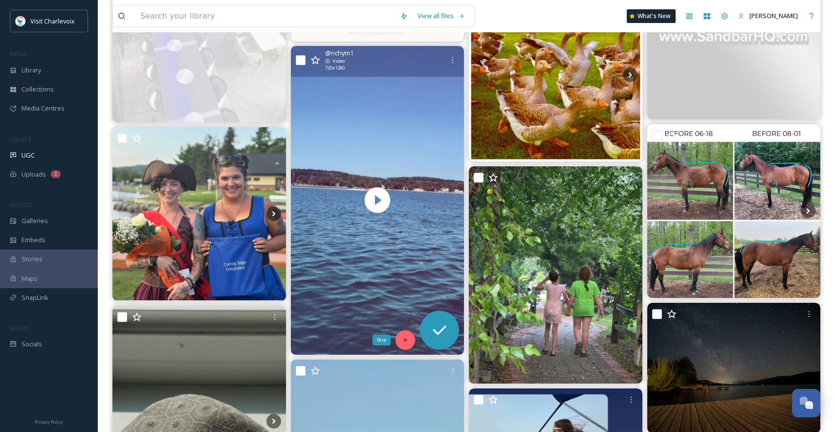
click at [405, 335] on div "Skip" at bounding box center [406, 340] width 20 height 20
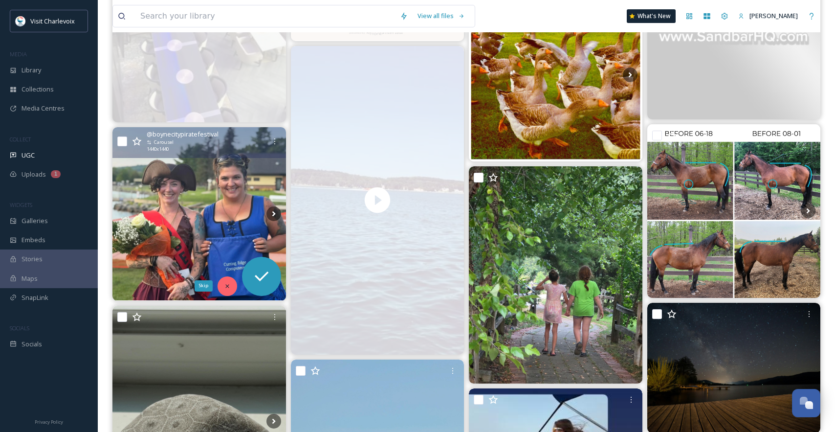
click at [225, 285] on icon at bounding box center [227, 286] width 7 height 7
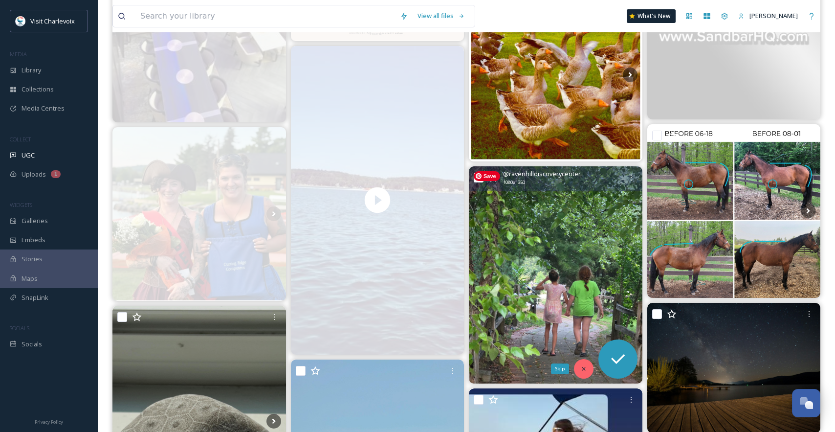
click at [585, 364] on div "Skip" at bounding box center [584, 369] width 20 height 20
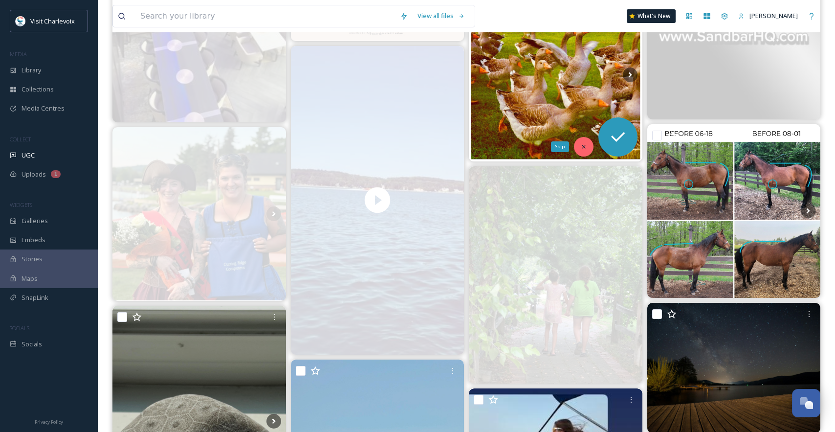
click at [588, 152] on div "Skip" at bounding box center [584, 147] width 20 height 20
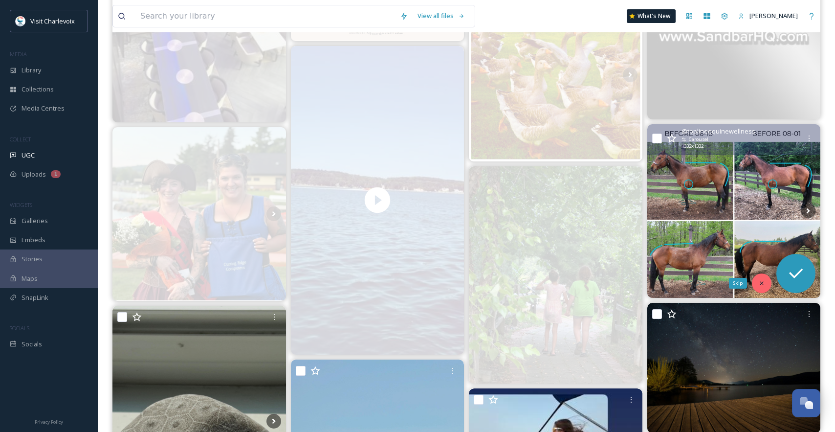
click at [765, 283] on icon at bounding box center [762, 283] width 7 height 7
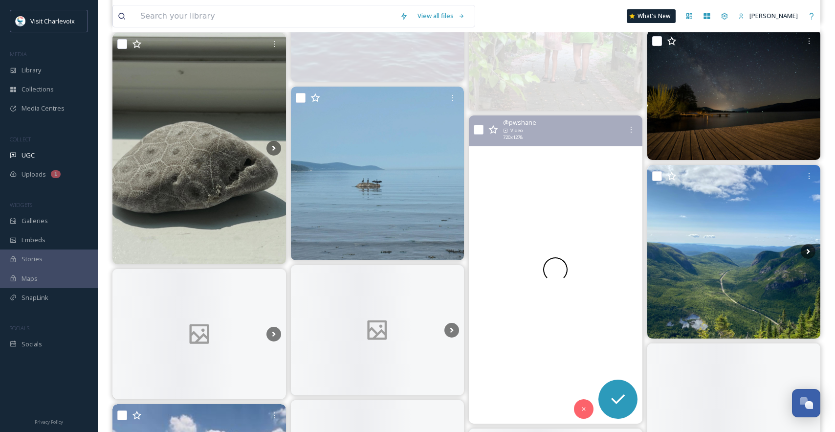
scroll to position [1750, 0]
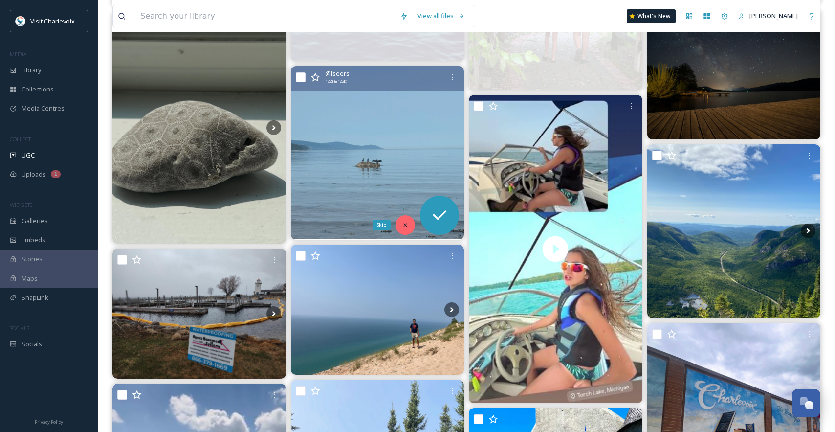
click at [406, 224] on icon at bounding box center [405, 225] width 7 height 7
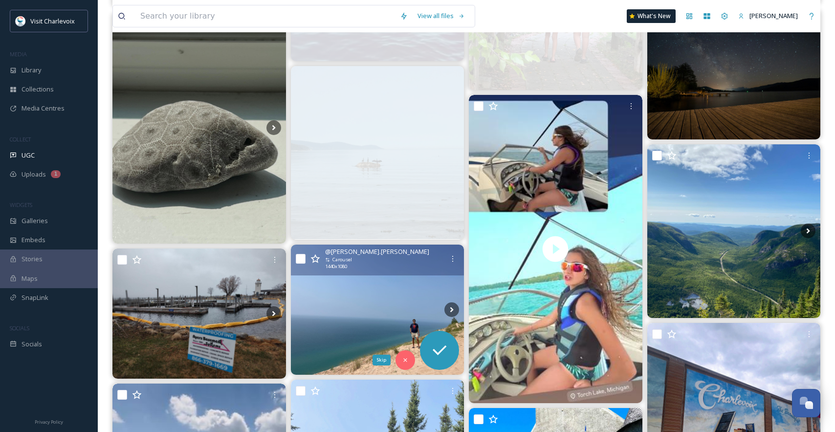
drag, startPoint x: 397, startPoint y: 360, endPoint x: 387, endPoint y: 362, distance: 10.1
click at [397, 360] on div "Skip" at bounding box center [406, 360] width 20 height 20
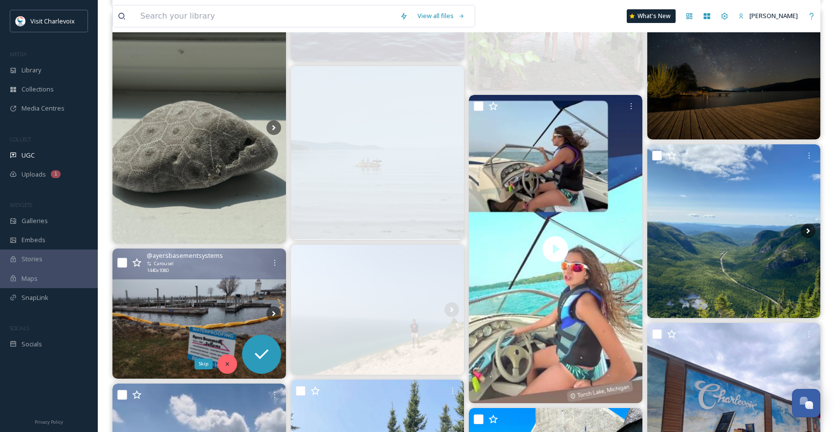
click at [229, 367] on icon at bounding box center [227, 364] width 7 height 7
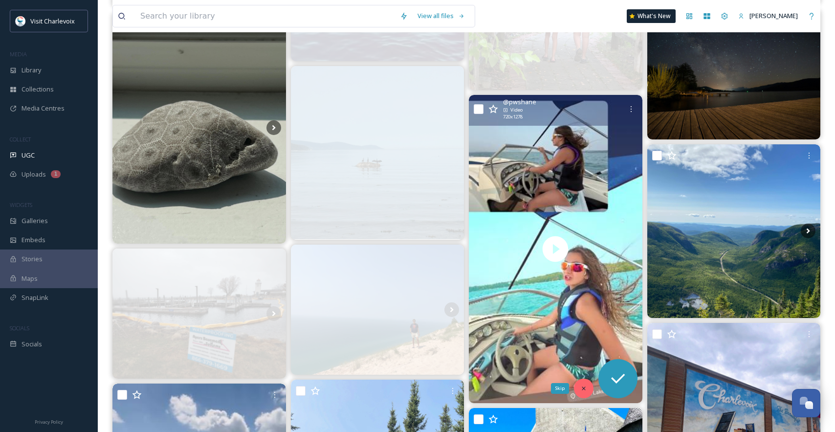
click at [579, 387] on div "Skip" at bounding box center [584, 389] width 20 height 20
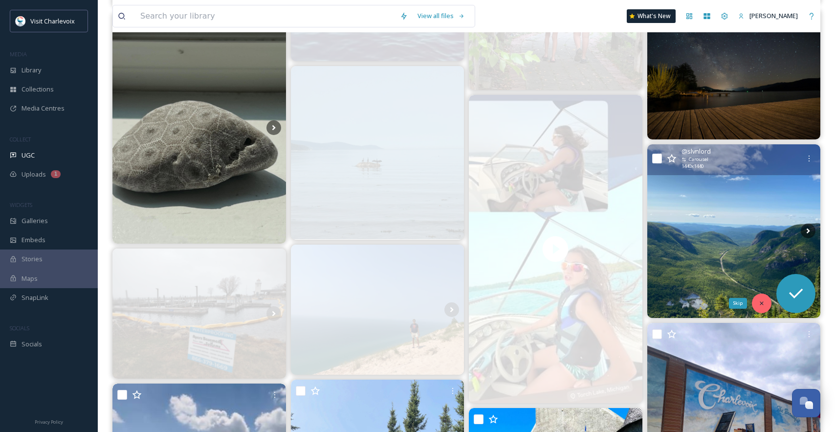
click at [764, 302] on icon at bounding box center [762, 303] width 7 height 7
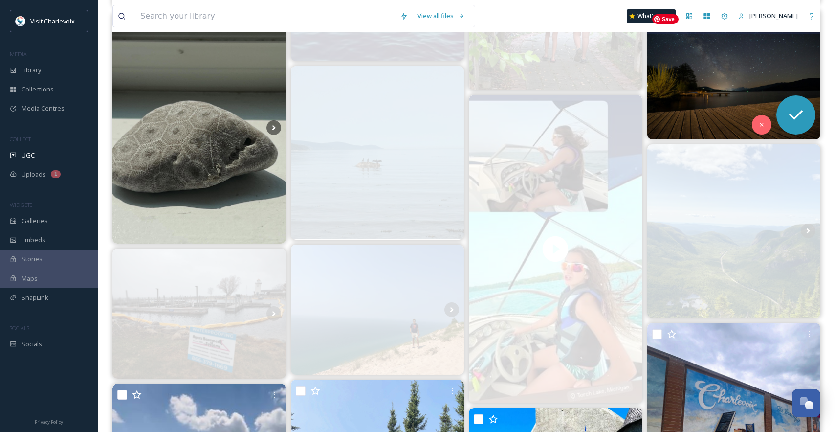
click at [690, 83] on img at bounding box center [735, 74] width 174 height 130
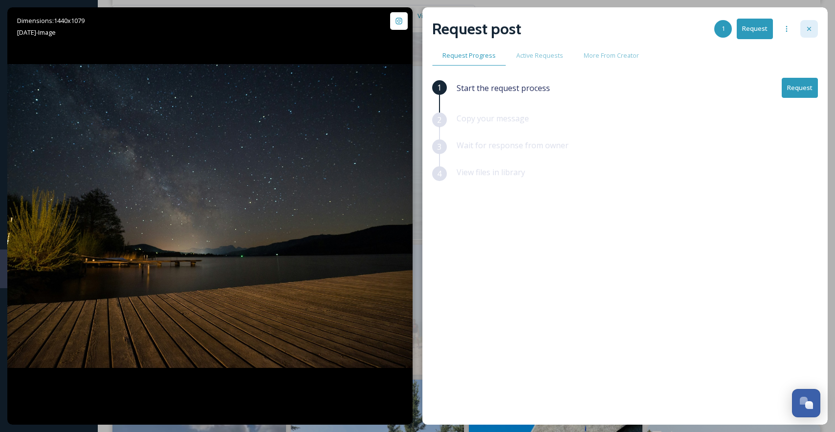
click at [811, 32] on icon at bounding box center [810, 29] width 8 height 8
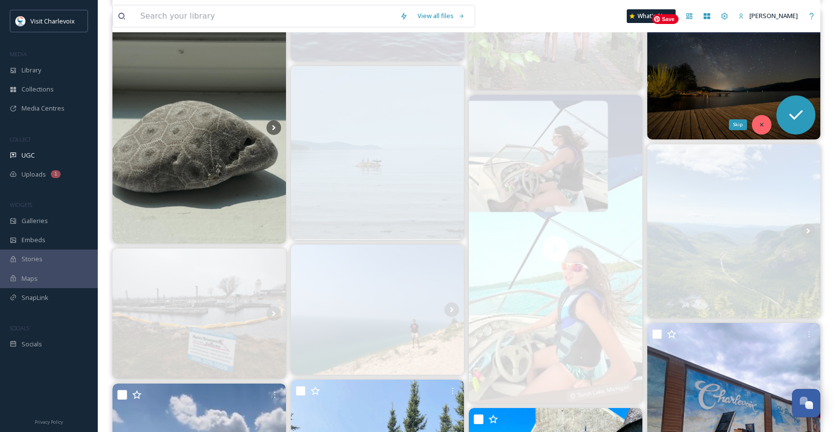
click at [756, 121] on div "Skip" at bounding box center [762, 125] width 20 height 20
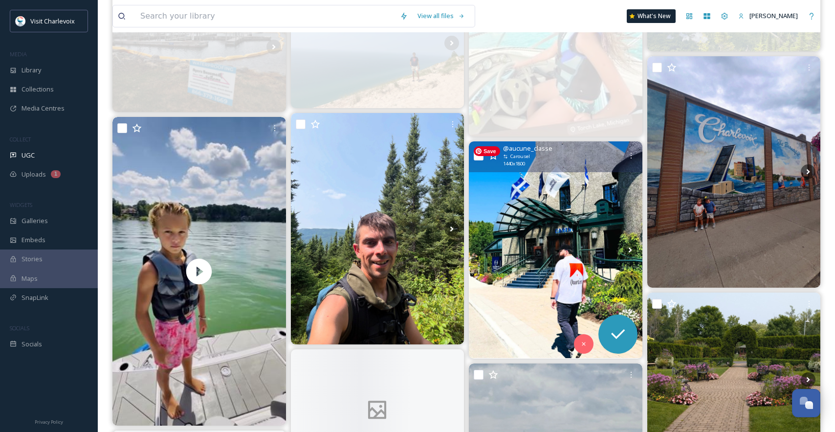
scroll to position [2114, 0]
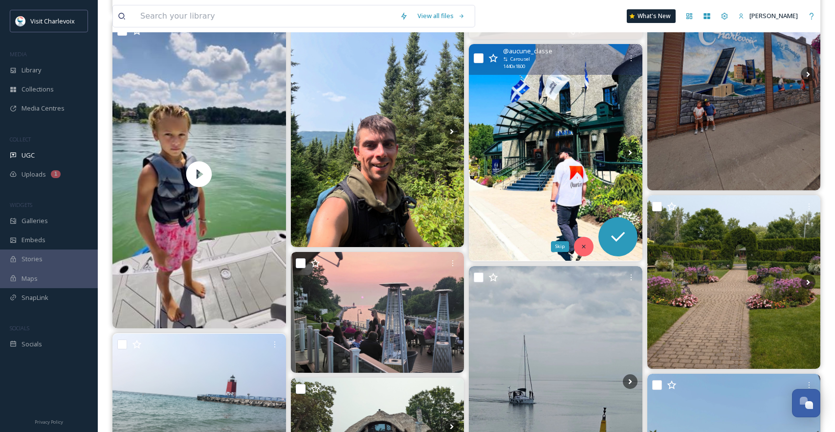
click at [583, 250] on div "Skip" at bounding box center [584, 247] width 20 height 20
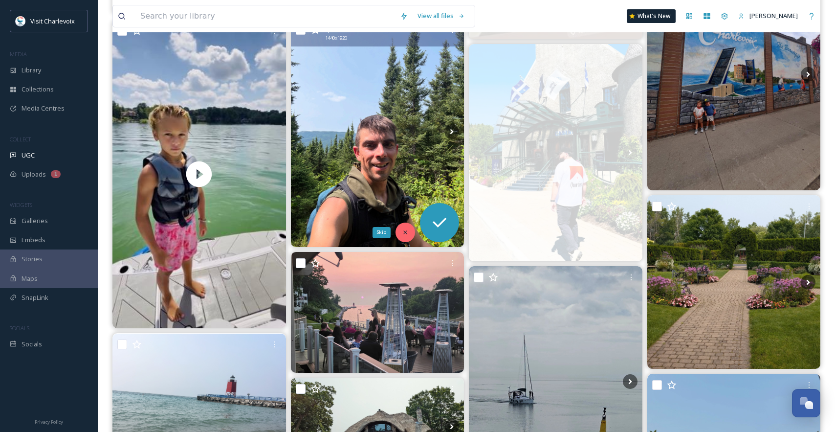
click at [411, 232] on div "Skip" at bounding box center [406, 233] width 20 height 20
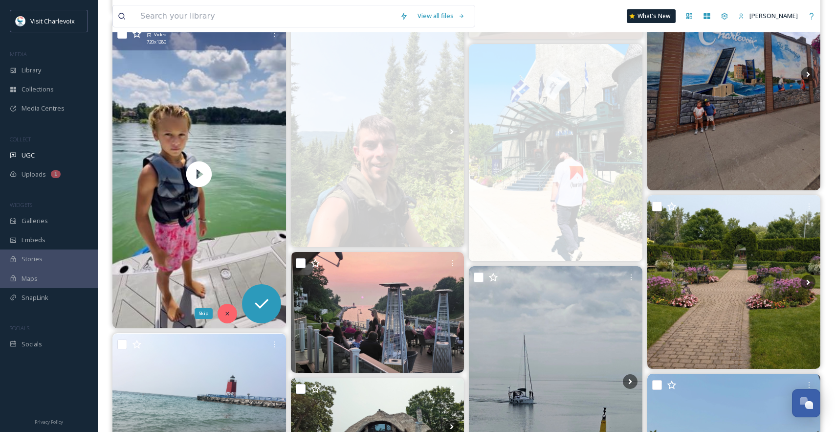
click at [225, 308] on div "Skip" at bounding box center [228, 314] width 20 height 20
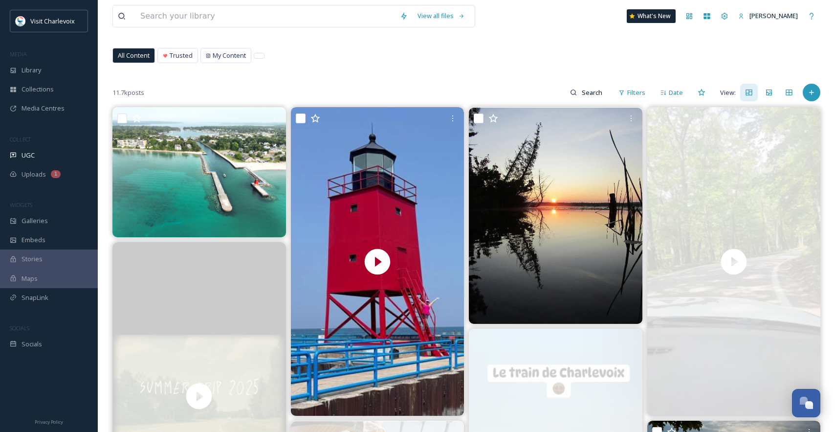
scroll to position [0, 0]
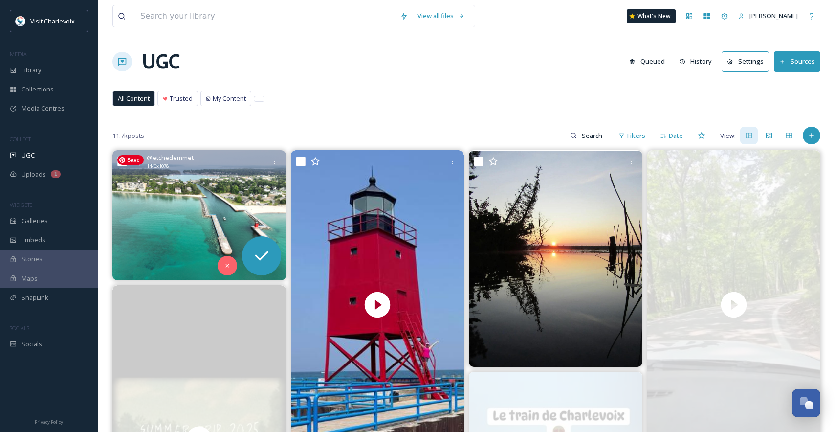
click at [227, 203] on img at bounding box center [200, 215] width 174 height 130
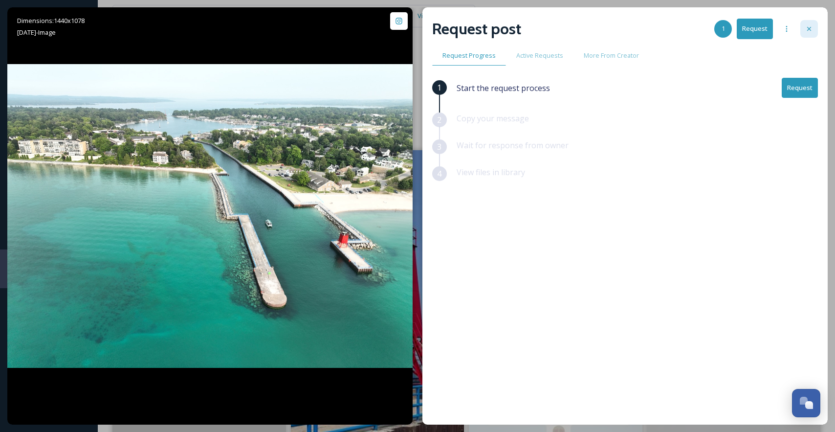
click at [813, 26] on icon at bounding box center [810, 29] width 8 height 8
